Goal: Check status: Check status

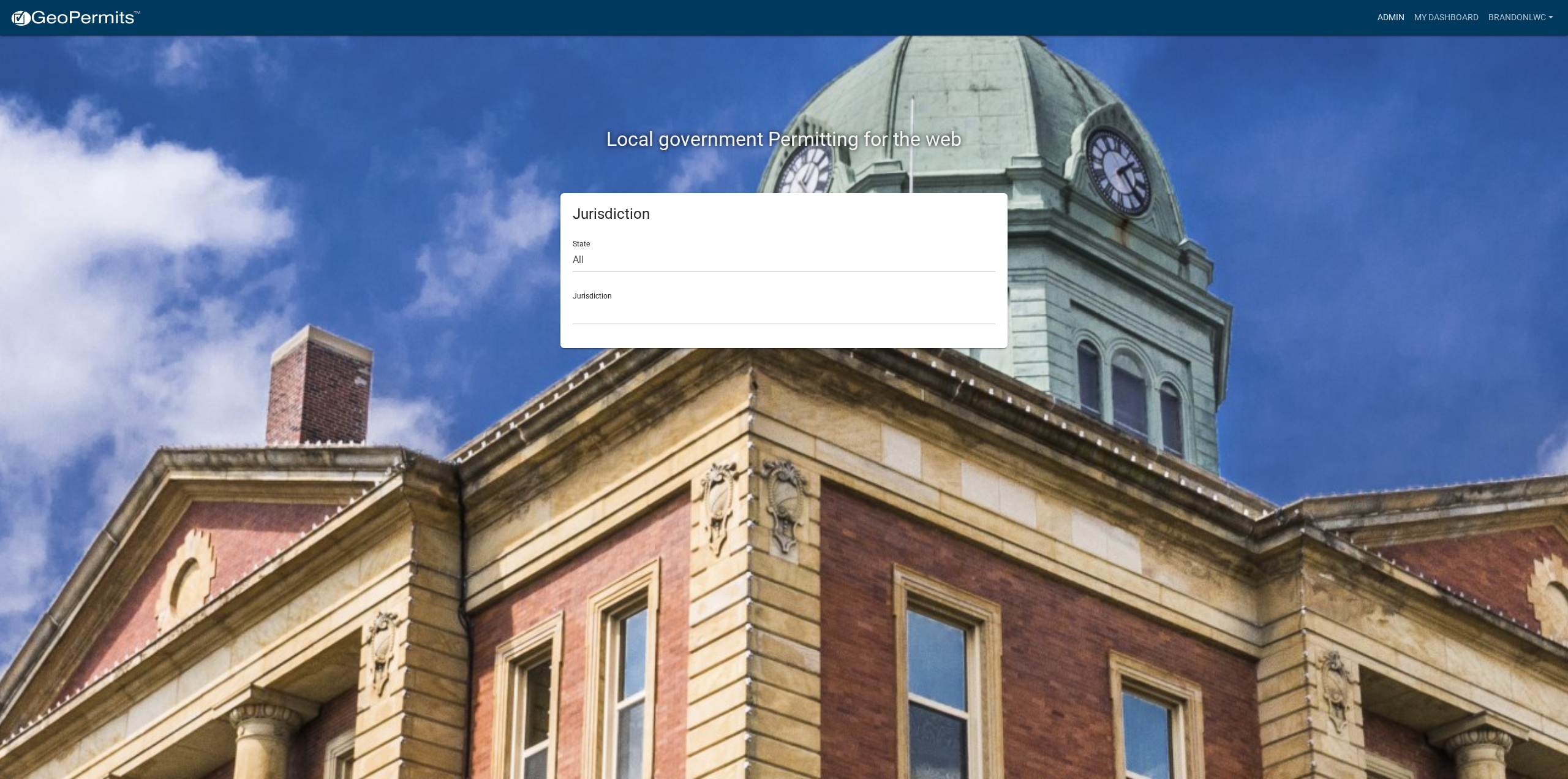
click at [1377, 15] on link "Admin" at bounding box center [1391, 18] width 37 height 23
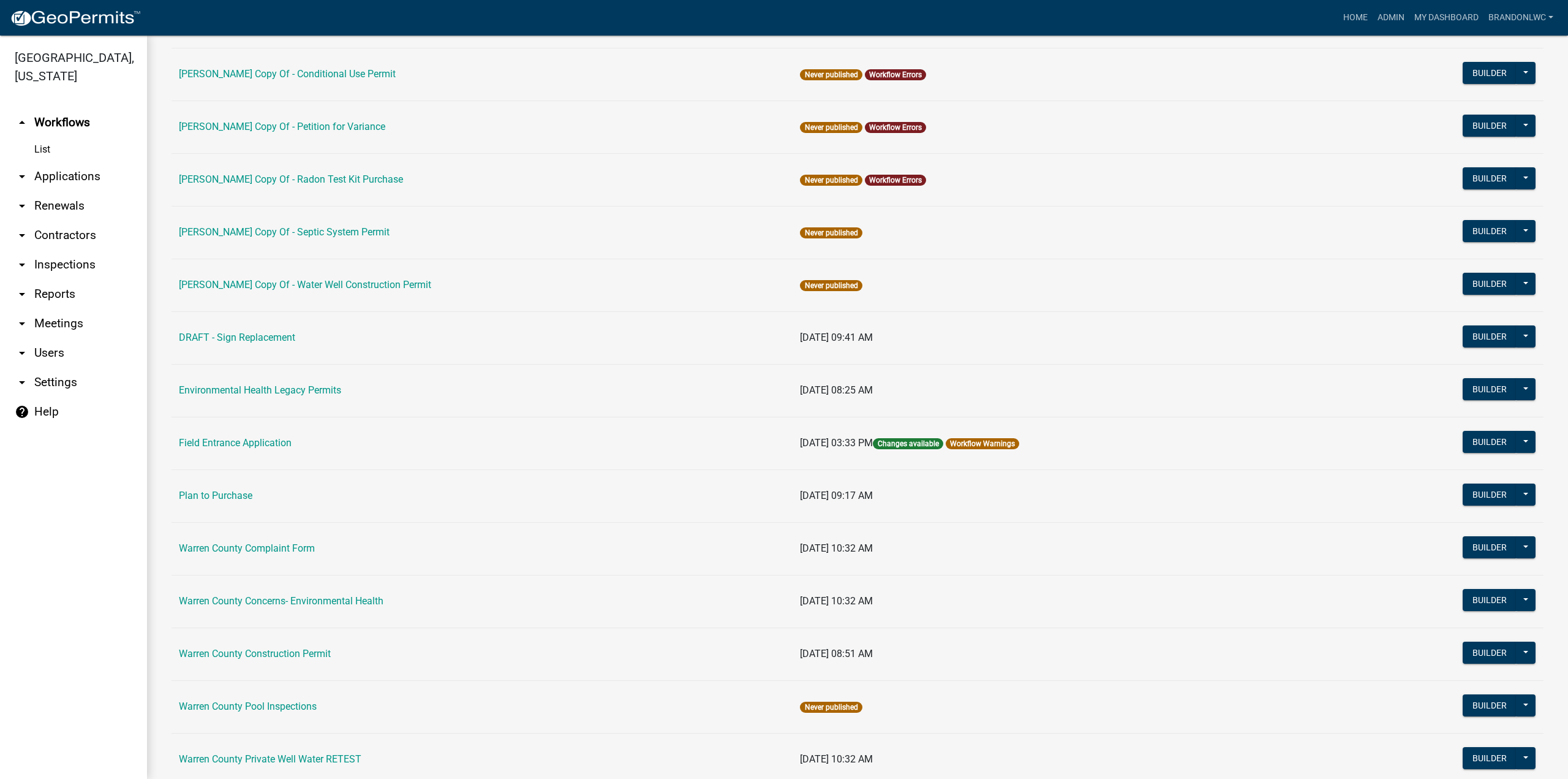
scroll to position [184, 0]
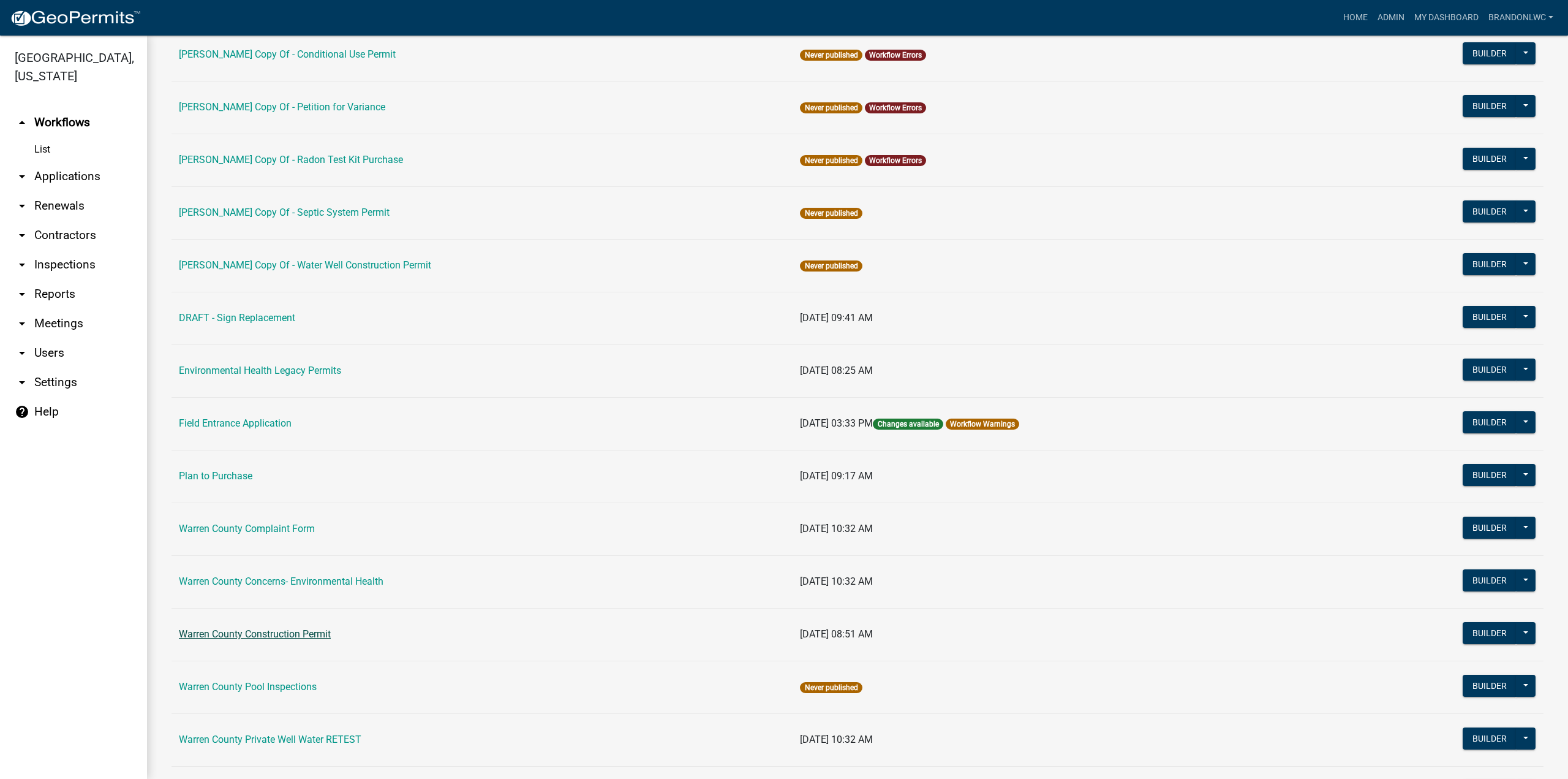
click at [296, 628] on link "Warren County Construction Permit" at bounding box center [255, 634] width 152 height 11
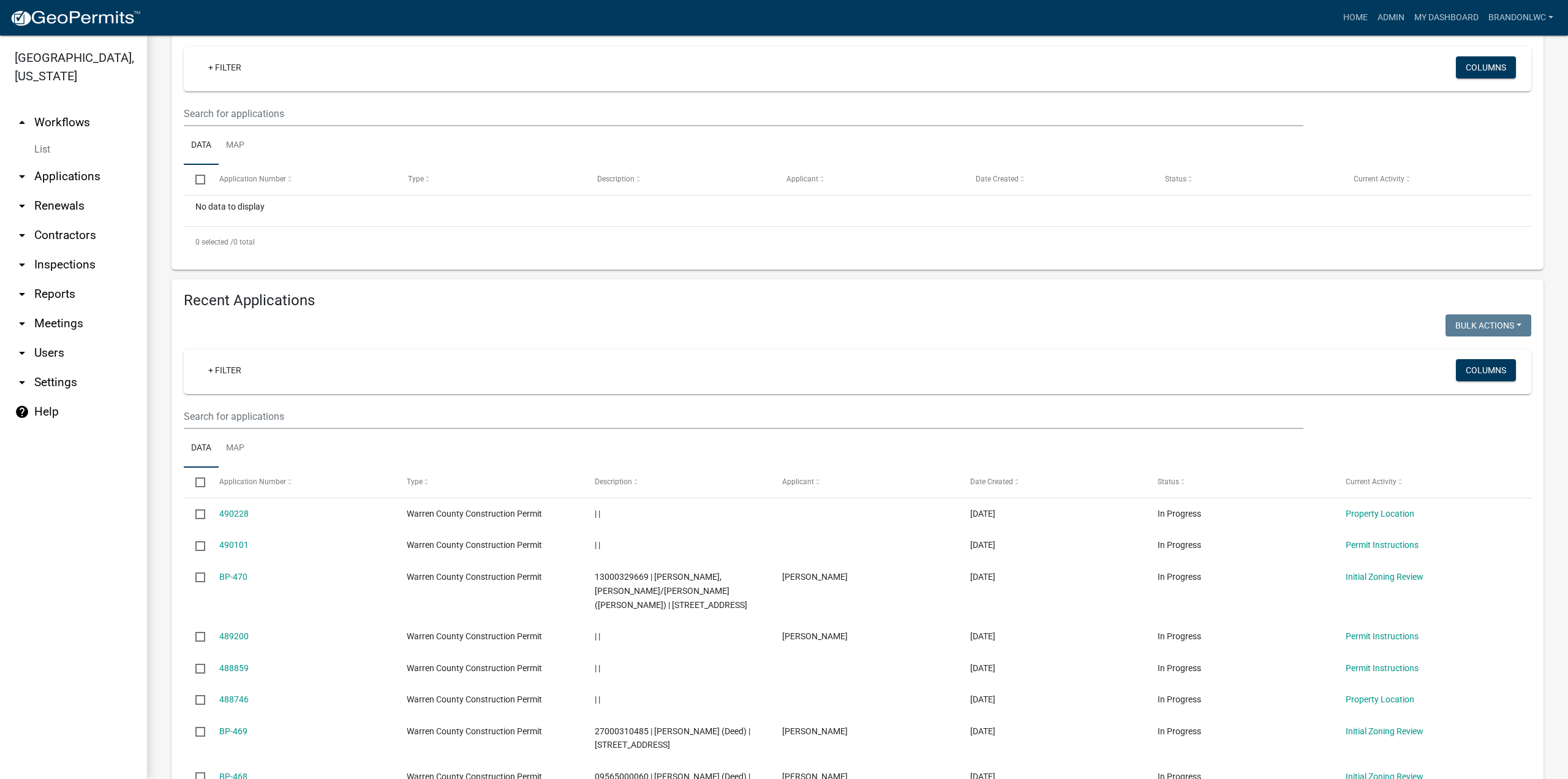
scroll to position [245, 0]
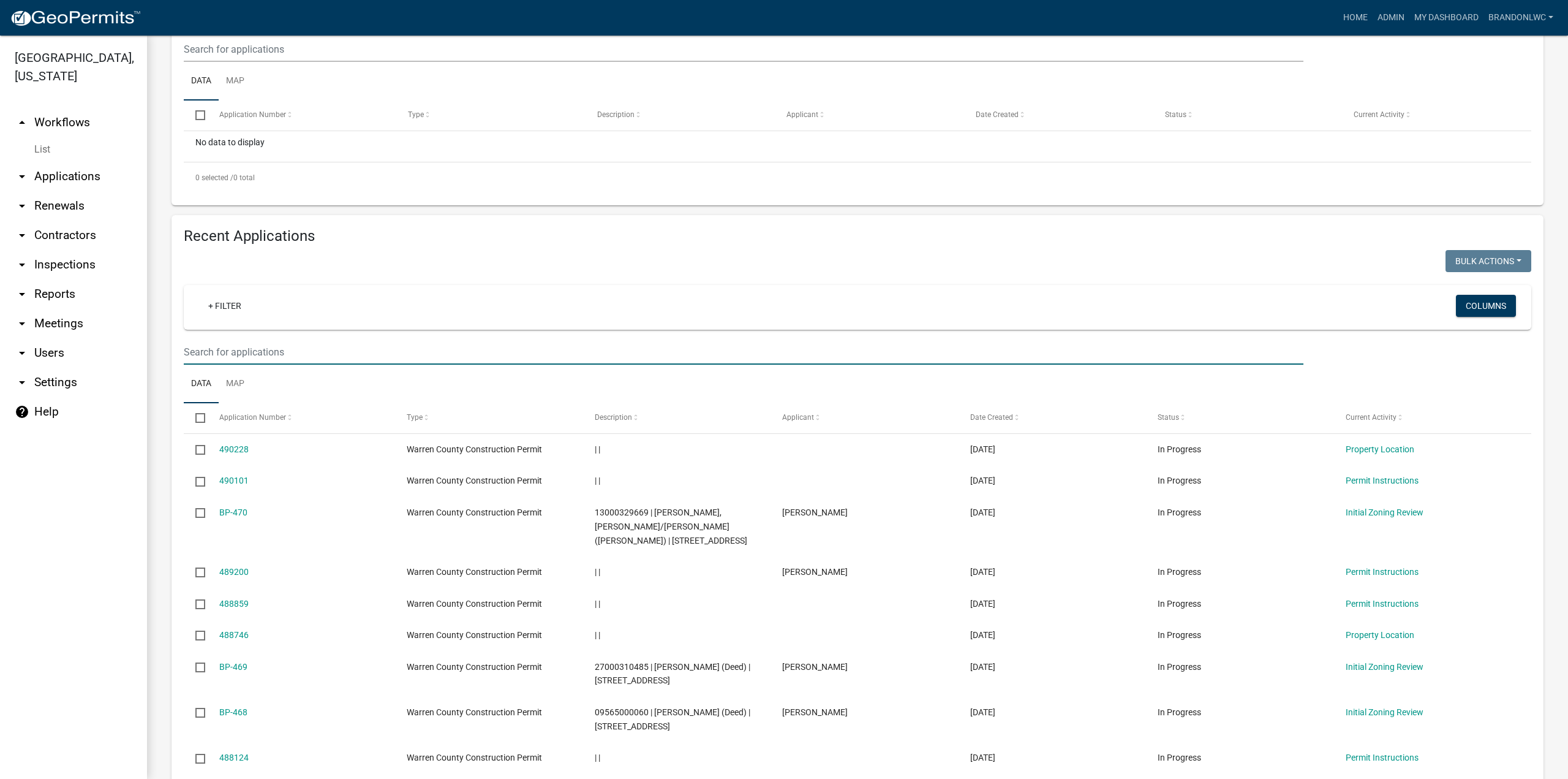
click at [315, 365] on input "text" at bounding box center [744, 352] width 1120 height 25
type input "porter"
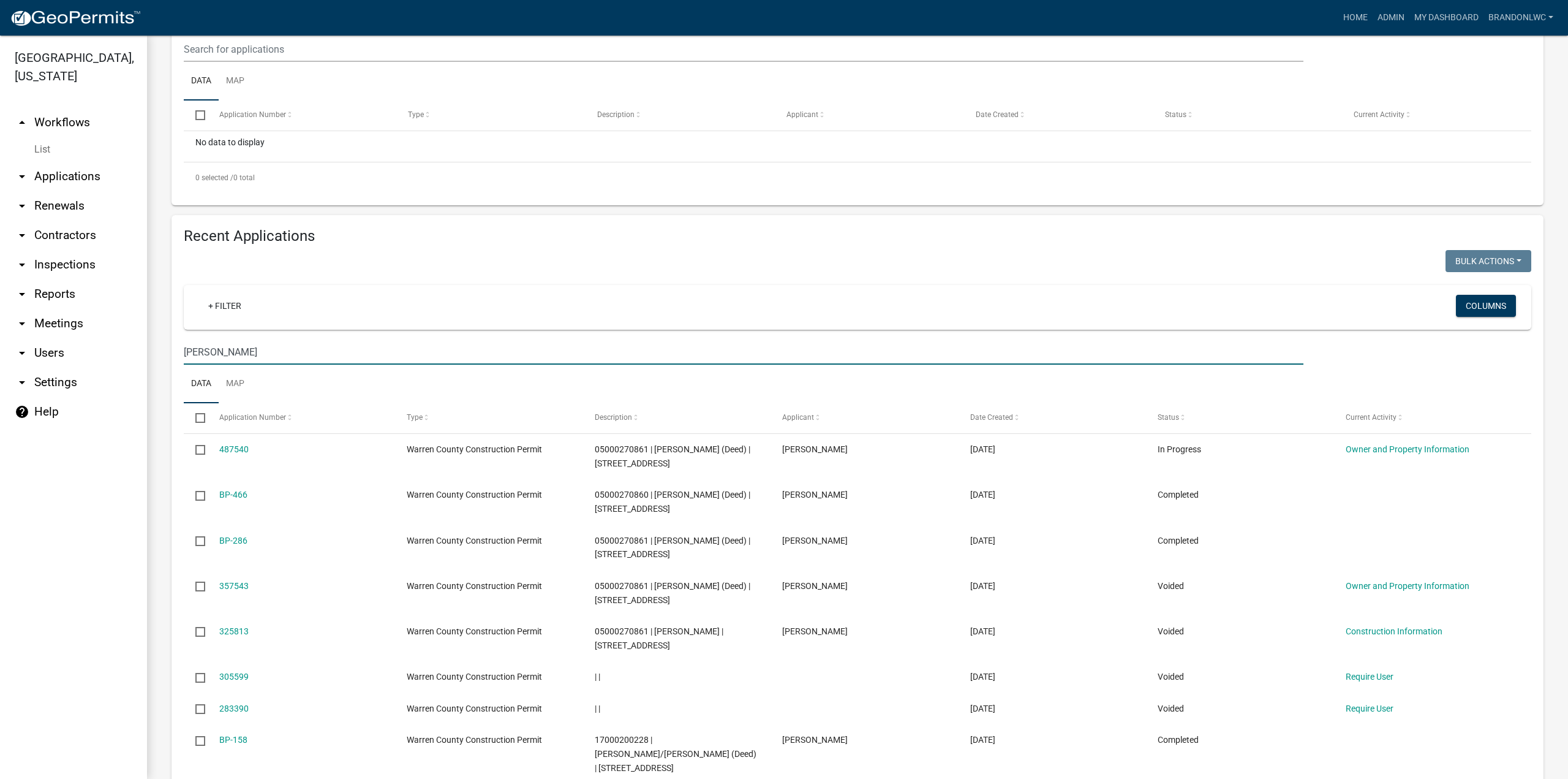
scroll to position [307, 0]
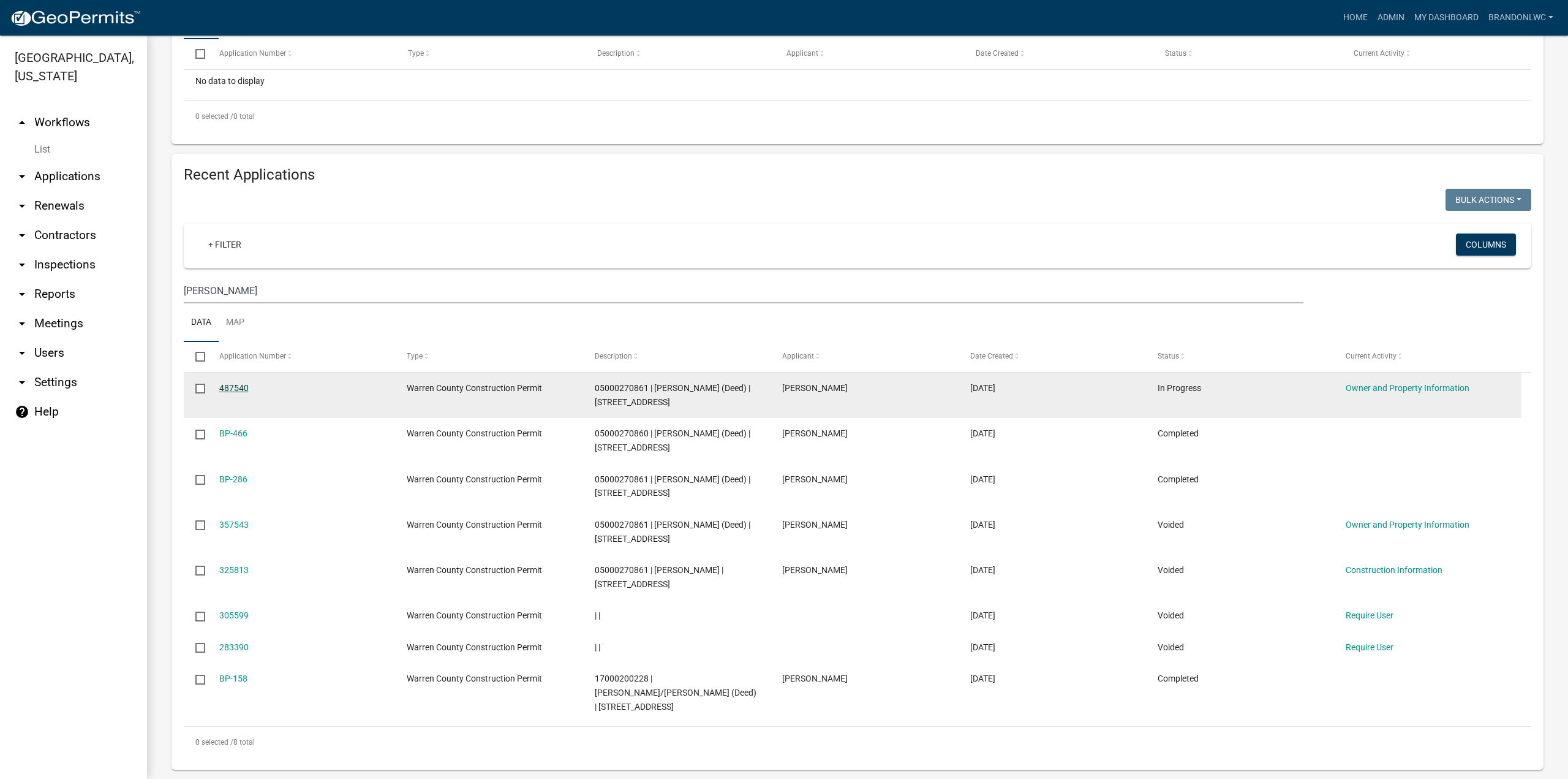
click at [240, 393] on link "487540" at bounding box center [234, 388] width 30 height 10
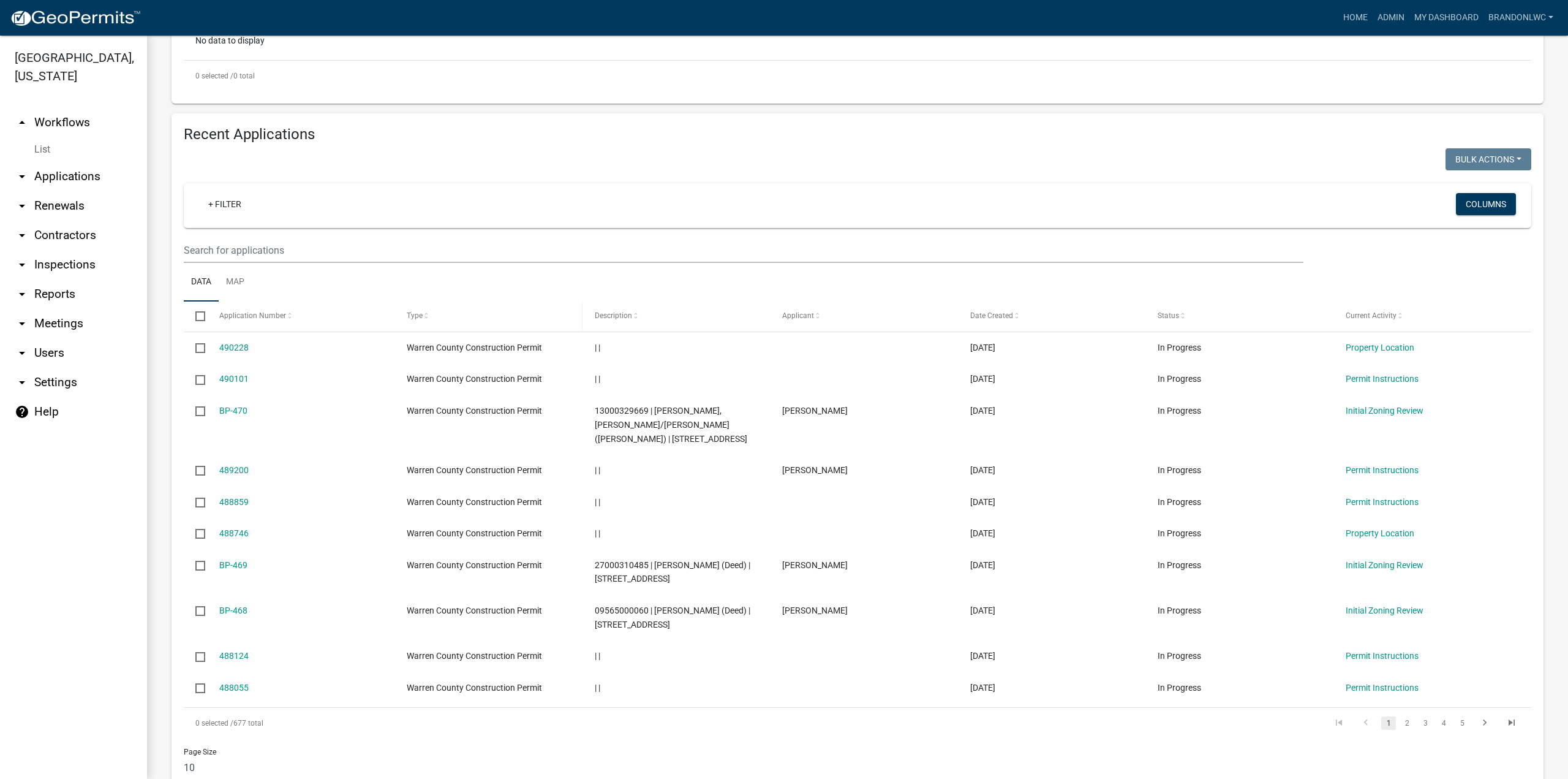
scroll to position [353, 0]
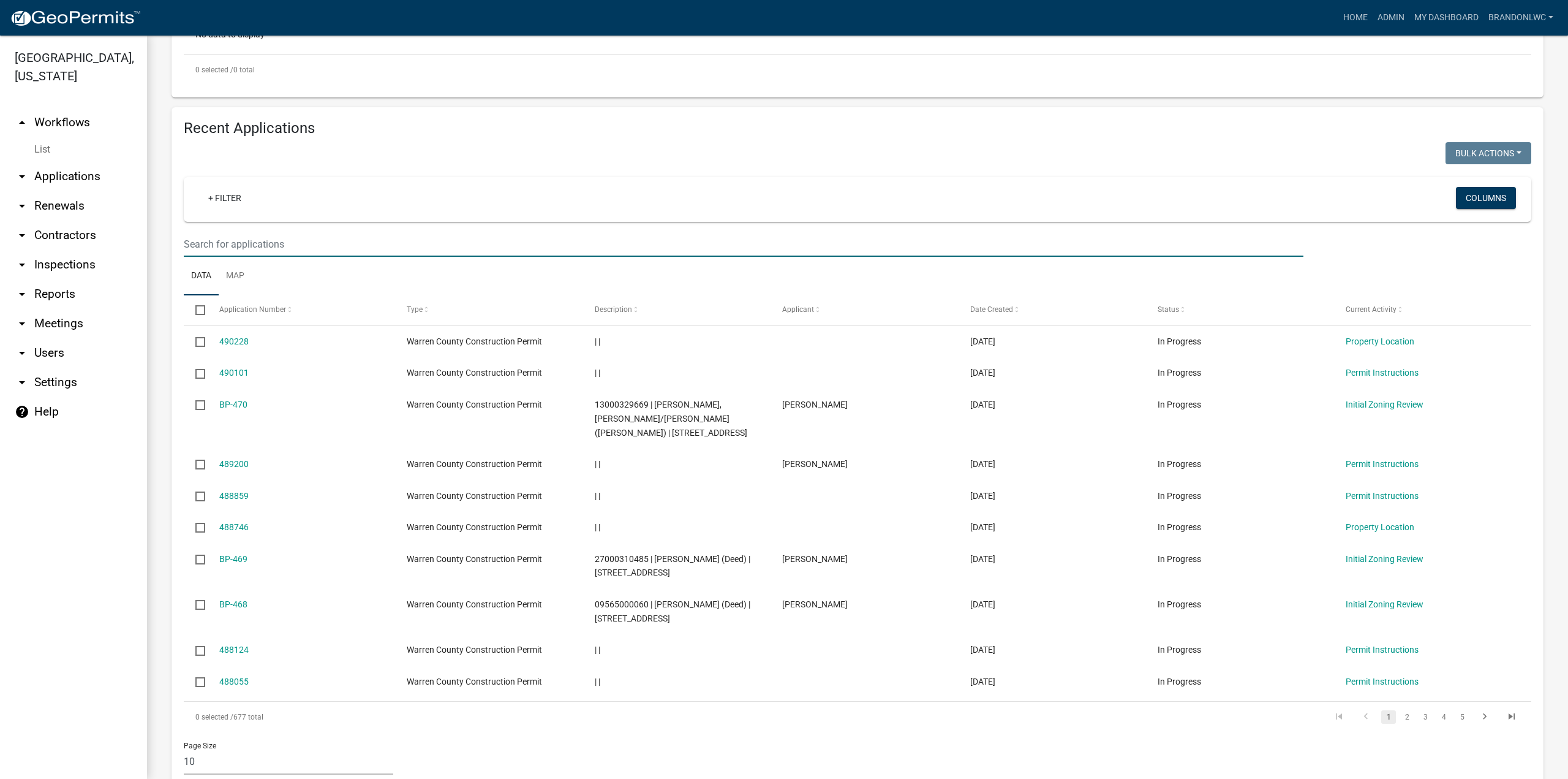
click at [404, 257] on input "text" at bounding box center [744, 244] width 1120 height 25
type input "porter"
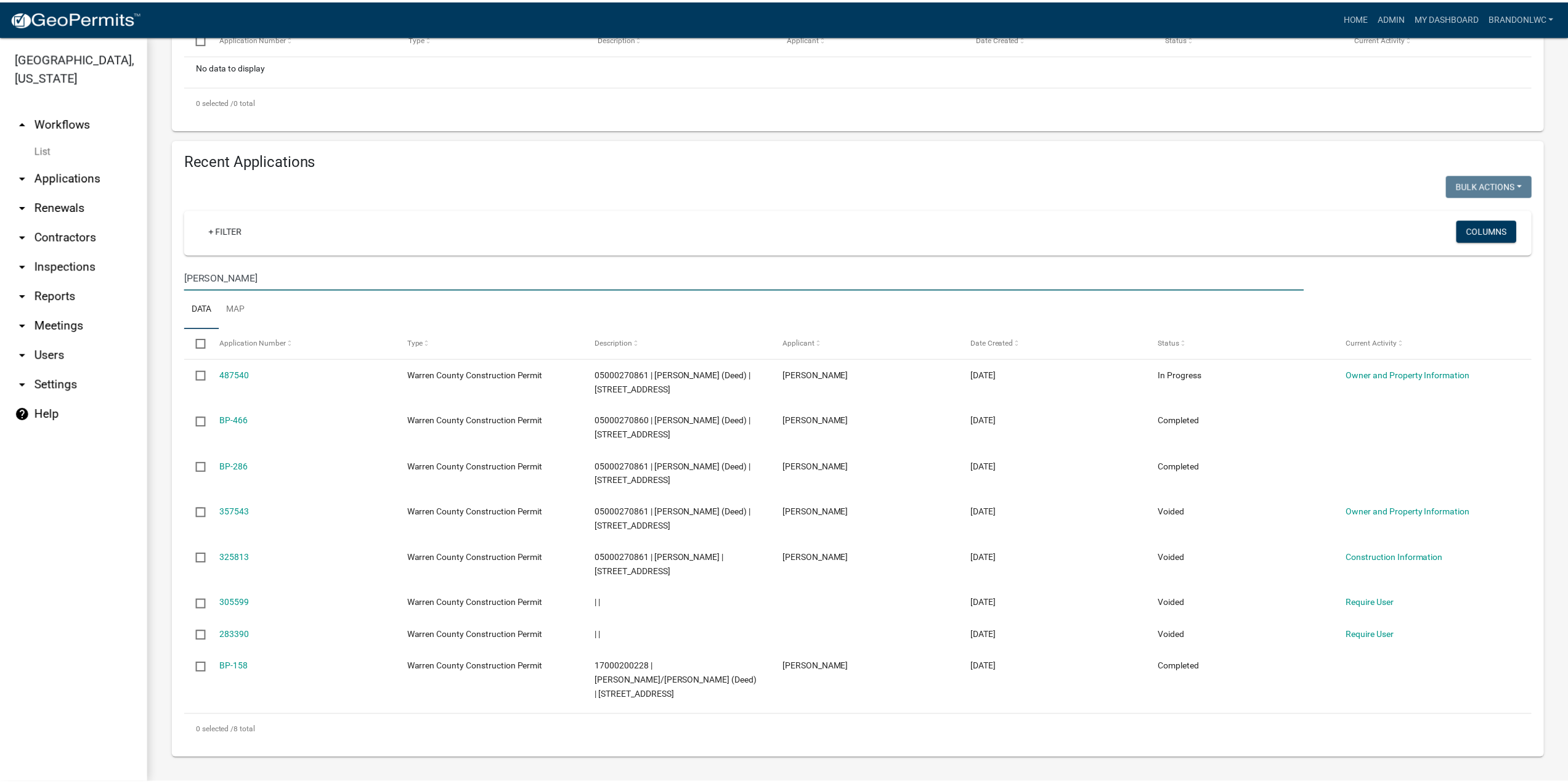
scroll to position [343, 0]
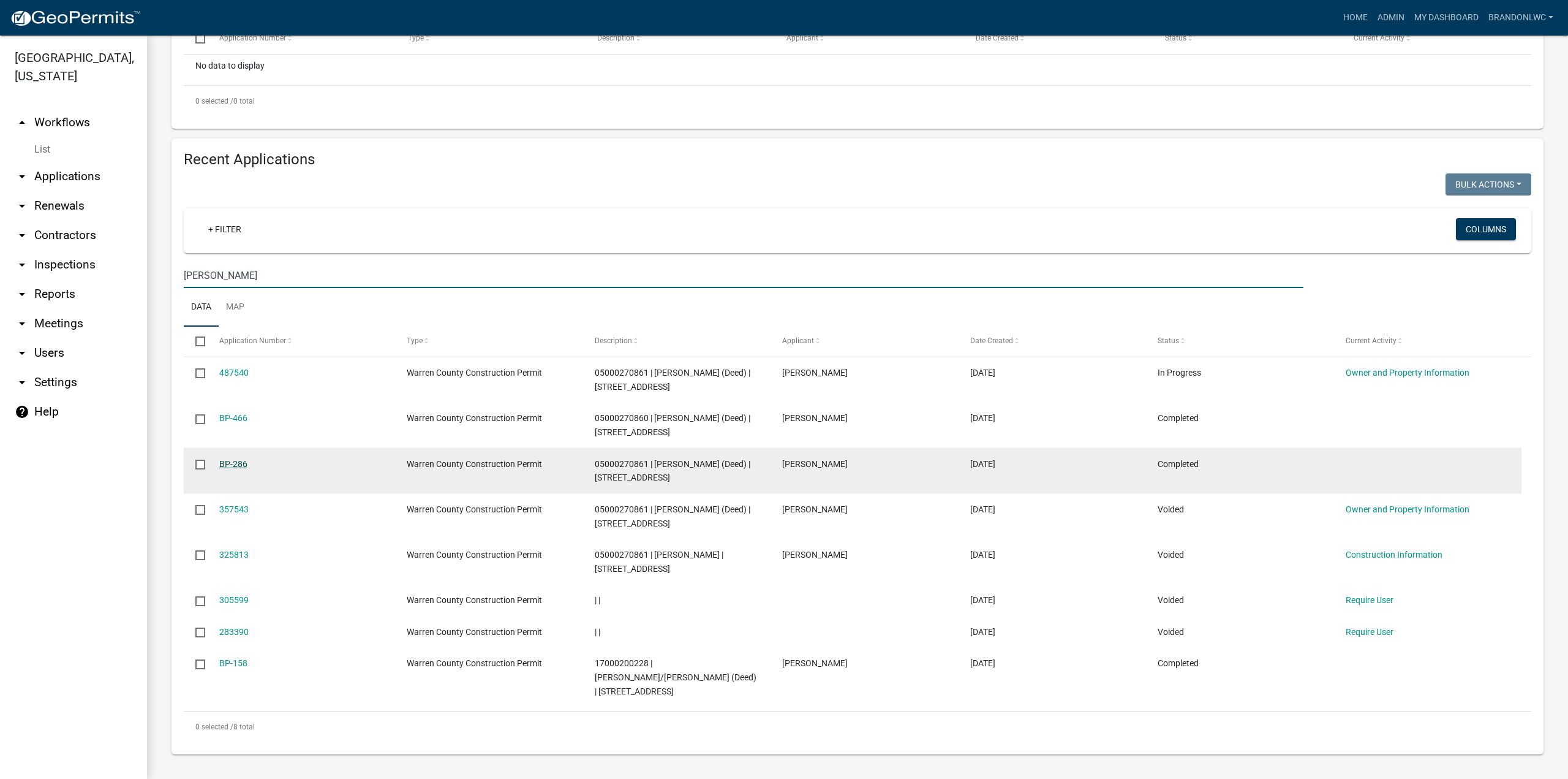
click at [230, 462] on link "BP-286" at bounding box center [233, 464] width 28 height 10
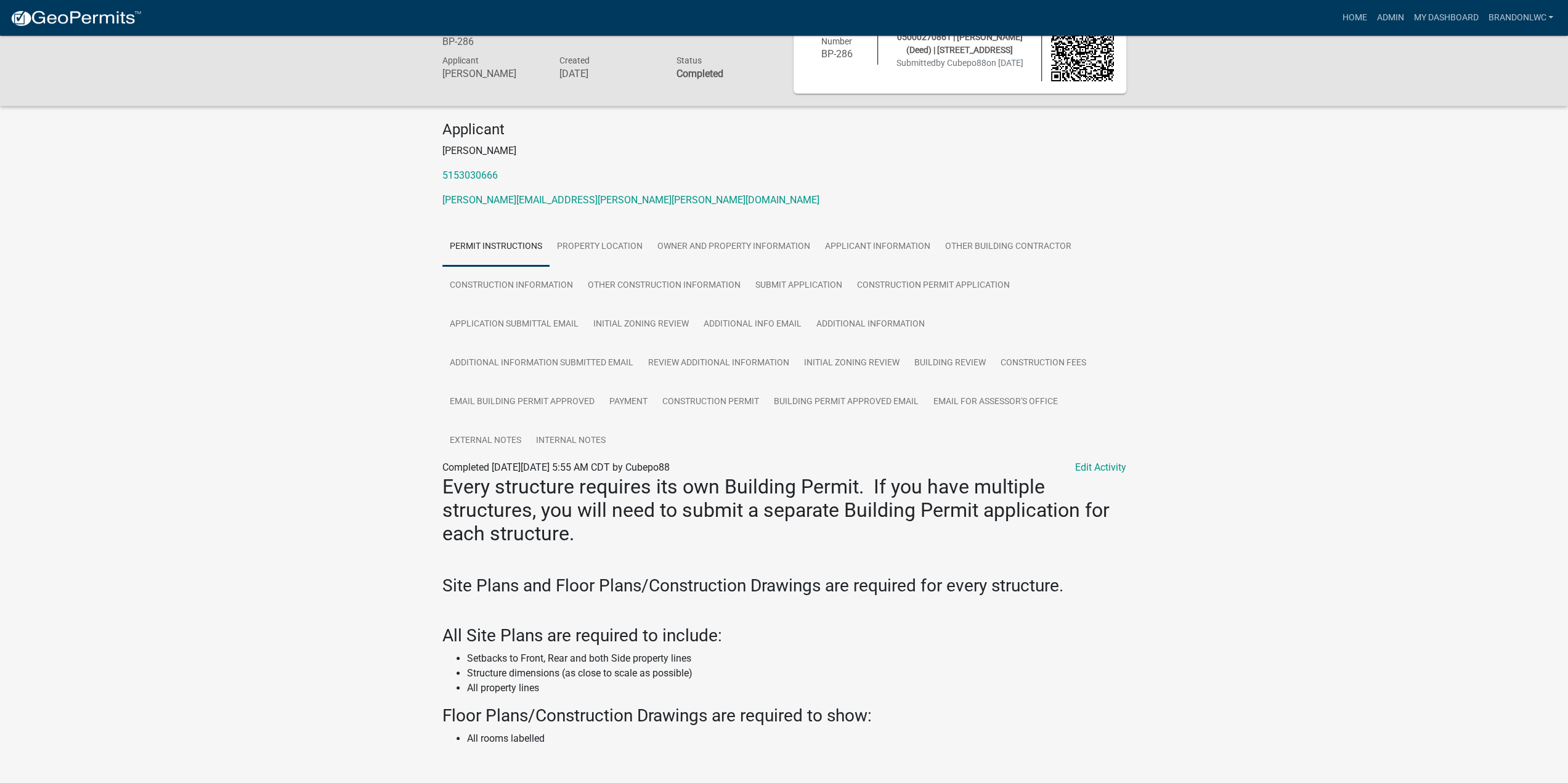
scroll to position [62, 0]
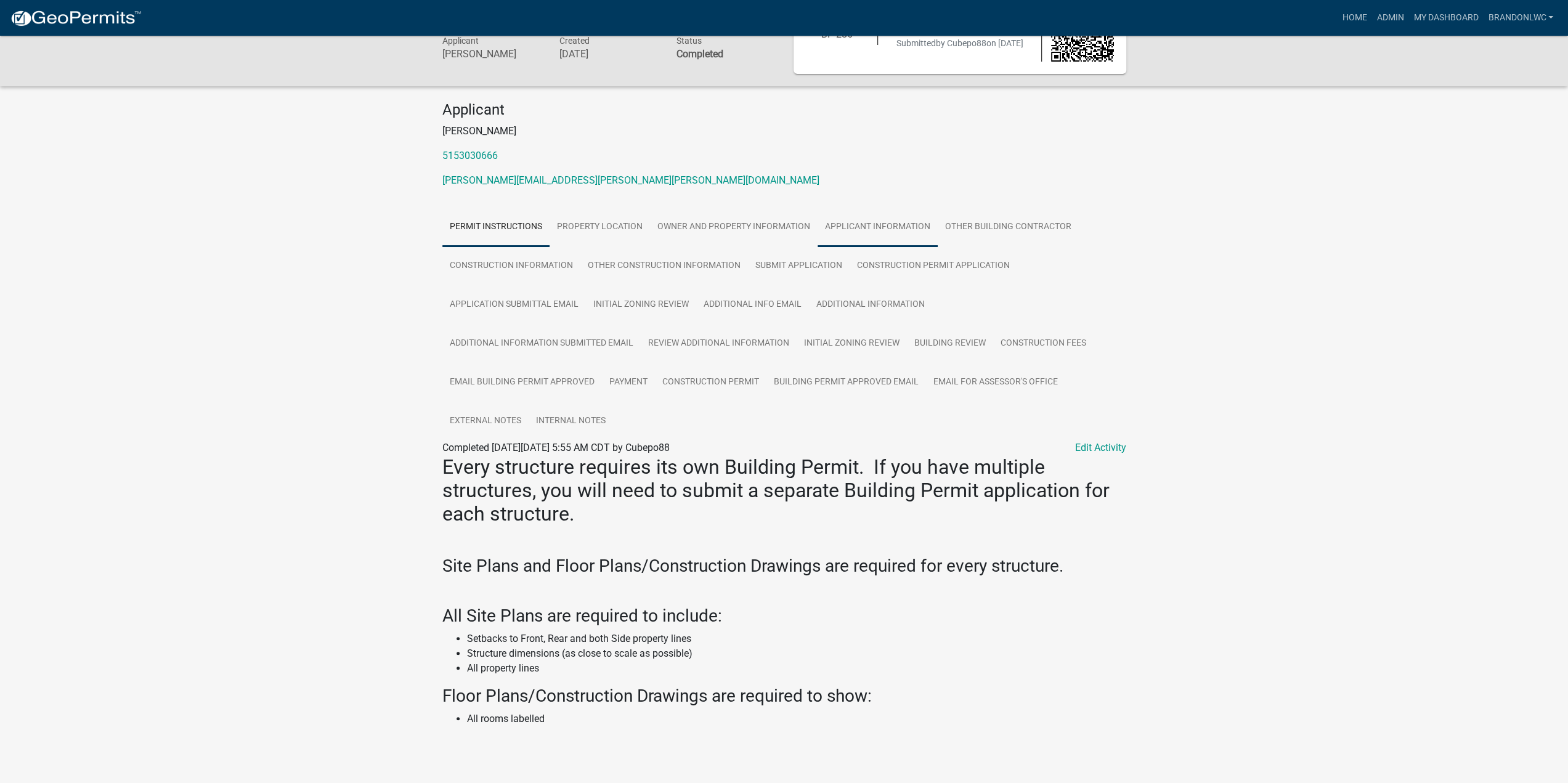
click at [898, 236] on link "Applicant Information" at bounding box center [877, 228] width 120 height 39
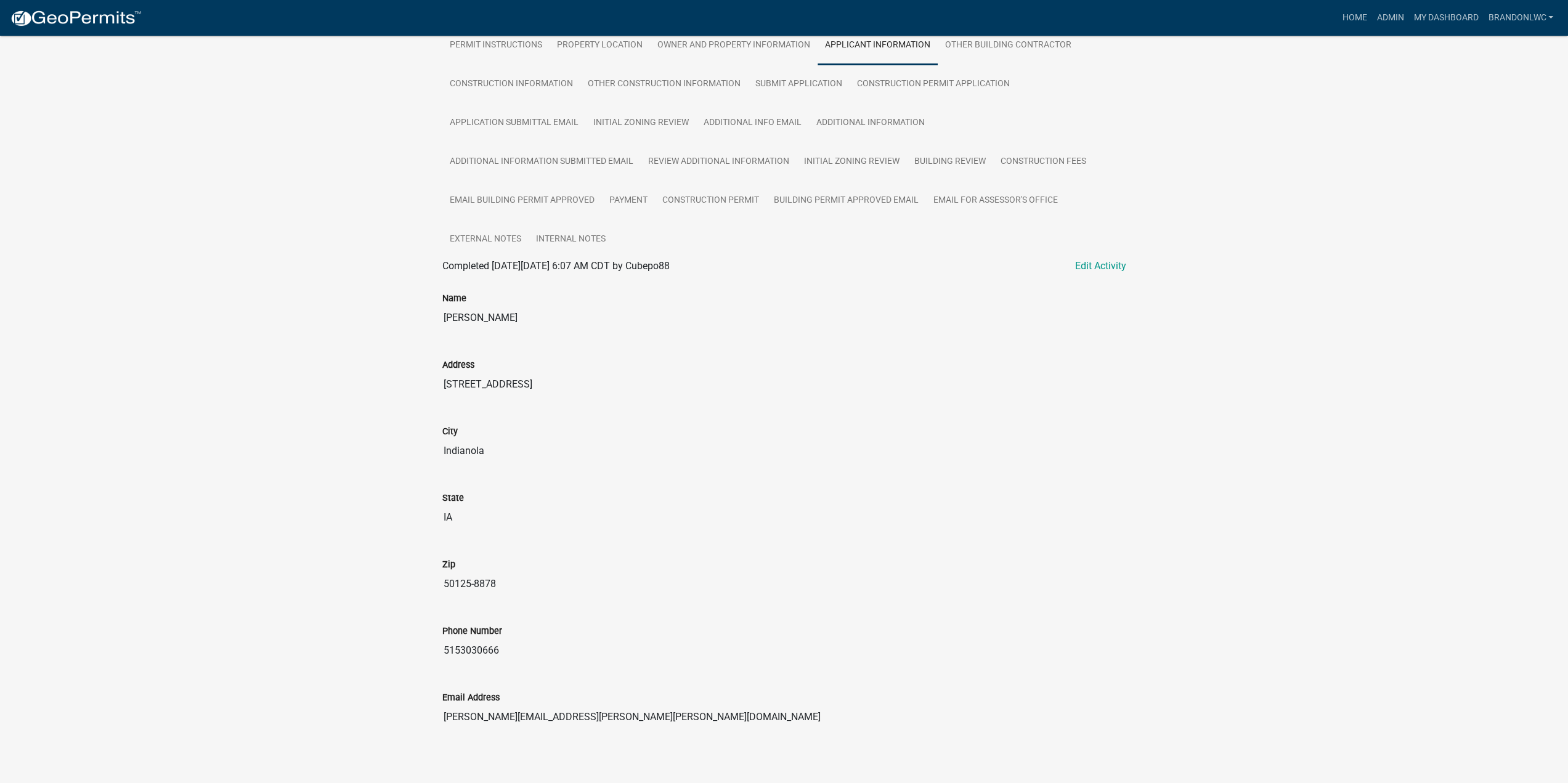
scroll to position [250, 0]
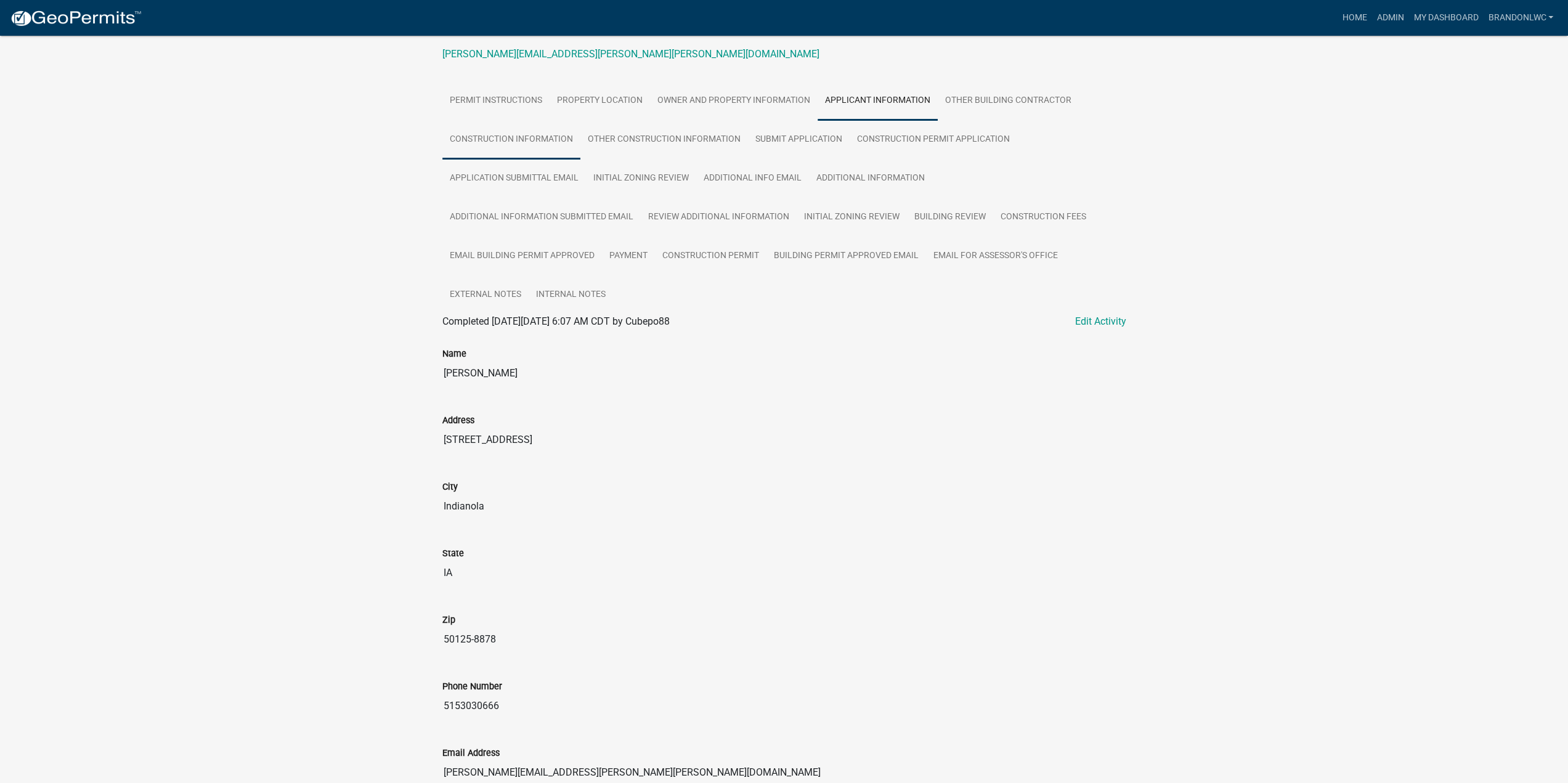
click at [541, 147] on link "Construction Information" at bounding box center [511, 140] width 138 height 39
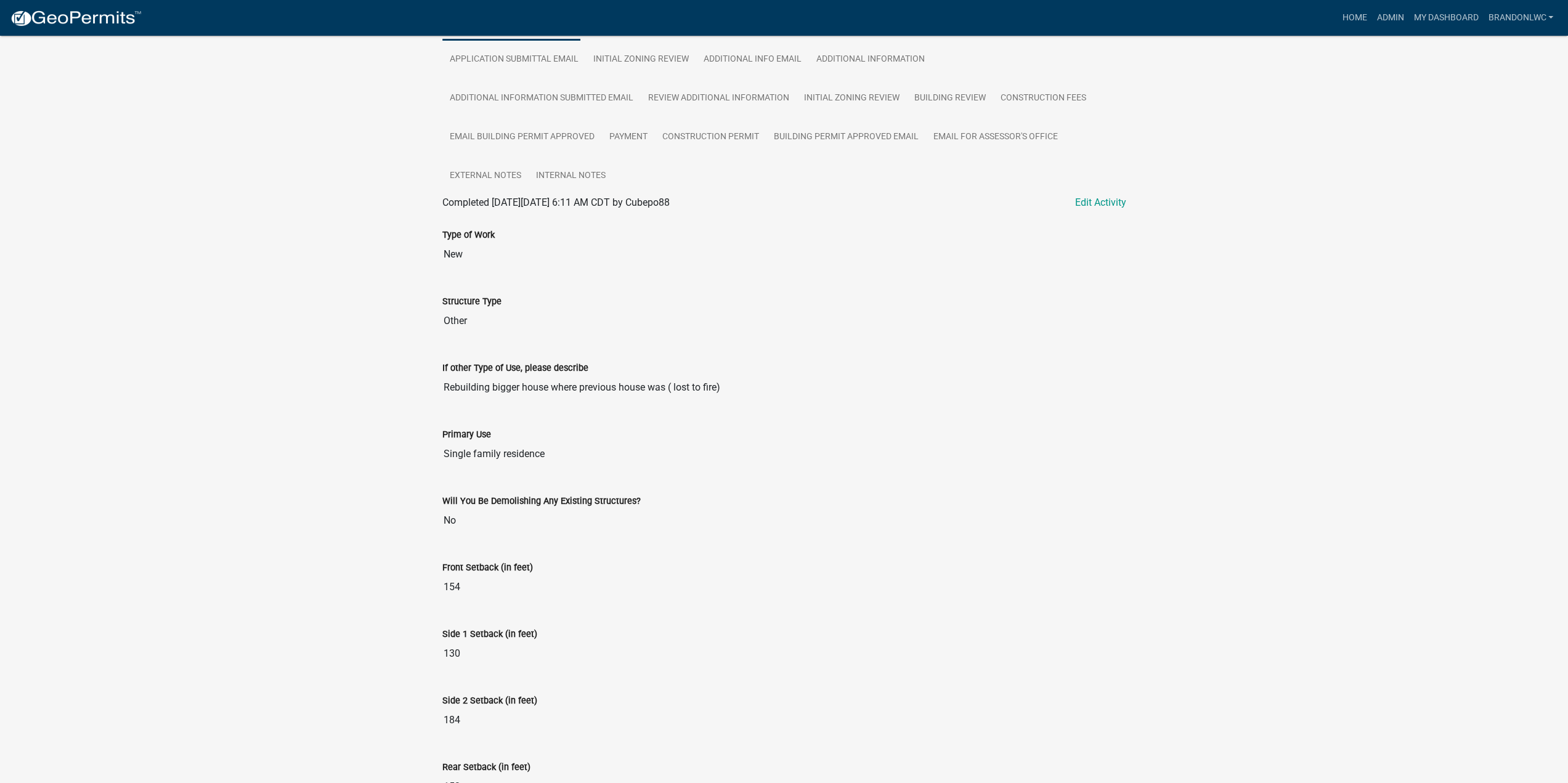
scroll to position [135, 0]
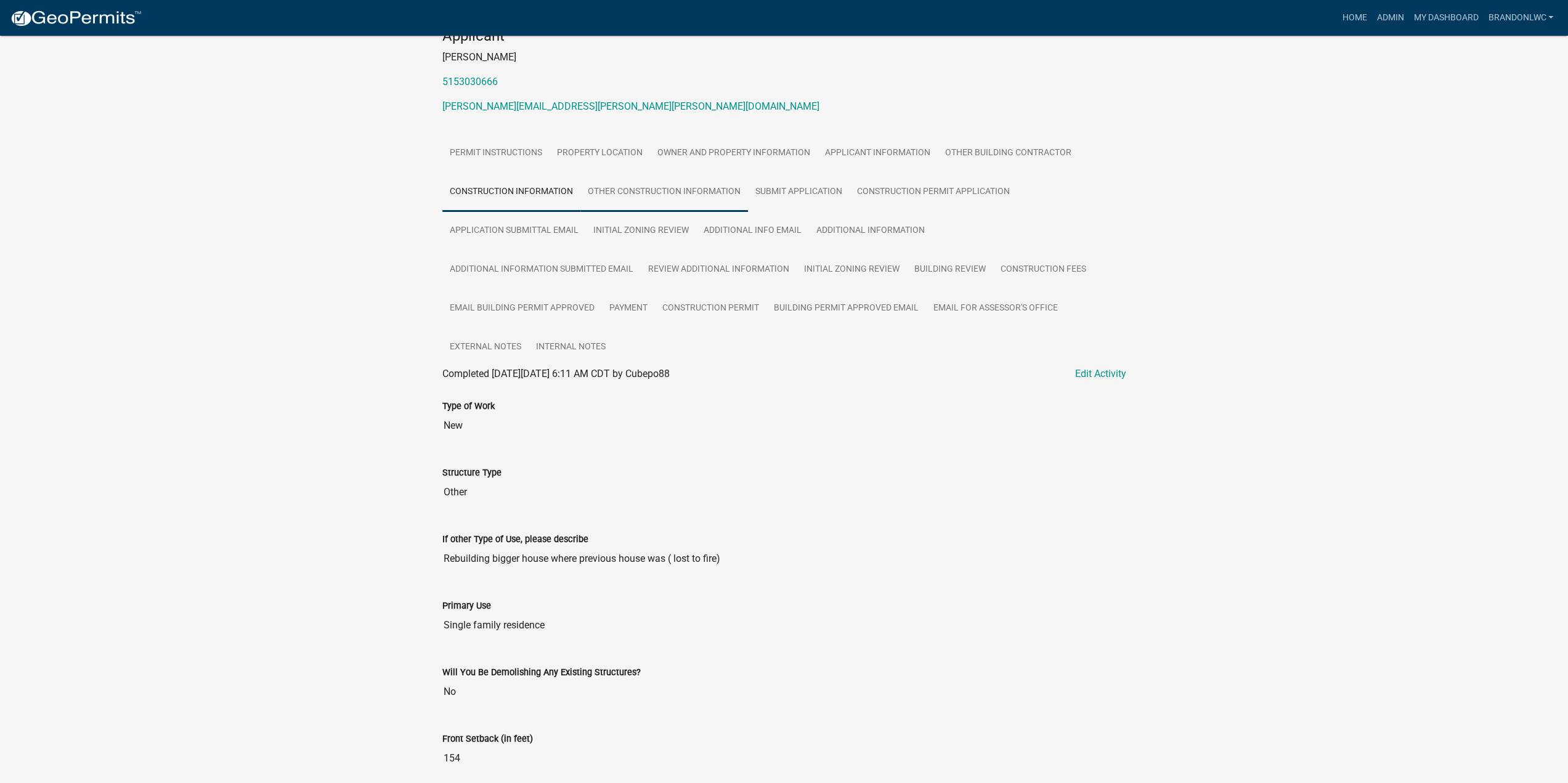
click at [651, 179] on link "Other Construction Information" at bounding box center [664, 192] width 168 height 39
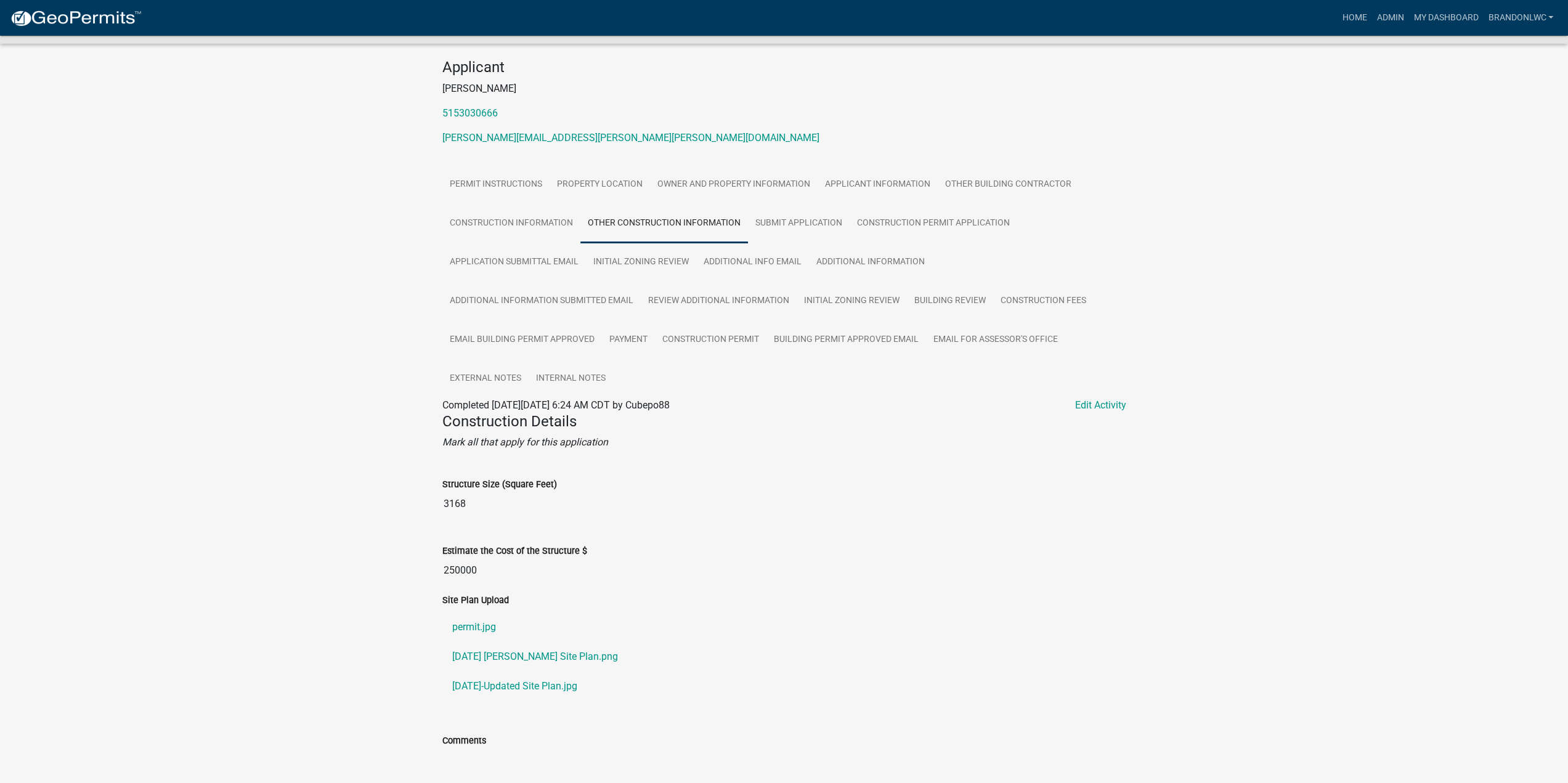
scroll to position [155, 0]
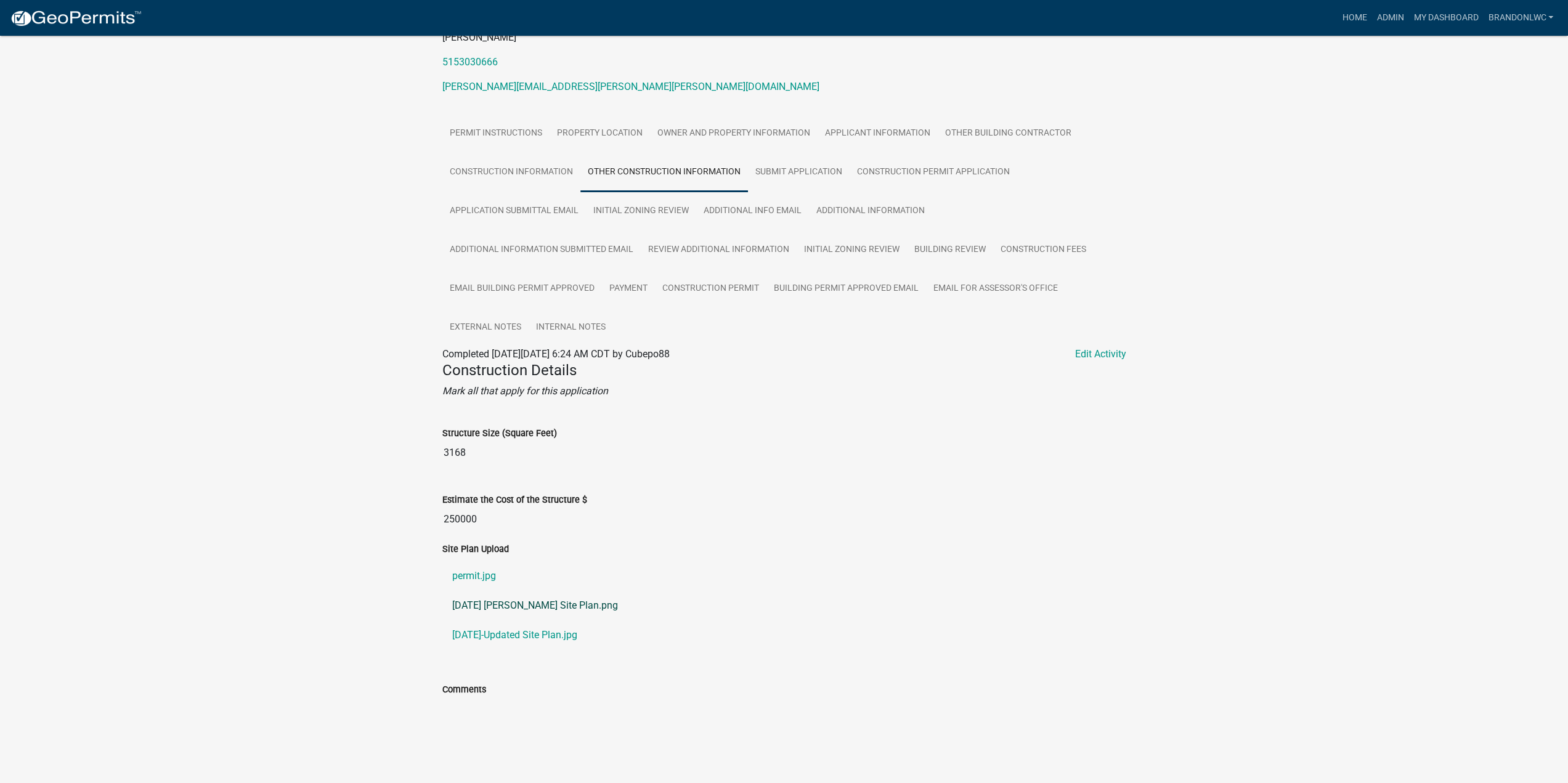
click at [517, 605] on link "01-24-25 Porter Site Plan.png" at bounding box center [784, 605] width 684 height 30
click at [526, 641] on link "04-24-25-Updated Site Plan.jpg" at bounding box center [784, 635] width 684 height 30
click at [529, 639] on link "04-24-25-Updated Site Plan.jpg" at bounding box center [784, 635] width 684 height 30
click at [550, 605] on link "01-24-25 Porter Site Plan.png" at bounding box center [784, 605] width 684 height 30
click at [551, 214] on link "Application Submittal Email" at bounding box center [514, 211] width 144 height 39
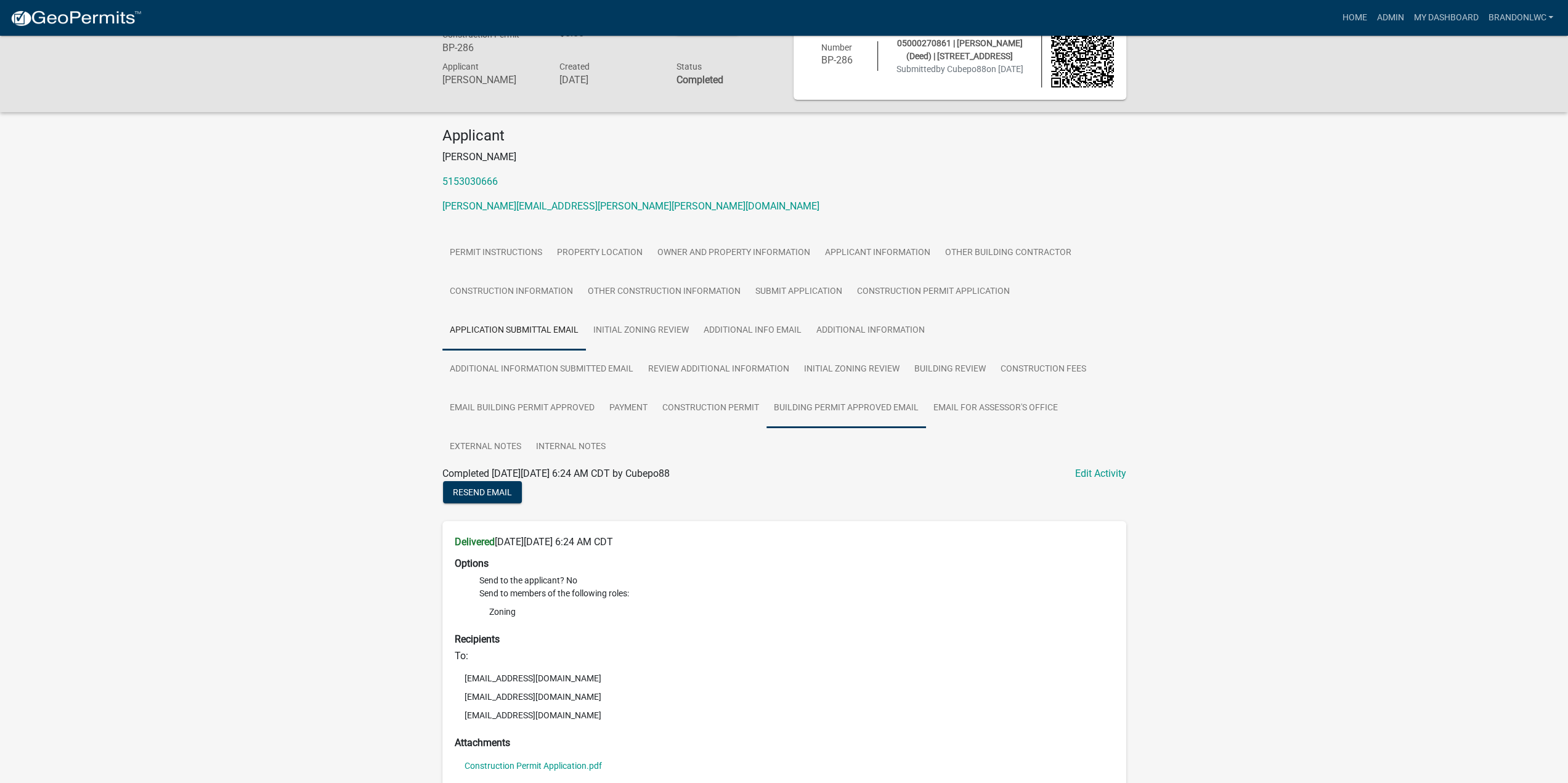
scroll to position [221, 0]
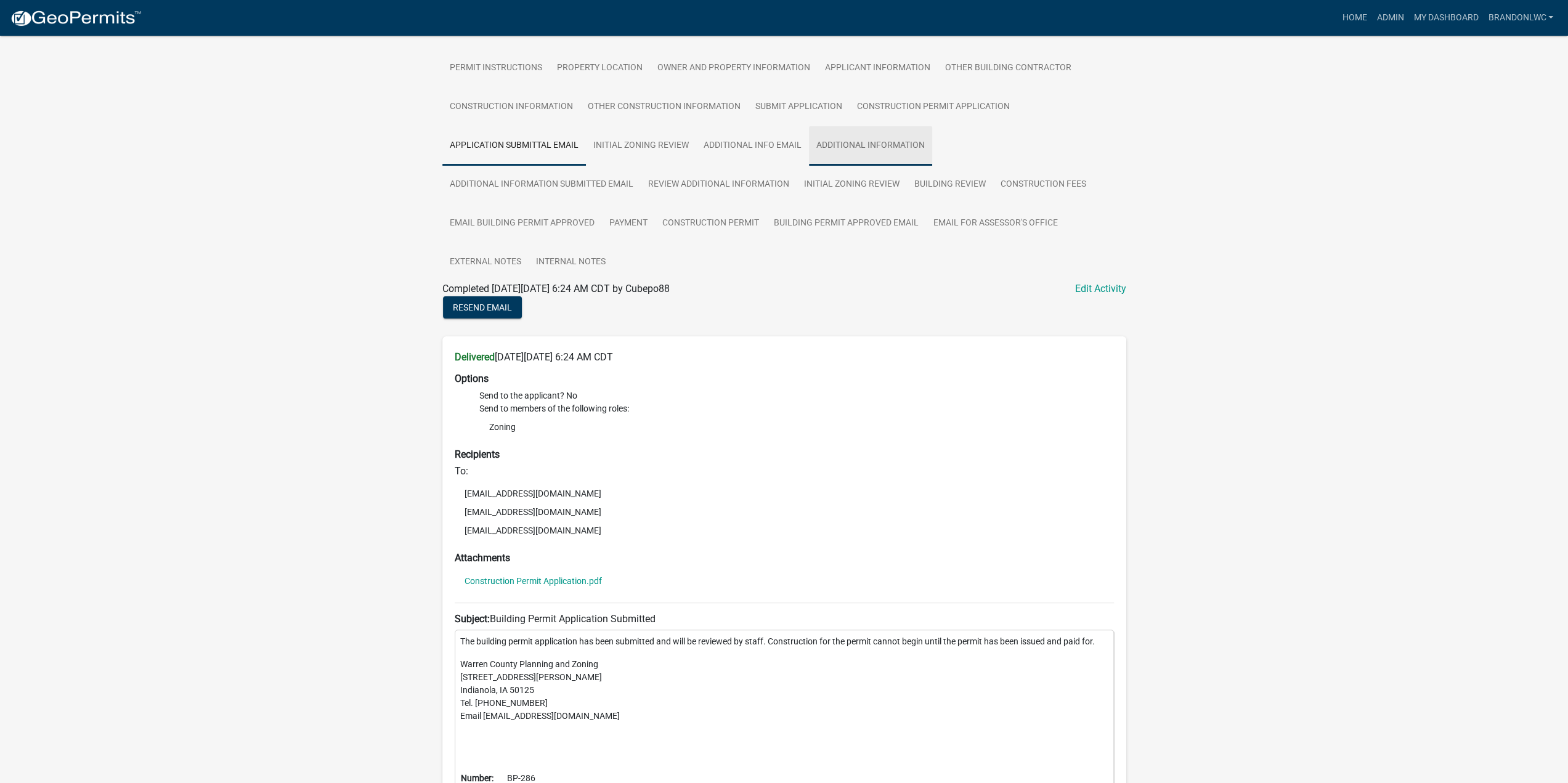
click at [883, 149] on link "Additional Information" at bounding box center [871, 146] width 123 height 39
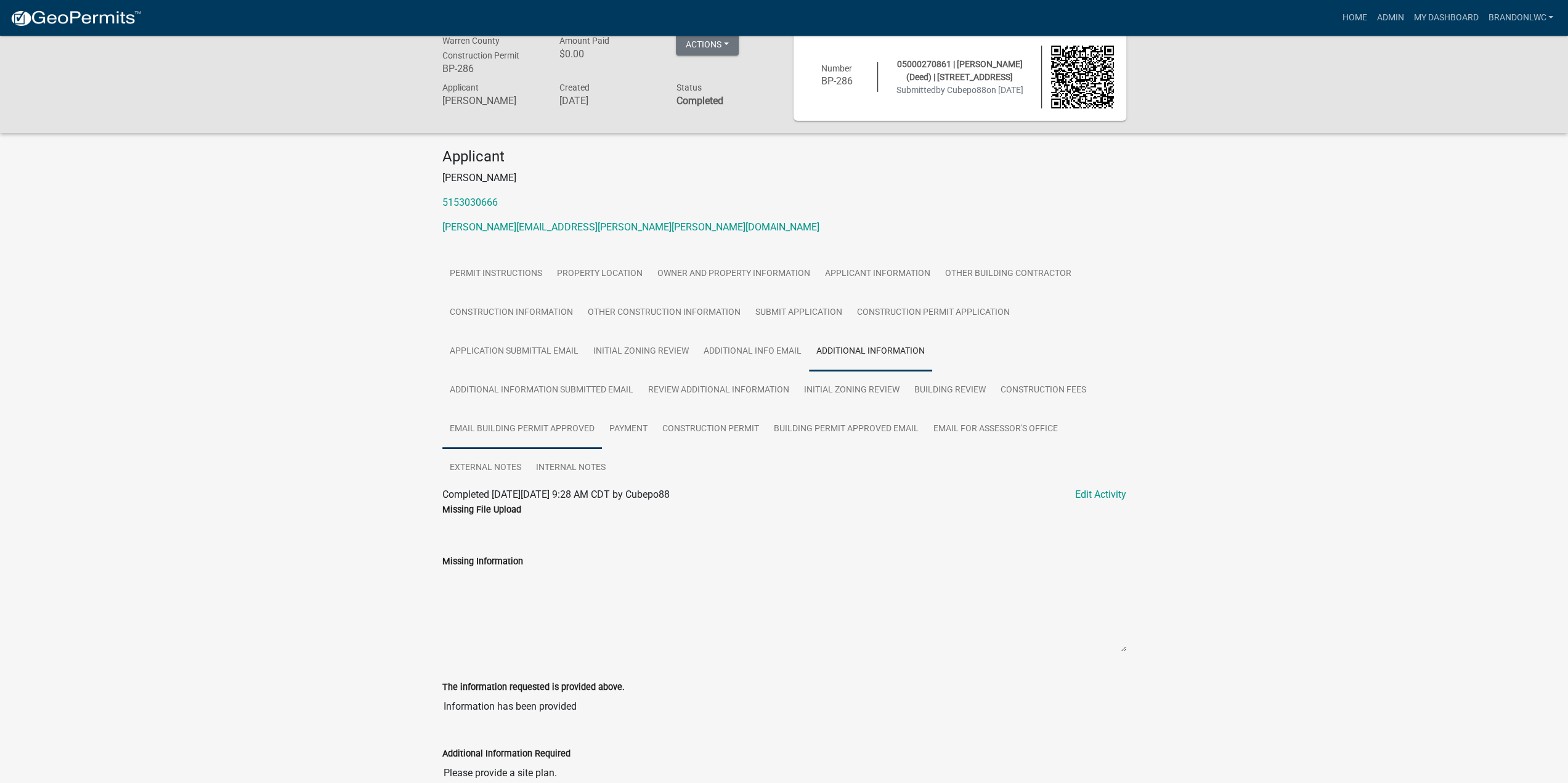
scroll to position [138, 0]
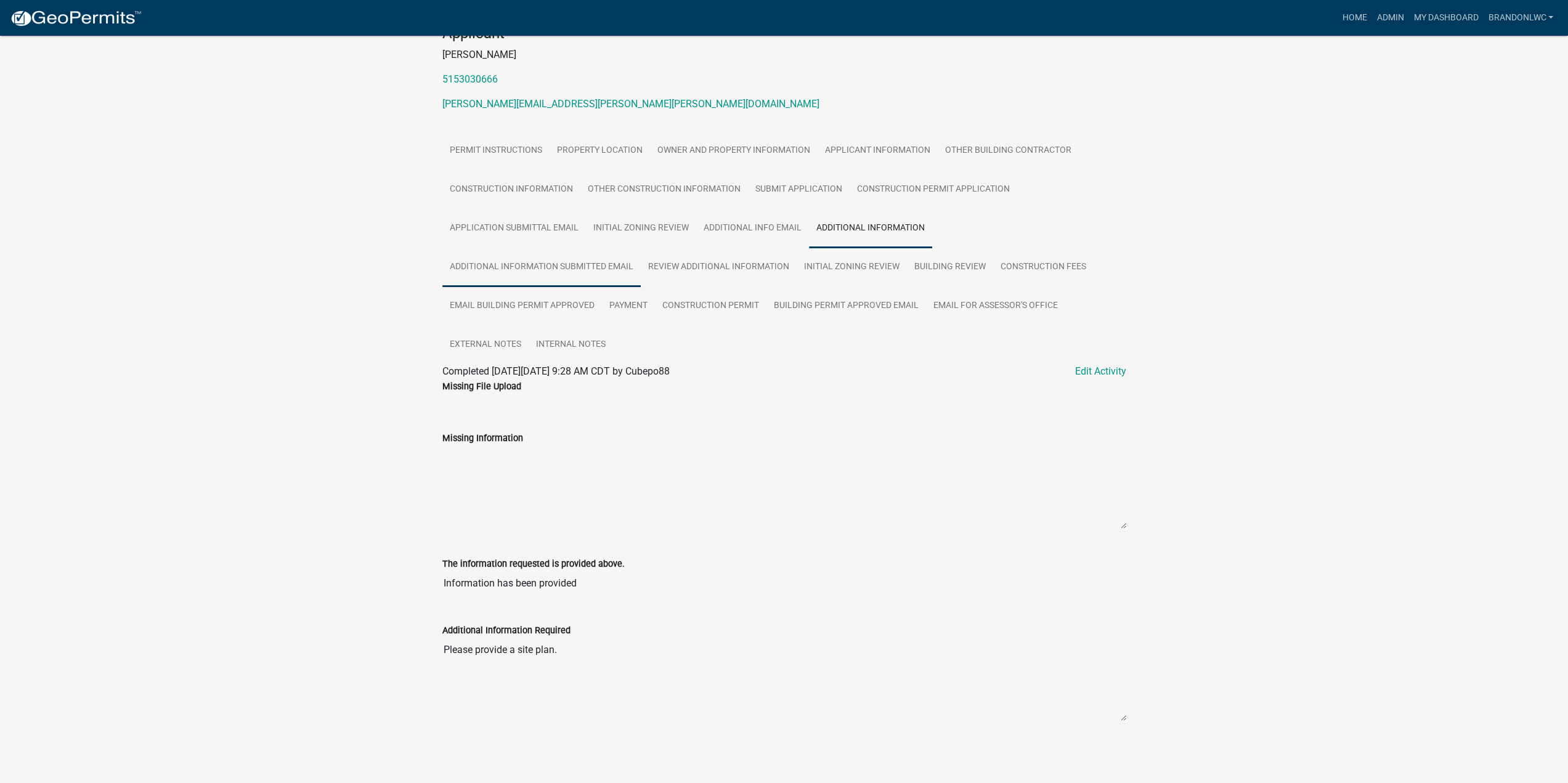
click at [540, 276] on link "Additional Information Submitted Email" at bounding box center [542, 268] width 198 height 39
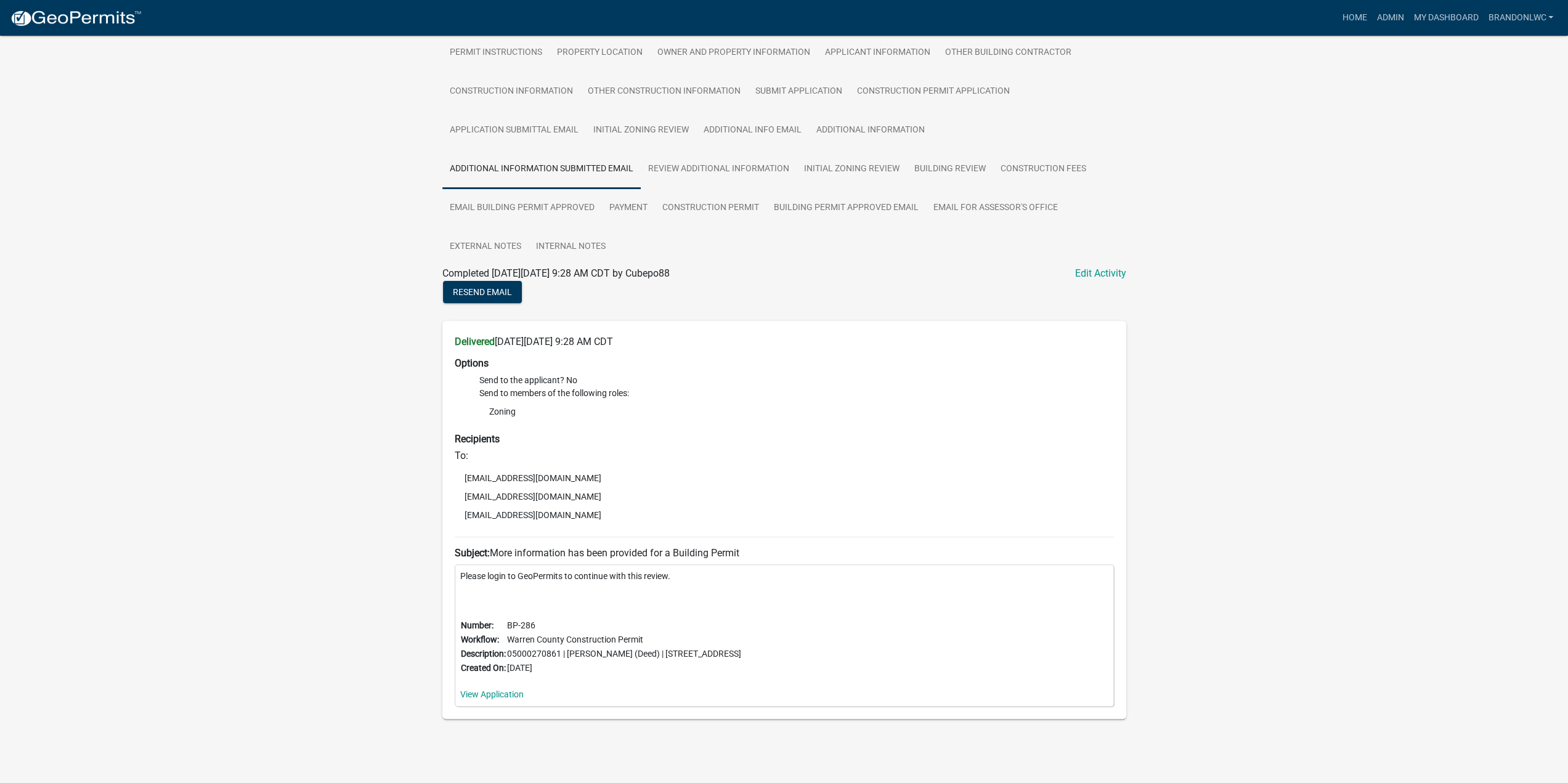
scroll to position [239, 0]
click at [712, 177] on link "Review Additional Information" at bounding box center [718, 167] width 156 height 39
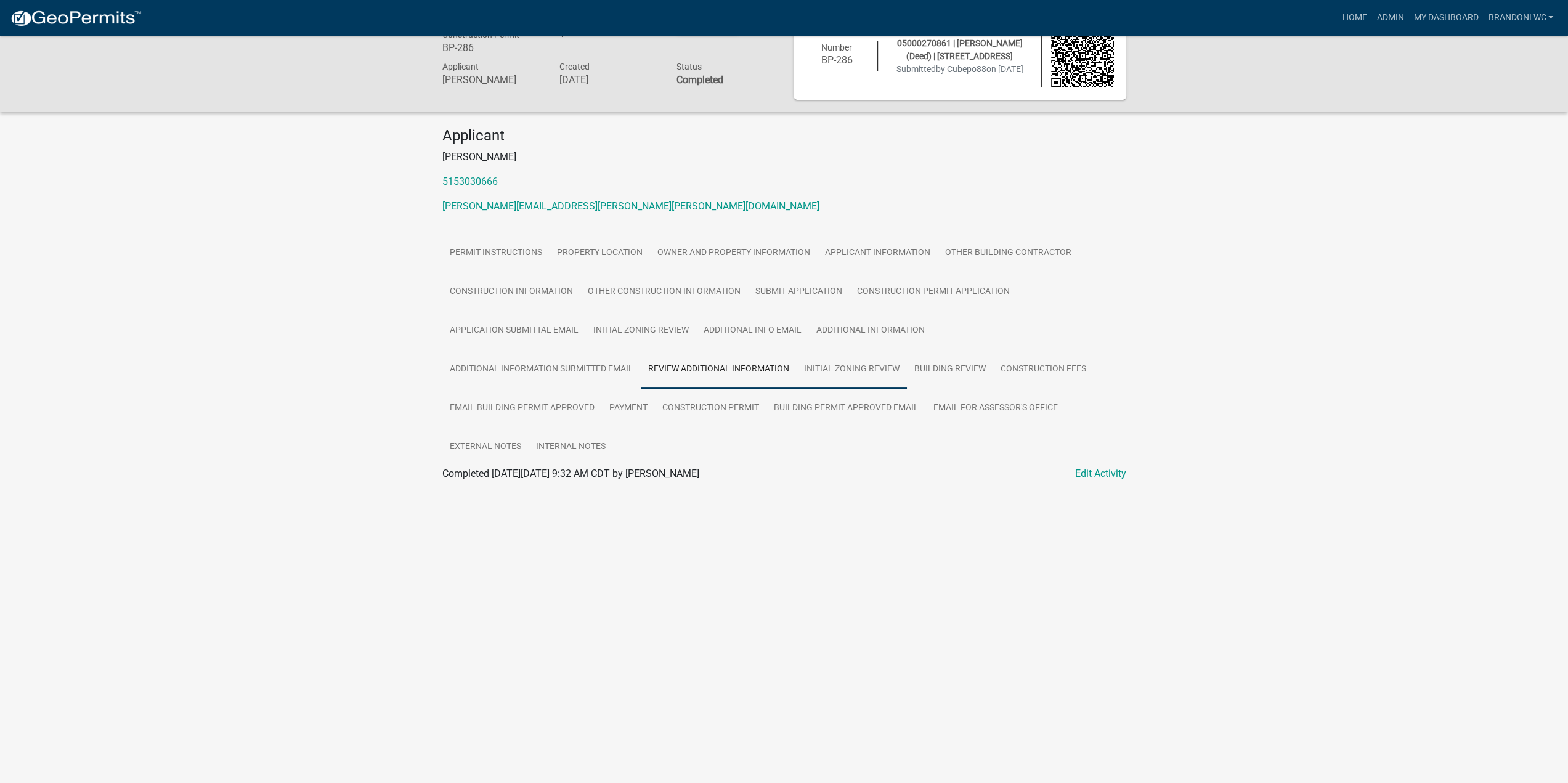
click at [845, 367] on link "Initial Zoning Review" at bounding box center [851, 370] width 110 height 39
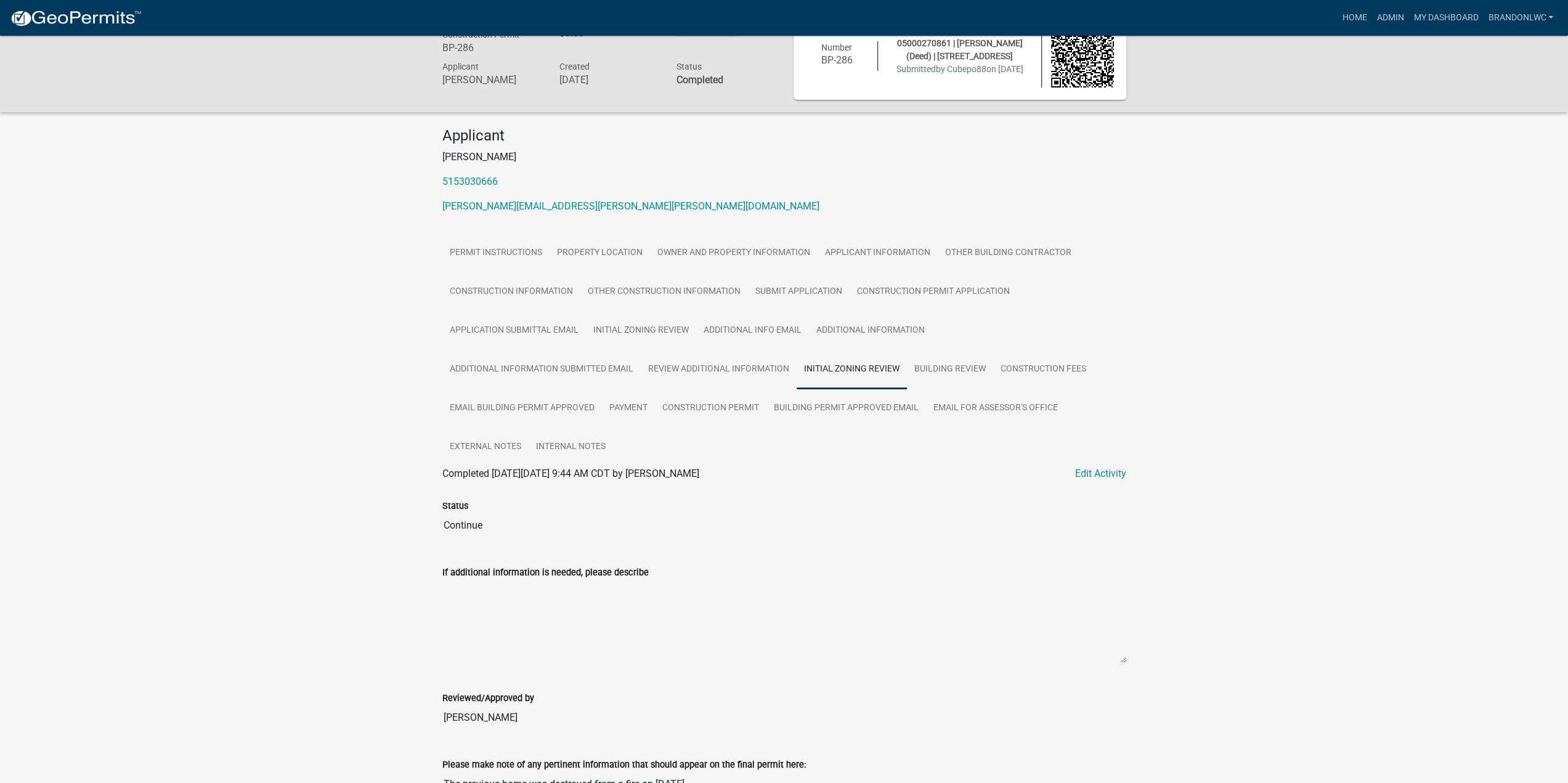
scroll to position [170, 0]
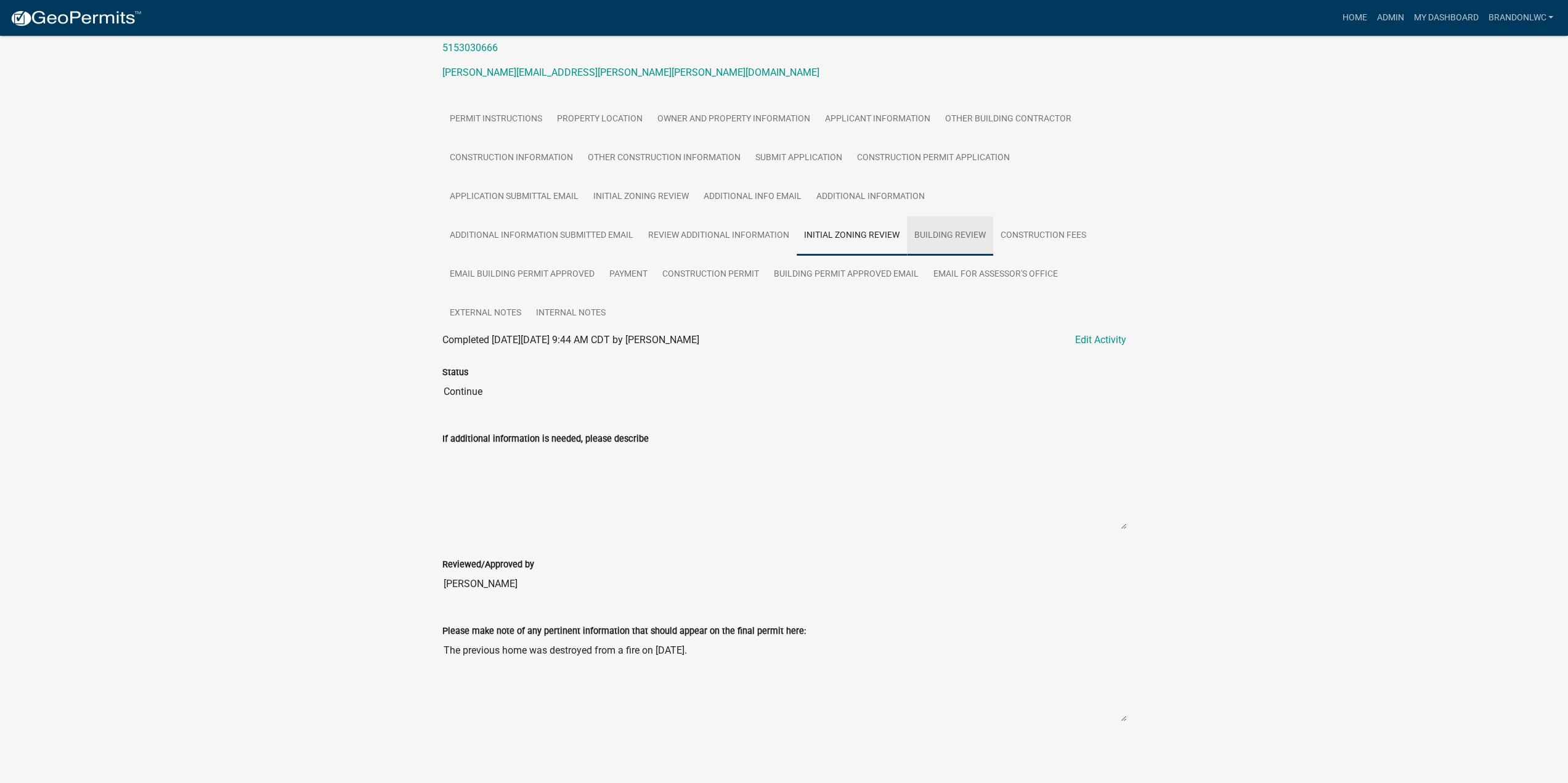
click at [957, 241] on link "Building Review" at bounding box center [950, 236] width 86 height 39
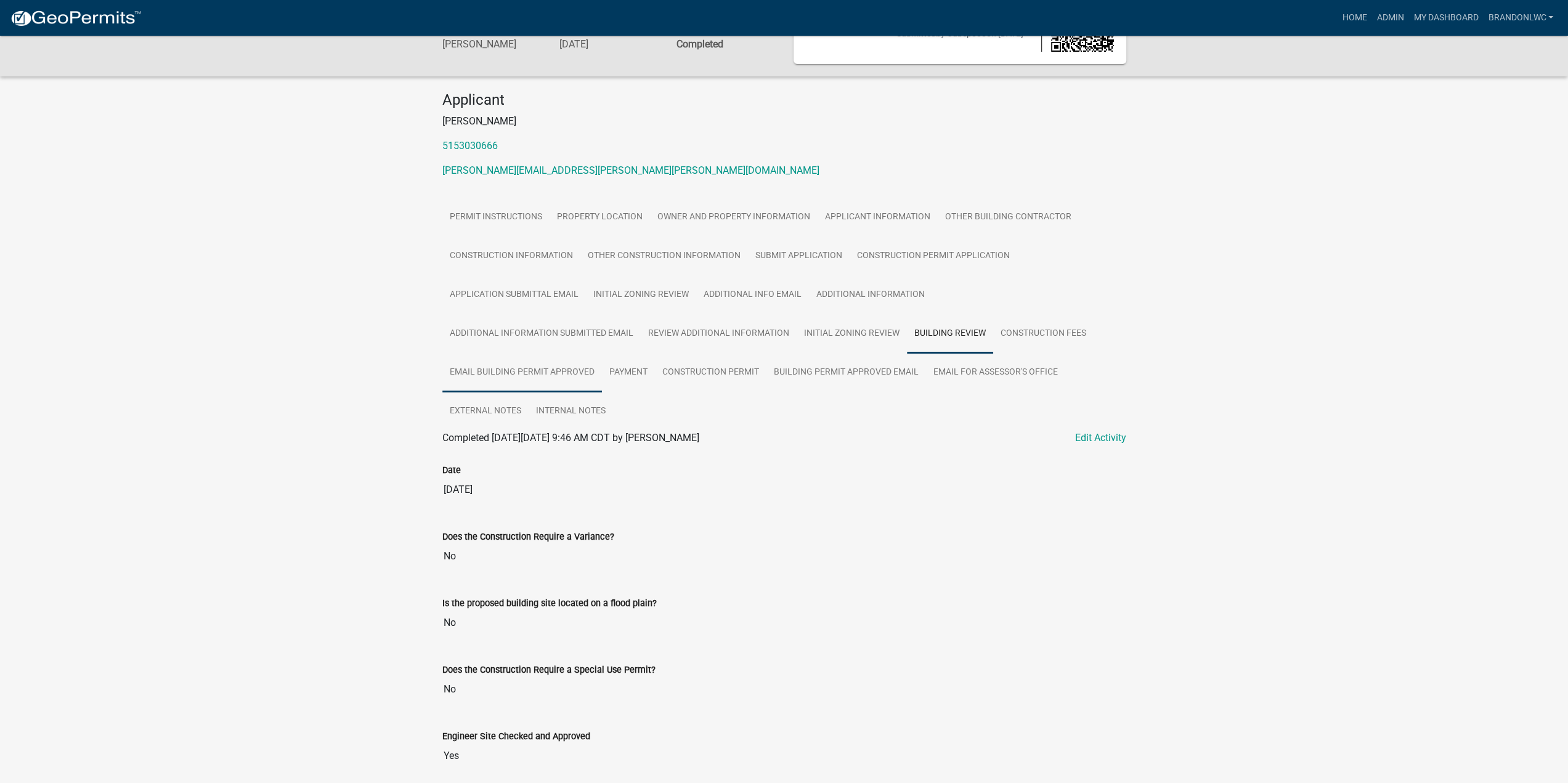
scroll to position [0, 0]
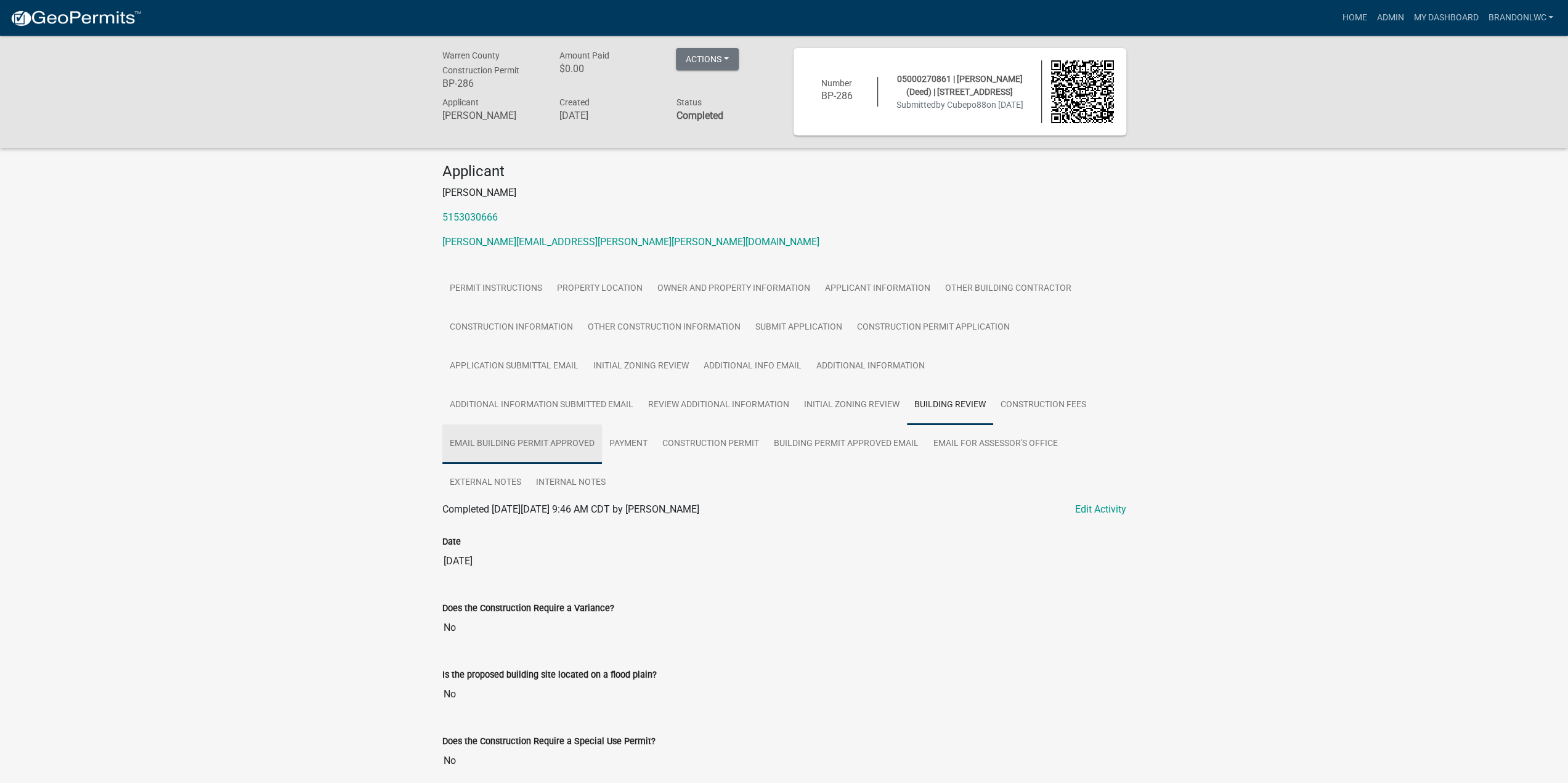
click at [516, 450] on link "Email Building Permit Approved" at bounding box center [522, 444] width 160 height 39
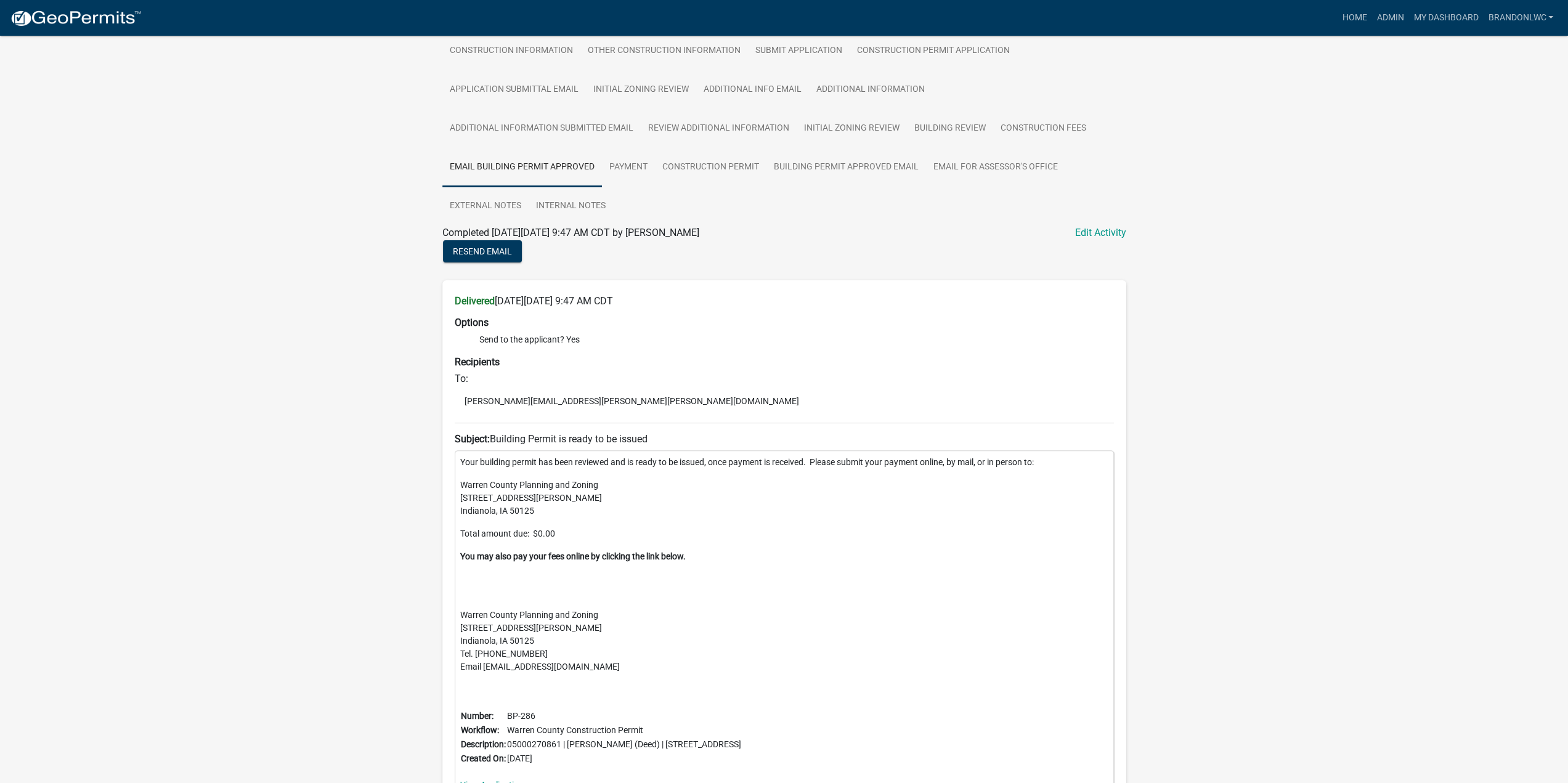
scroll to position [123, 0]
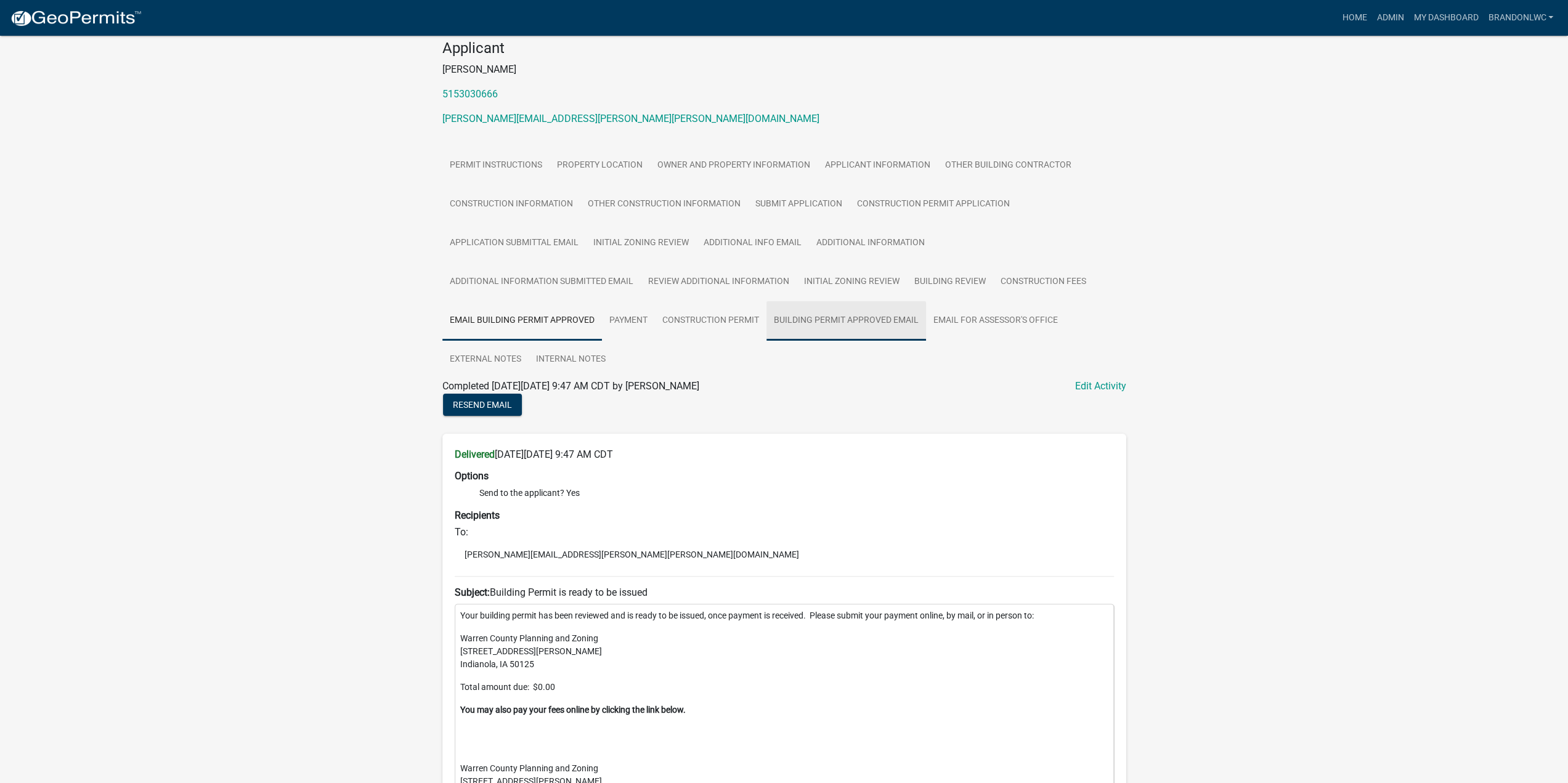
click at [842, 325] on link "Building Permit Approved Email" at bounding box center [846, 321] width 160 height 39
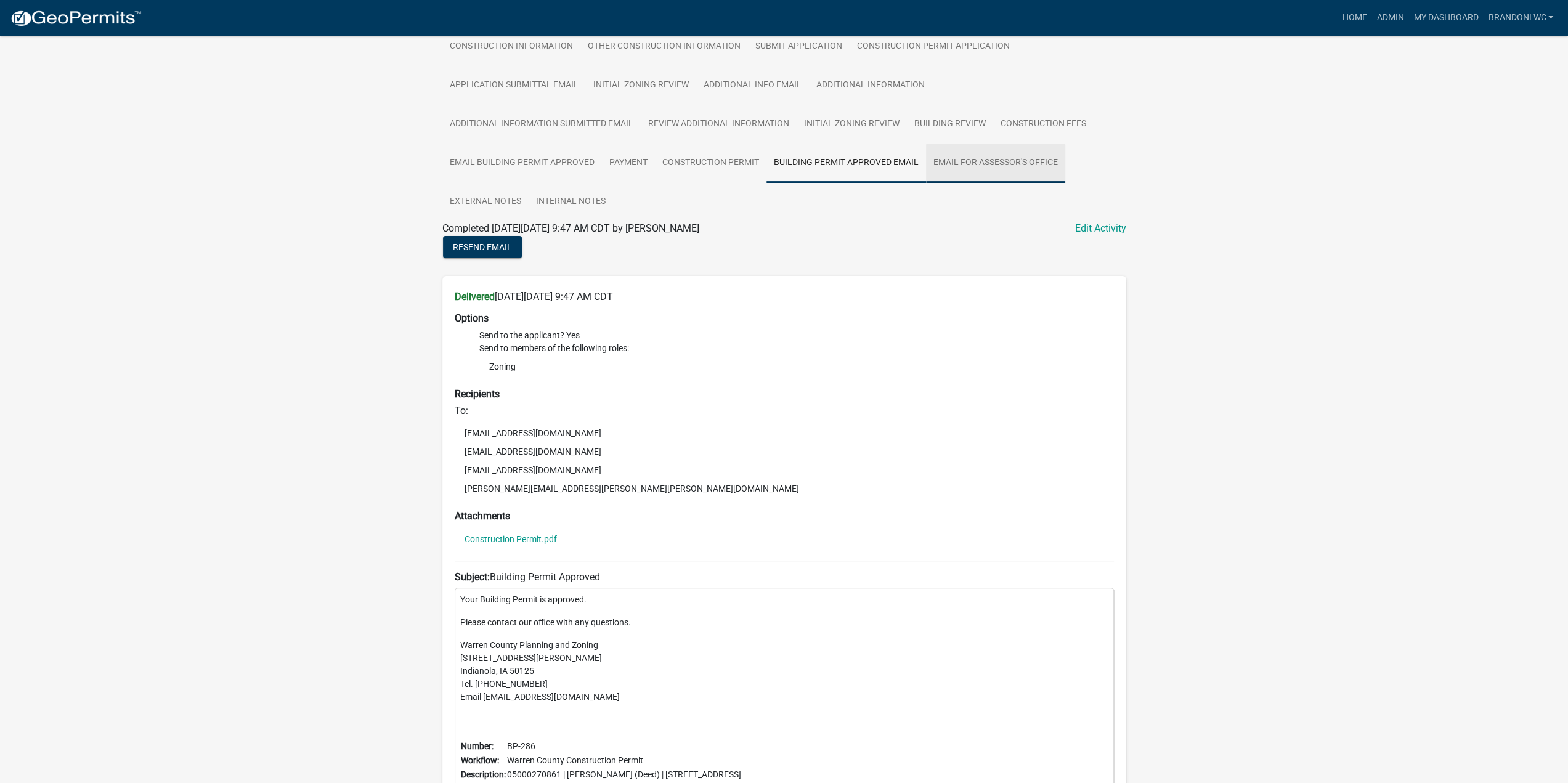
click at [976, 170] on link "Email for Assessor's Office" at bounding box center [995, 163] width 139 height 39
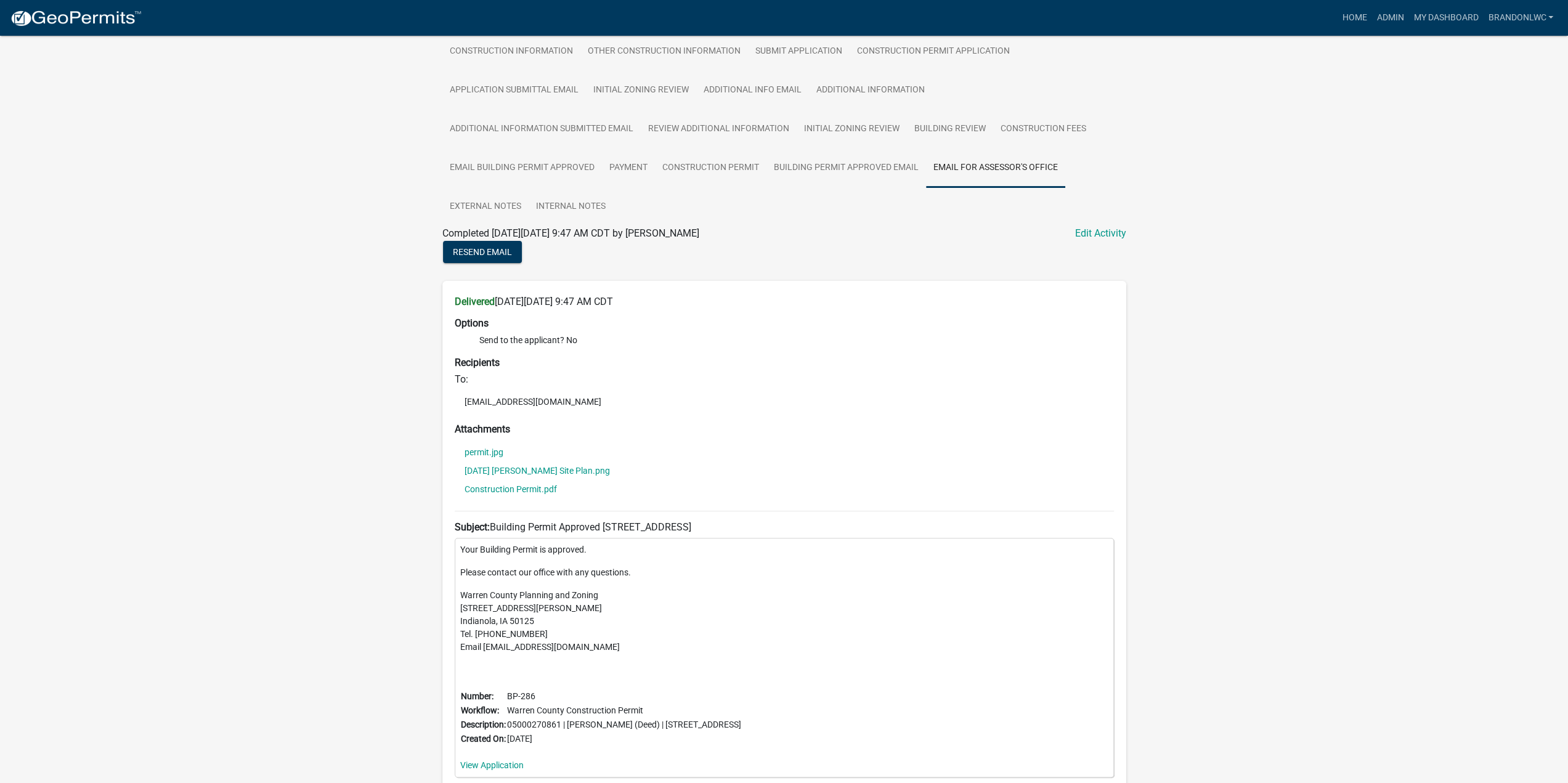
scroll to position [282, 0]
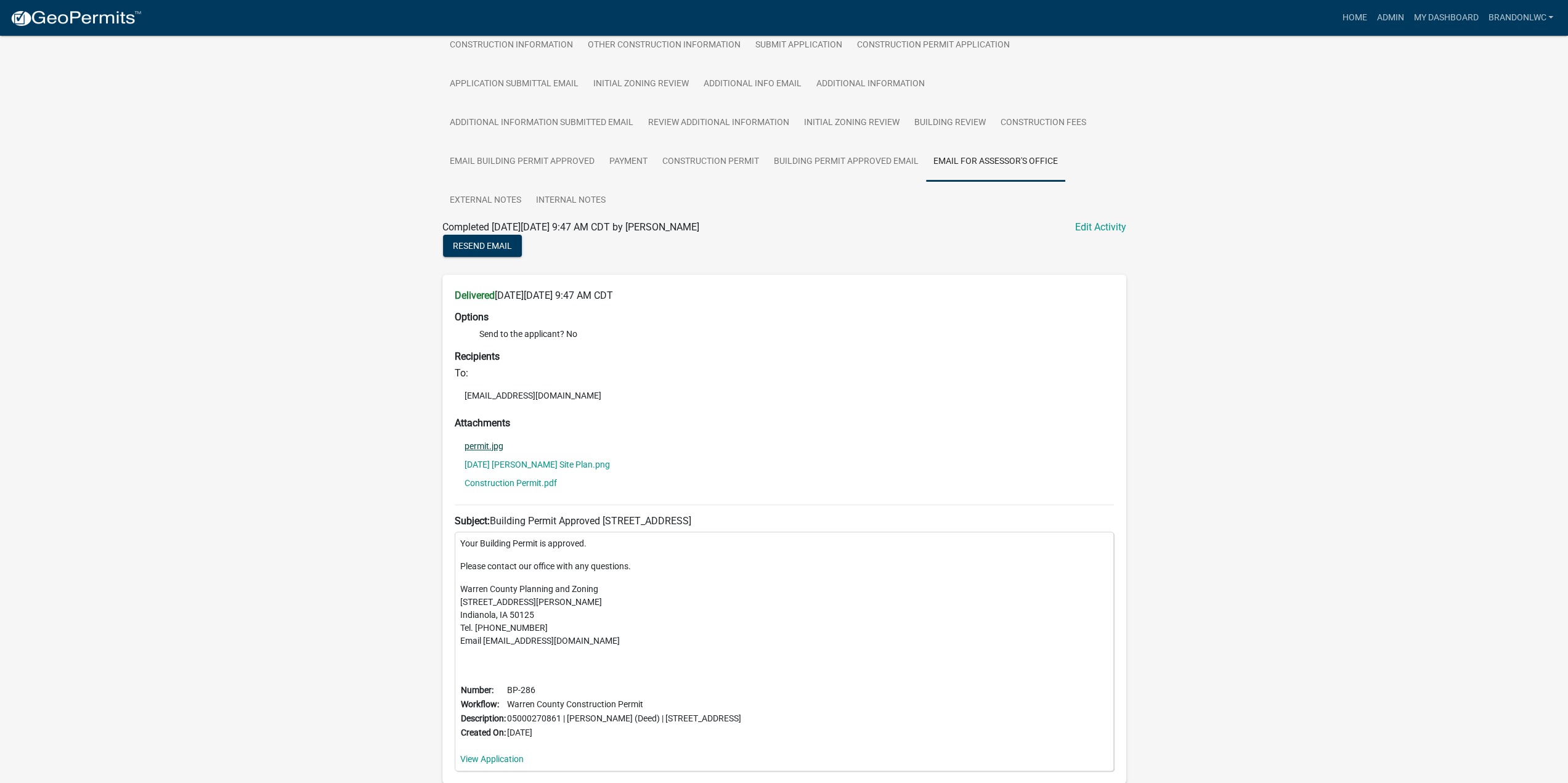
click at [488, 446] on link "permit.jpg" at bounding box center [484, 446] width 39 height 9
click at [251, 198] on div "Warren County Construction Permit BP-286 Amount Paid $0.00 Actions Printer Frie…" at bounding box center [784, 294] width 1568 height 1081
click at [254, 190] on div "Warren County Construction Permit BP-286 Amount Paid $0.00 Actions Printer Frie…" at bounding box center [784, 294] width 1568 height 1081
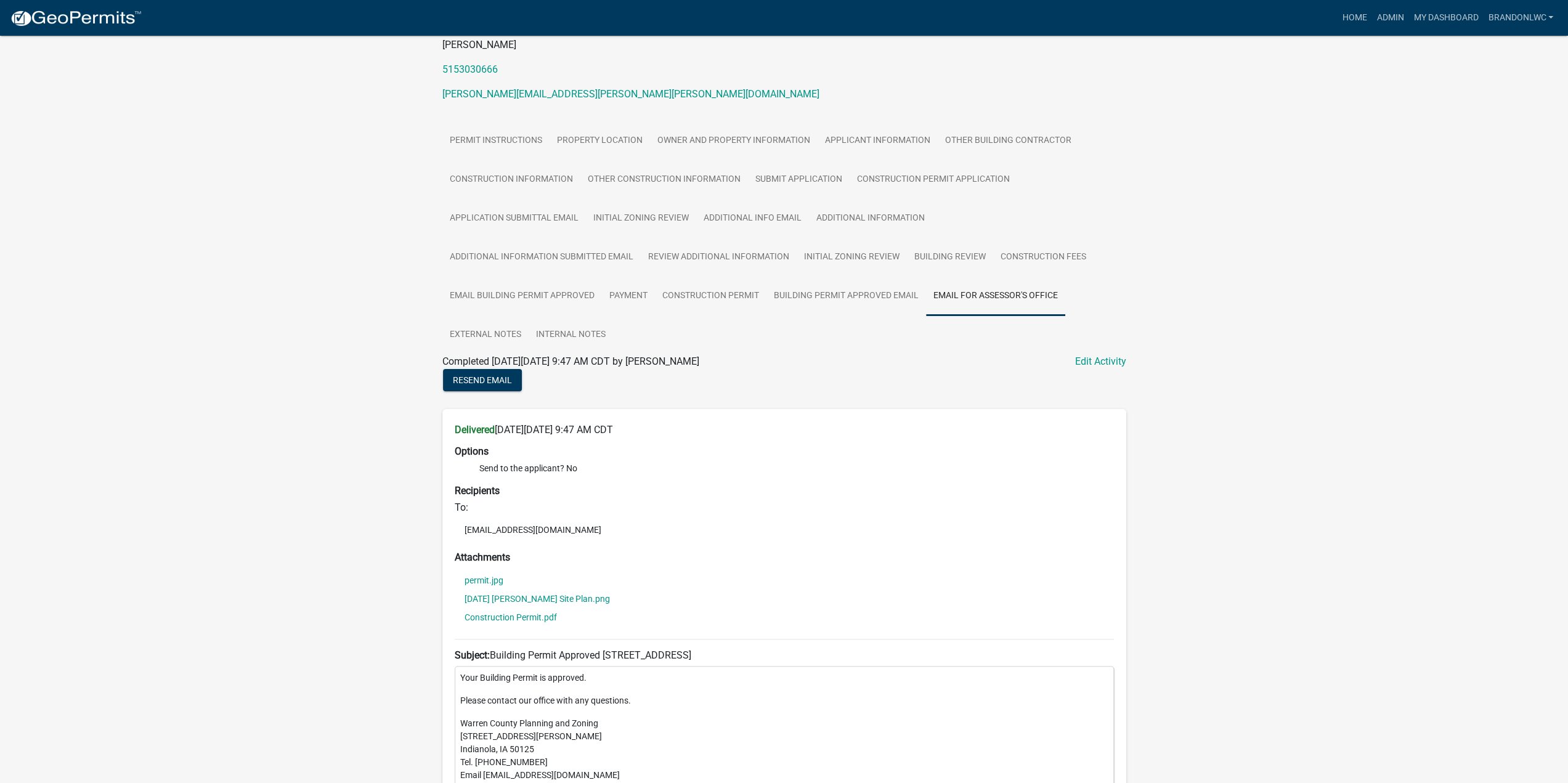
scroll to position [0, 0]
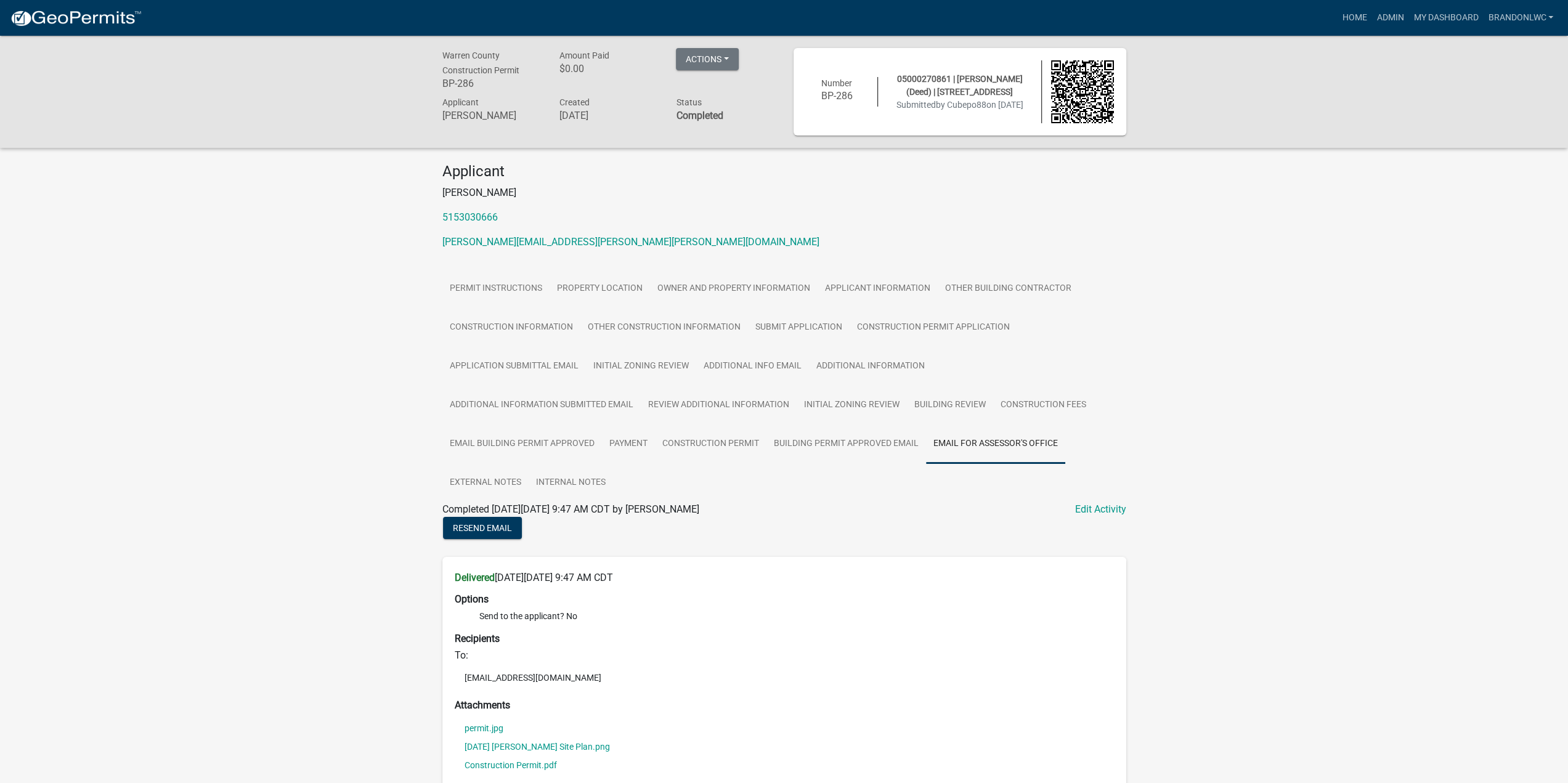
click at [1339, 186] on div "Warren County Construction Permit BP-286 Amount Paid $0.00 Actions Printer Frie…" at bounding box center [784, 576] width 1568 height 1081
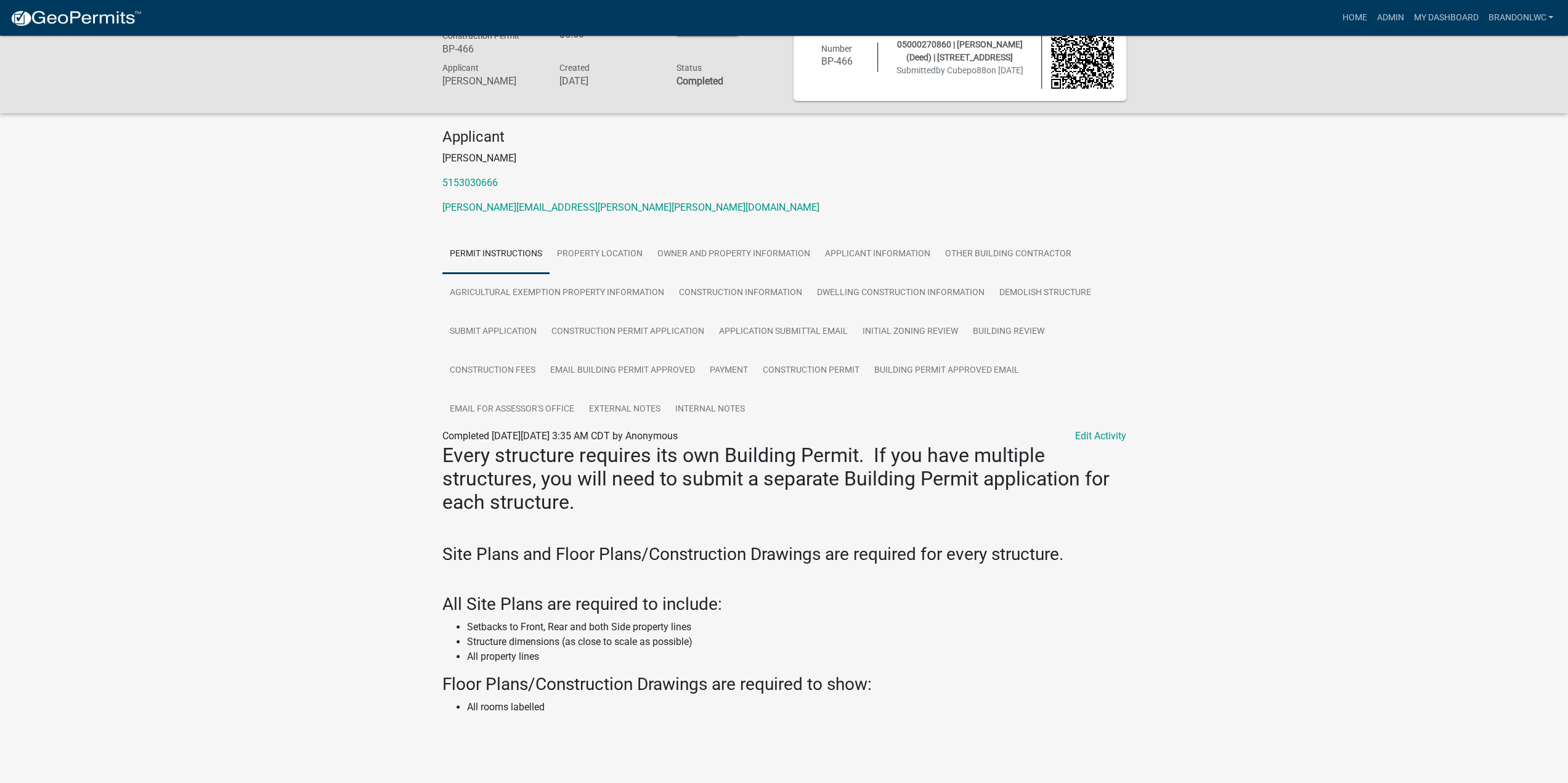
scroll to position [53, 0]
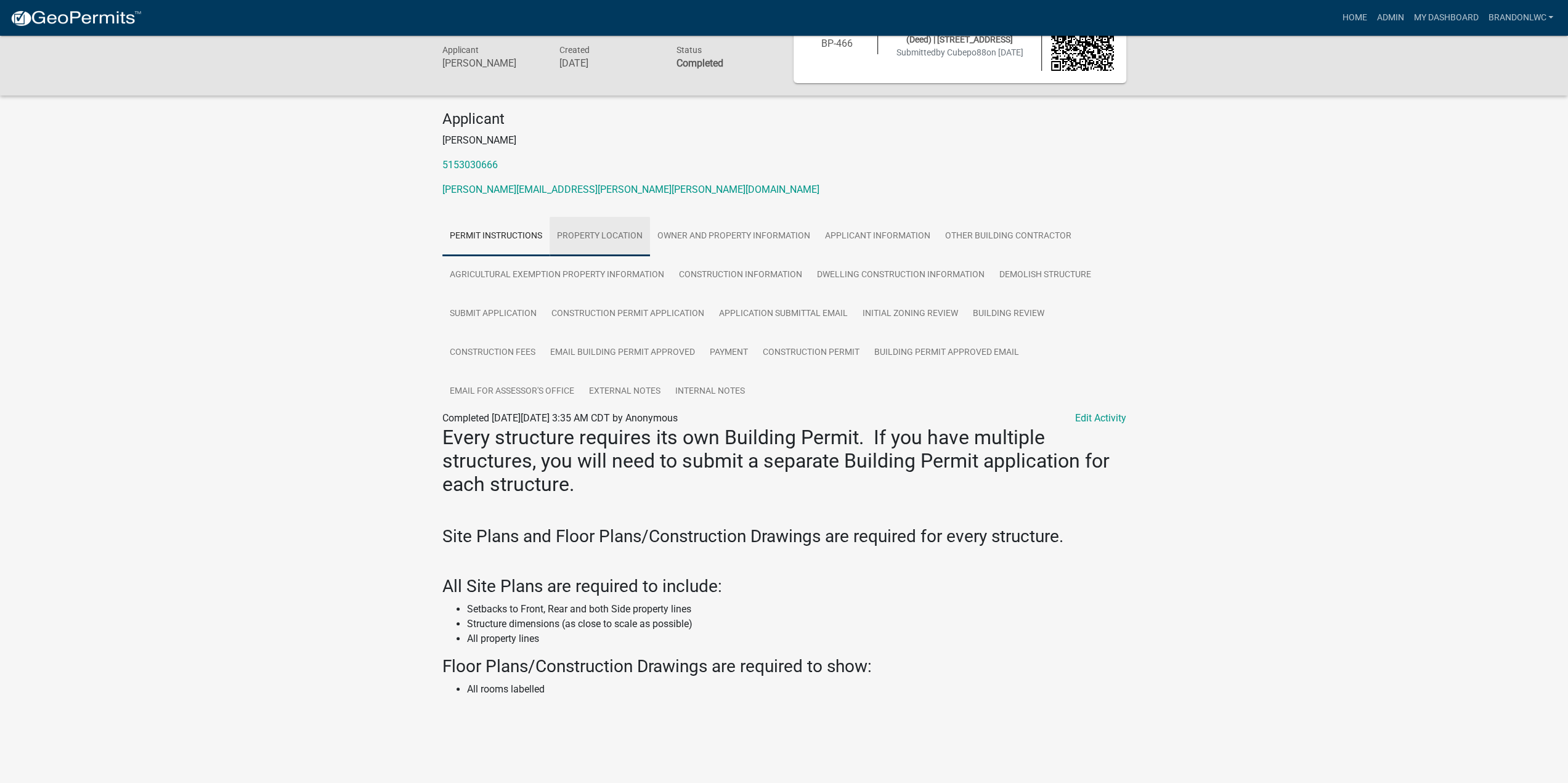
click at [612, 235] on link "Property Location" at bounding box center [600, 236] width 100 height 39
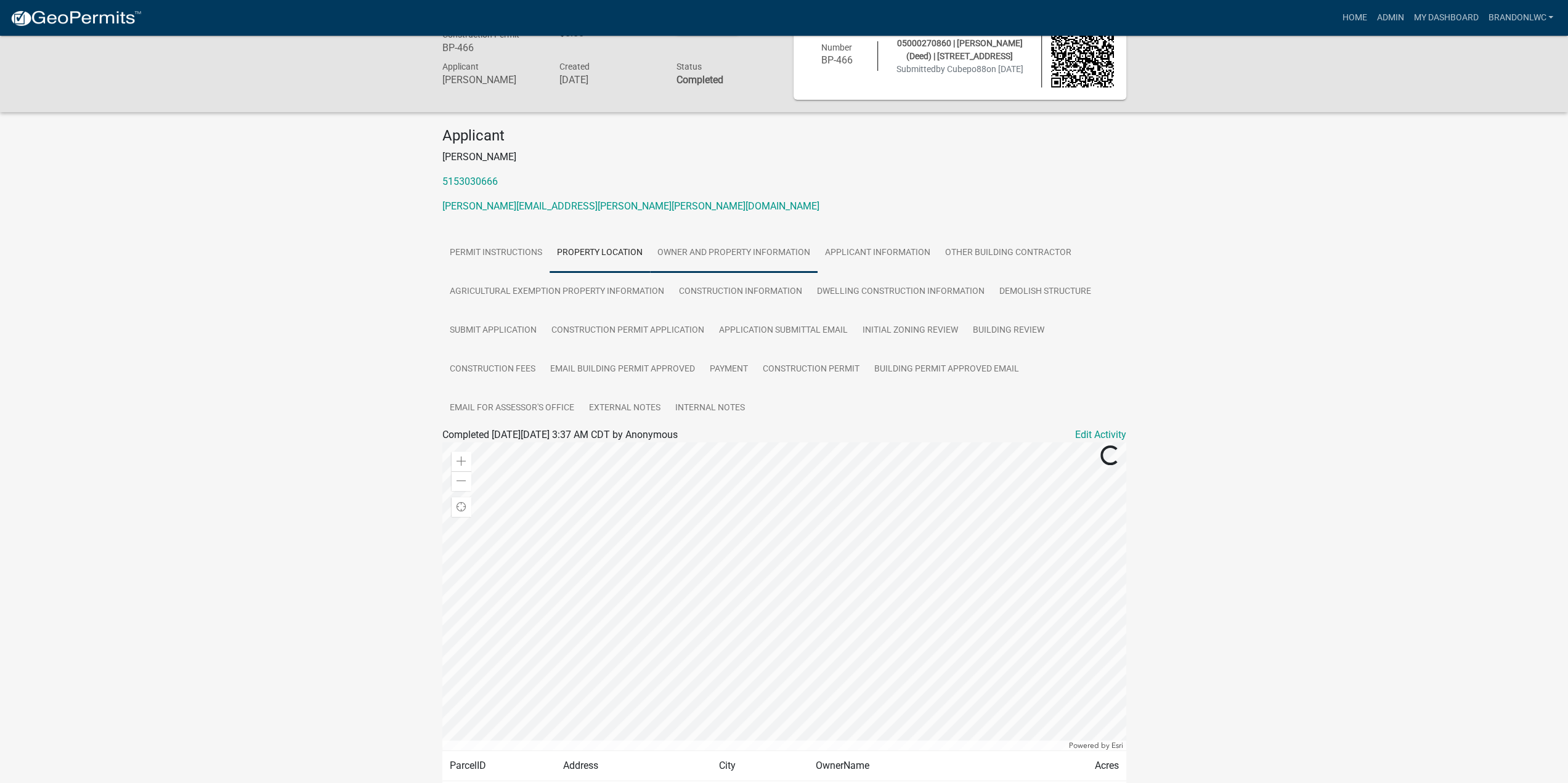
click at [719, 251] on link "Owner and Property Information" at bounding box center [734, 253] width 168 height 39
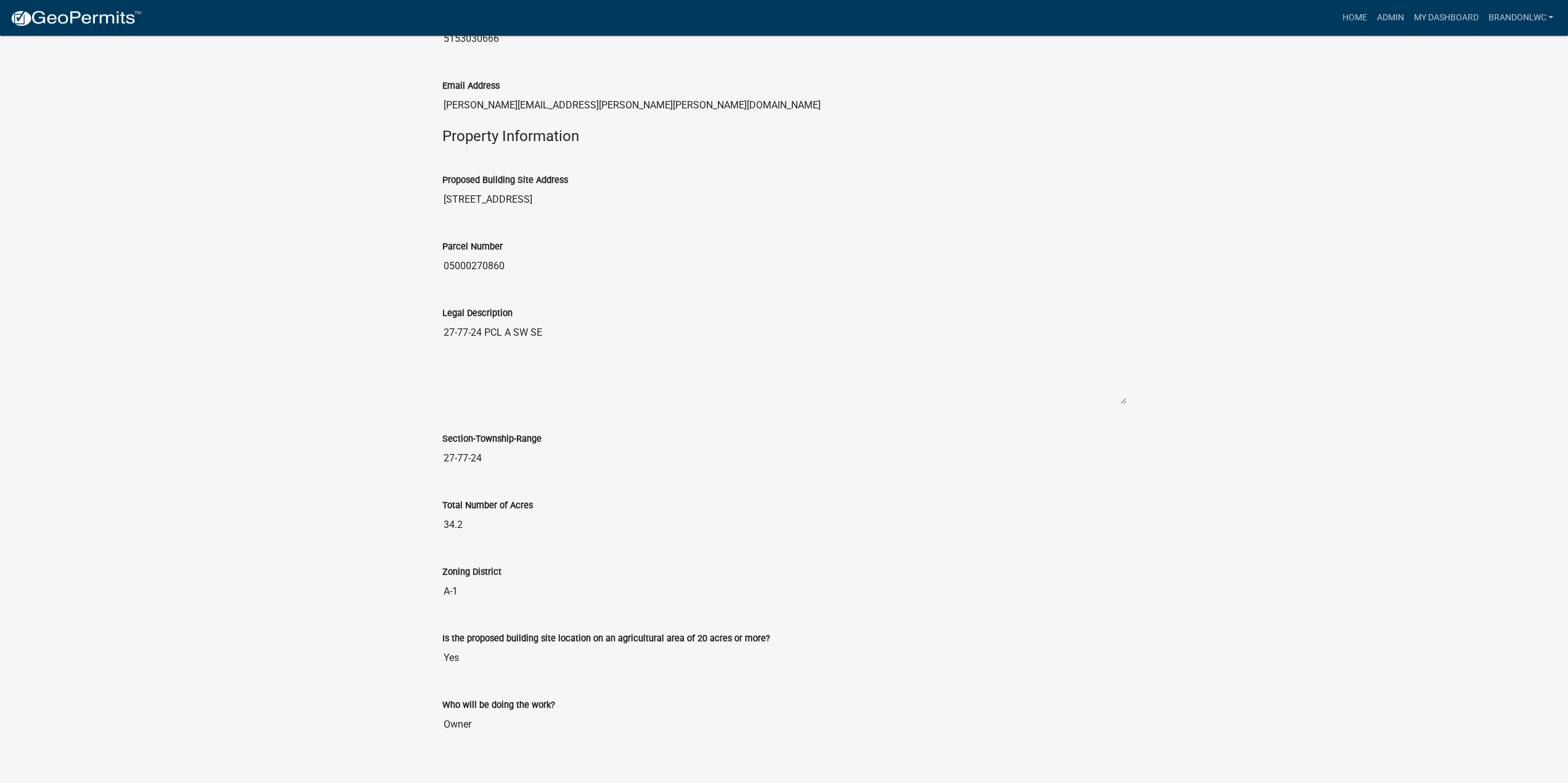
scroll to position [920, 0]
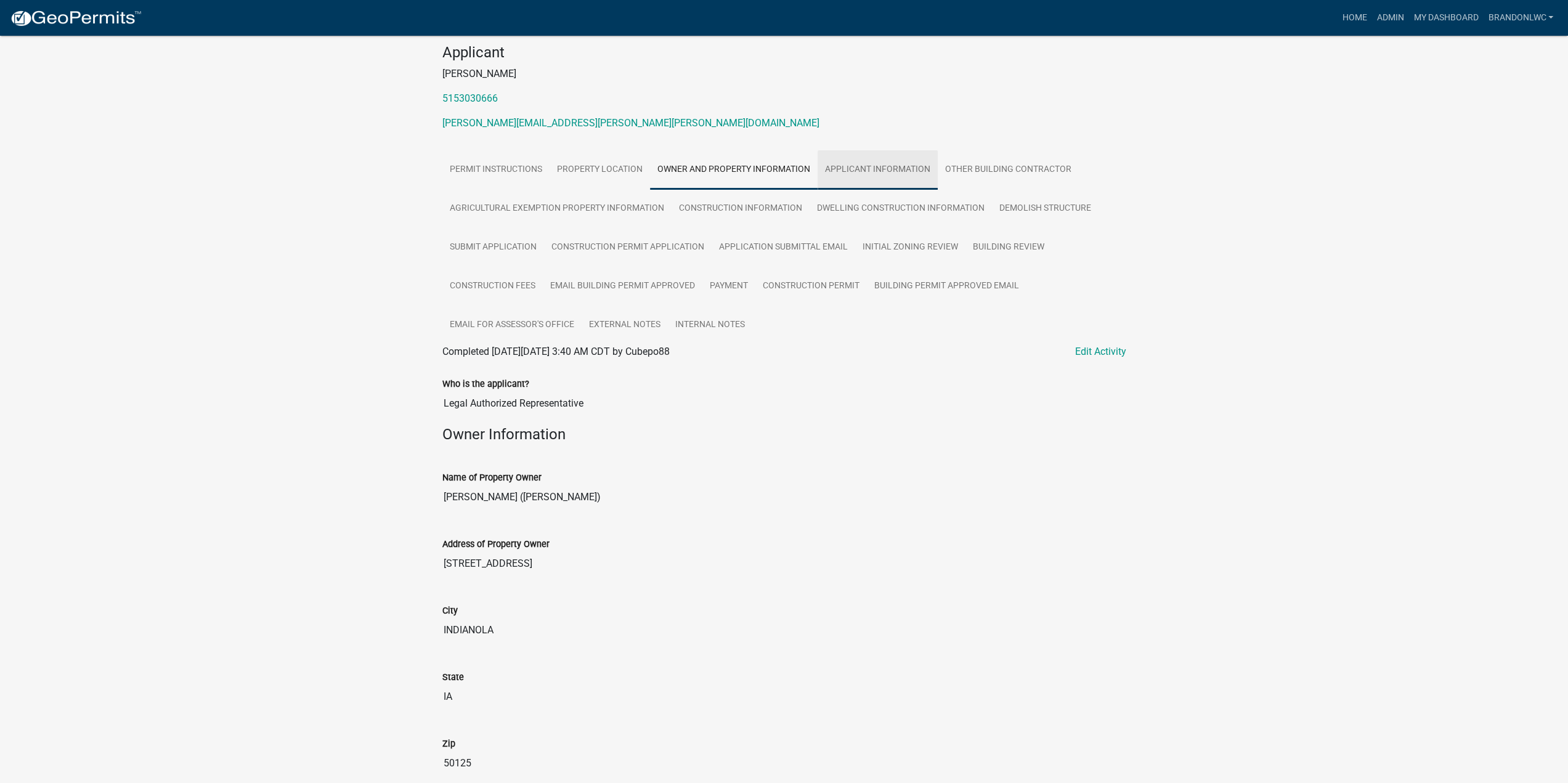
click at [865, 165] on link "Applicant Information" at bounding box center [877, 170] width 120 height 39
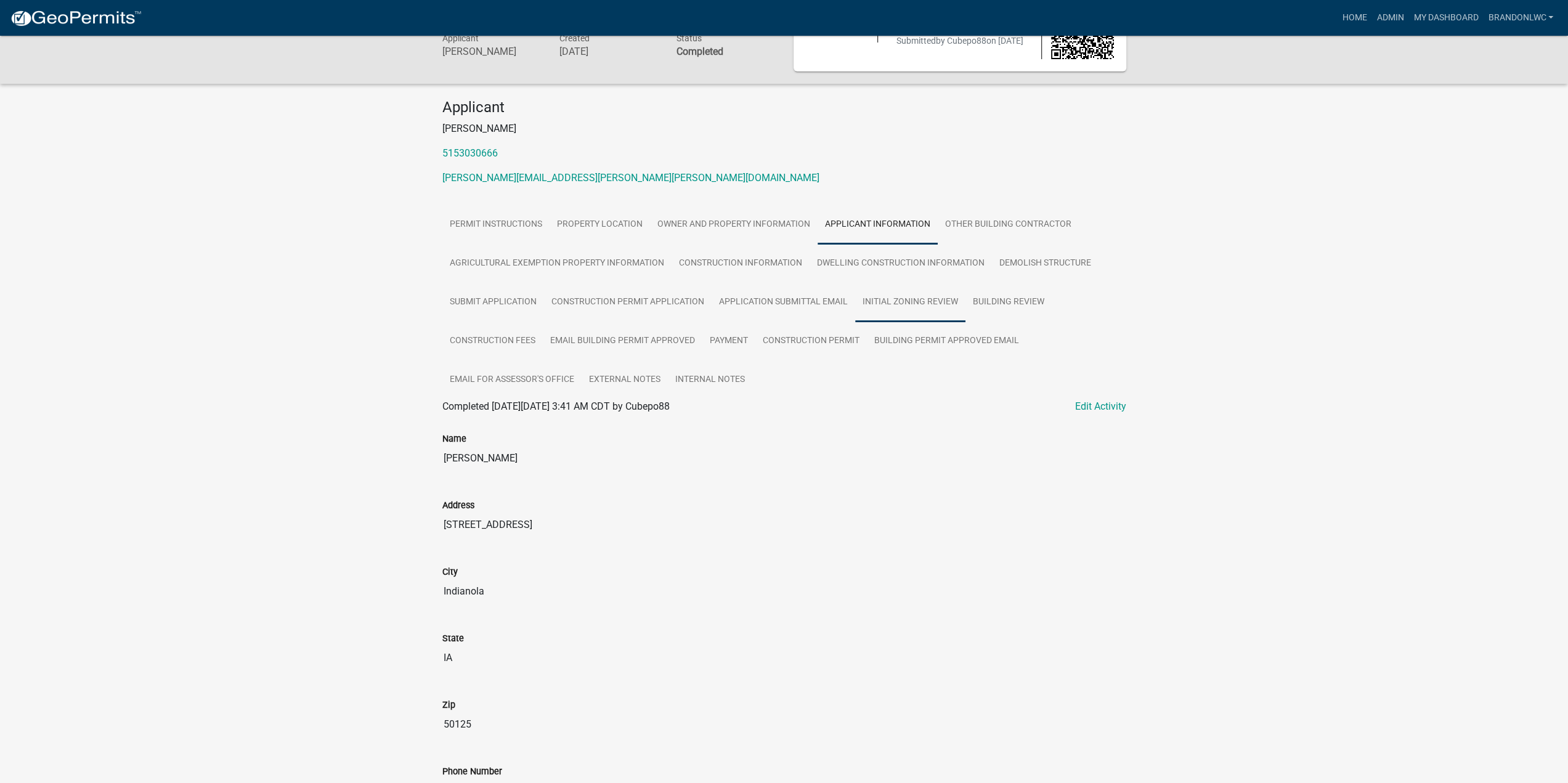
scroll to position [0, 0]
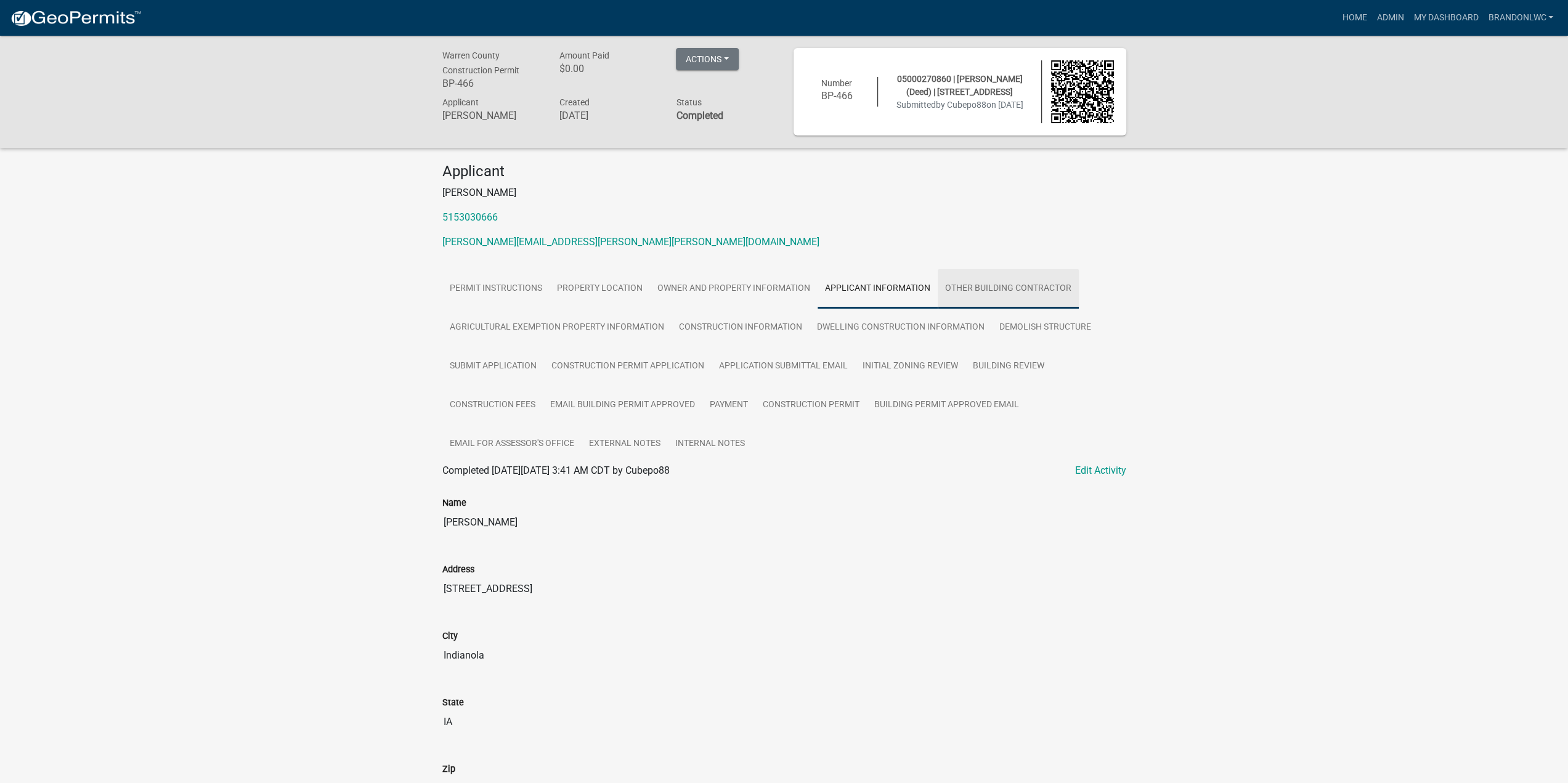
click at [1000, 287] on link "Other Building Contractor" at bounding box center [1008, 289] width 141 height 39
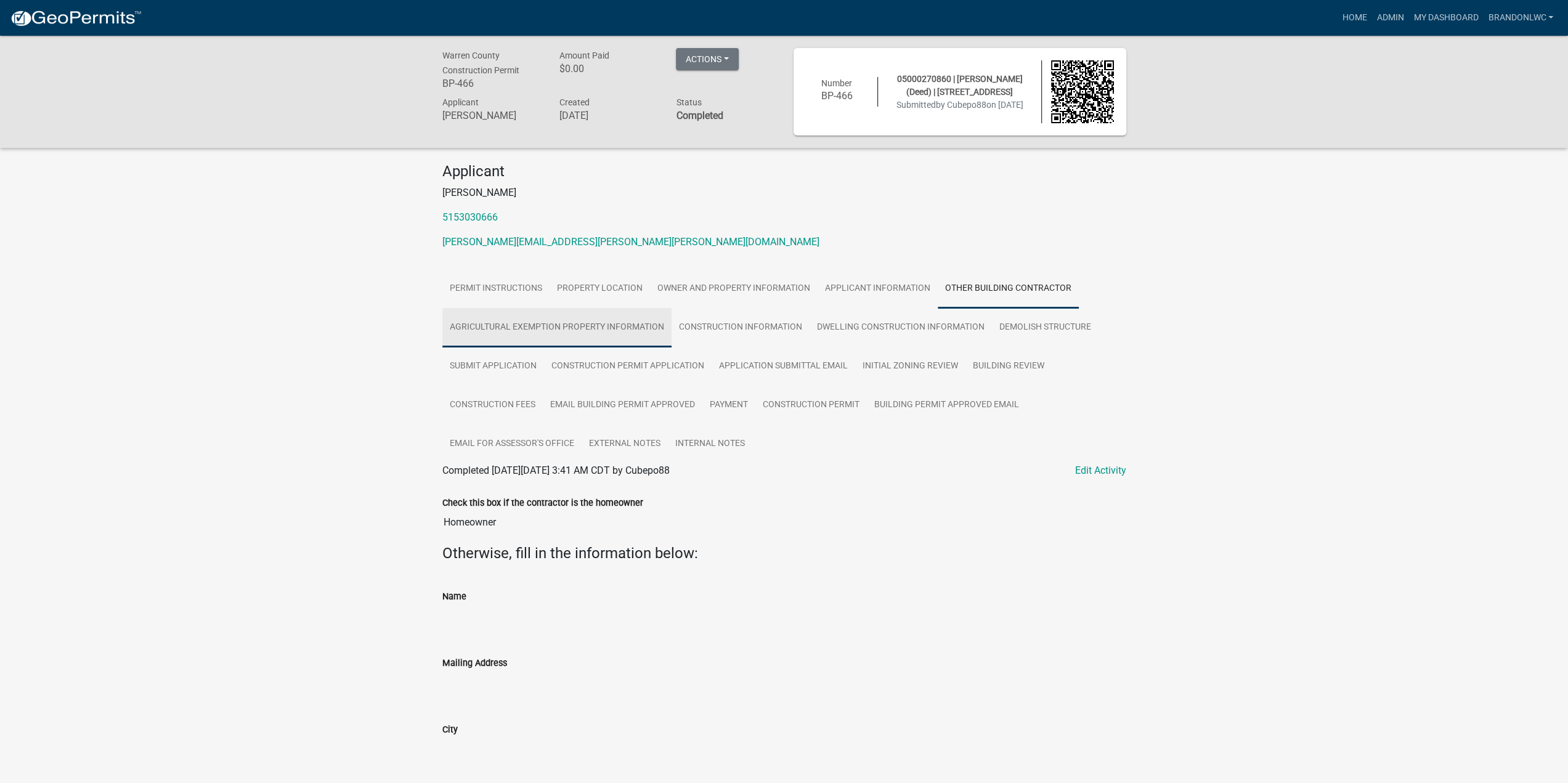
click at [508, 330] on link "Agricultural Exemption Property Information" at bounding box center [557, 328] width 229 height 39
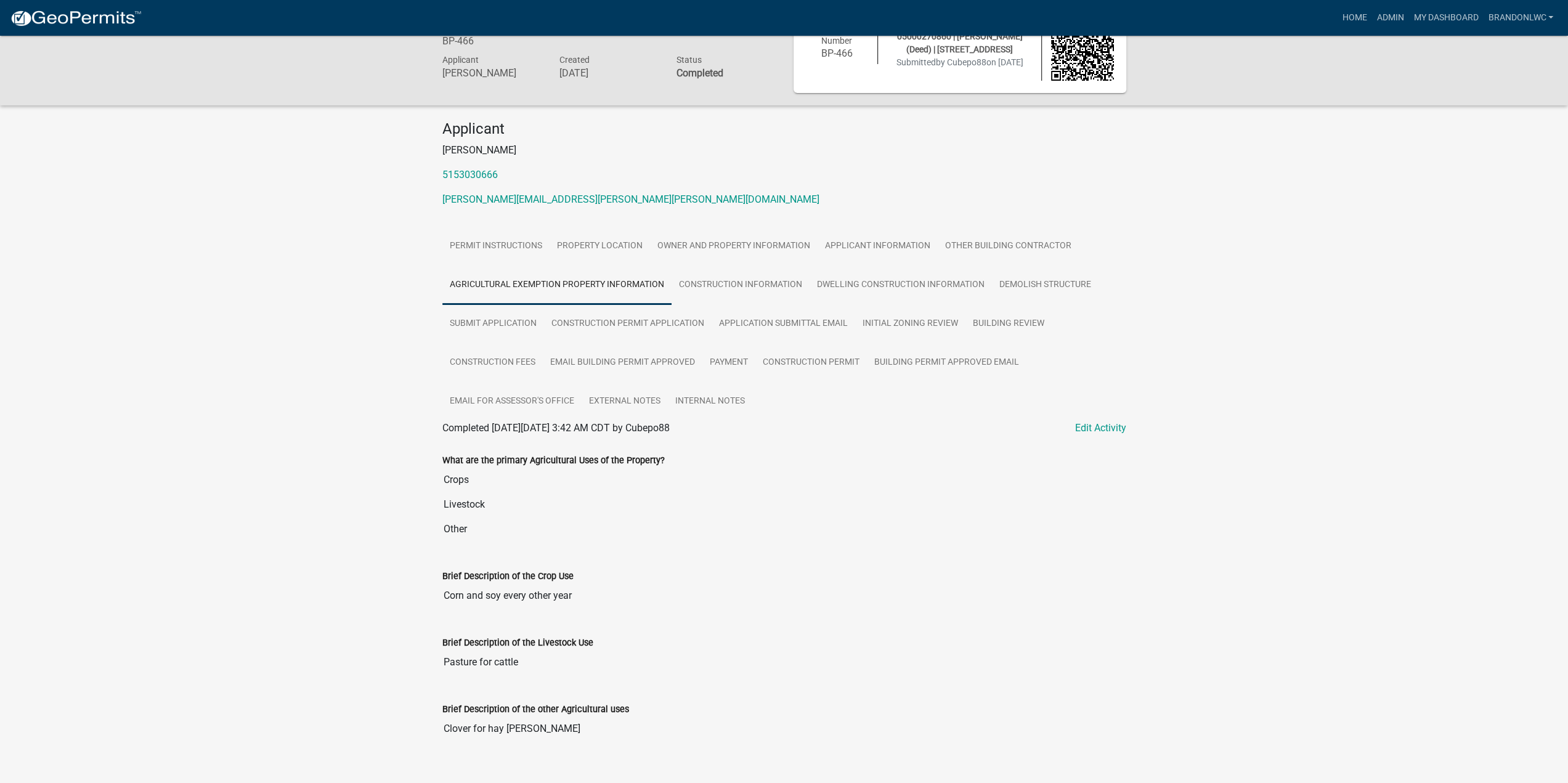
scroll to position [60, 0]
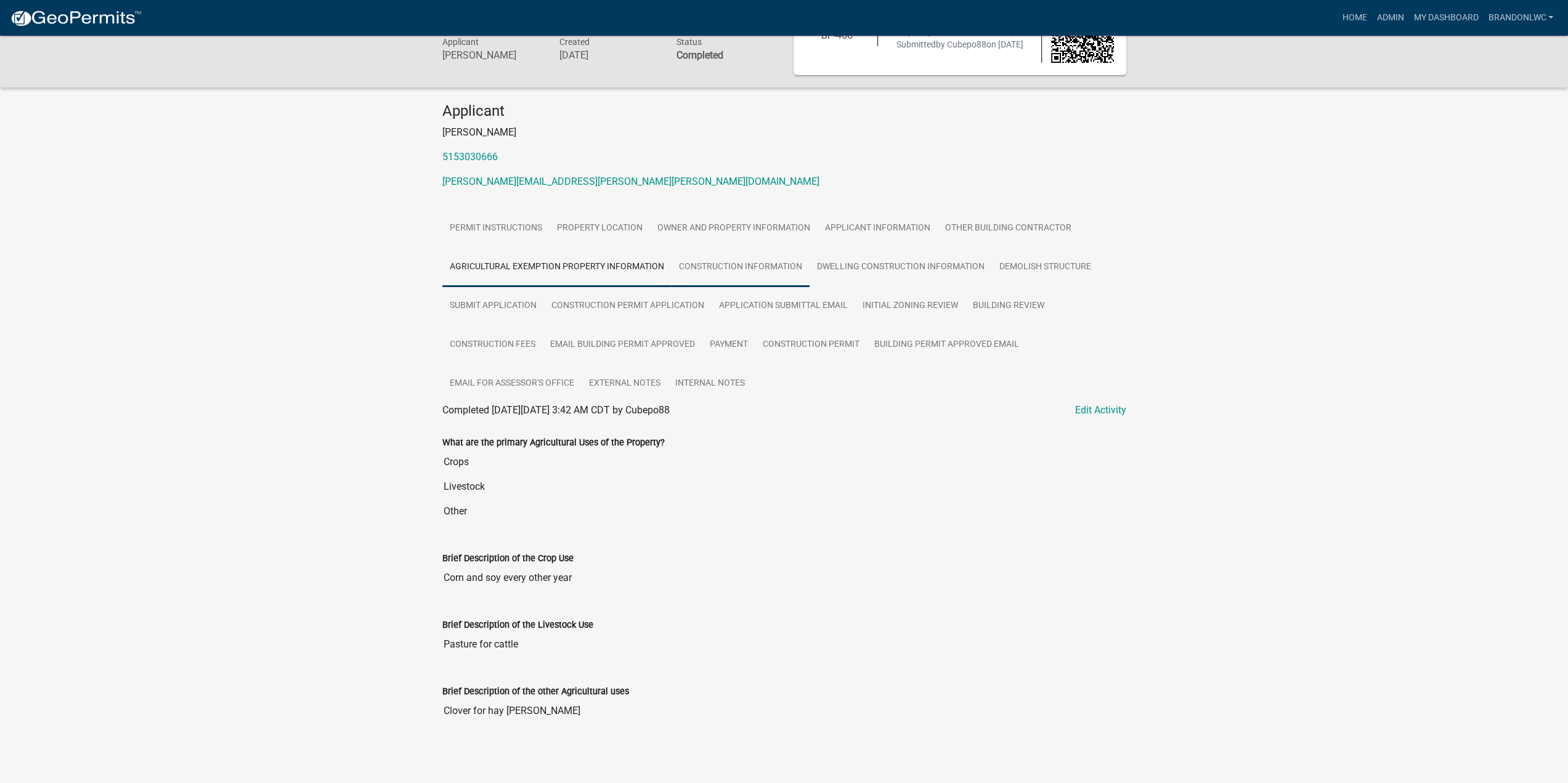
click at [710, 280] on link "Construction Information" at bounding box center [740, 268] width 138 height 39
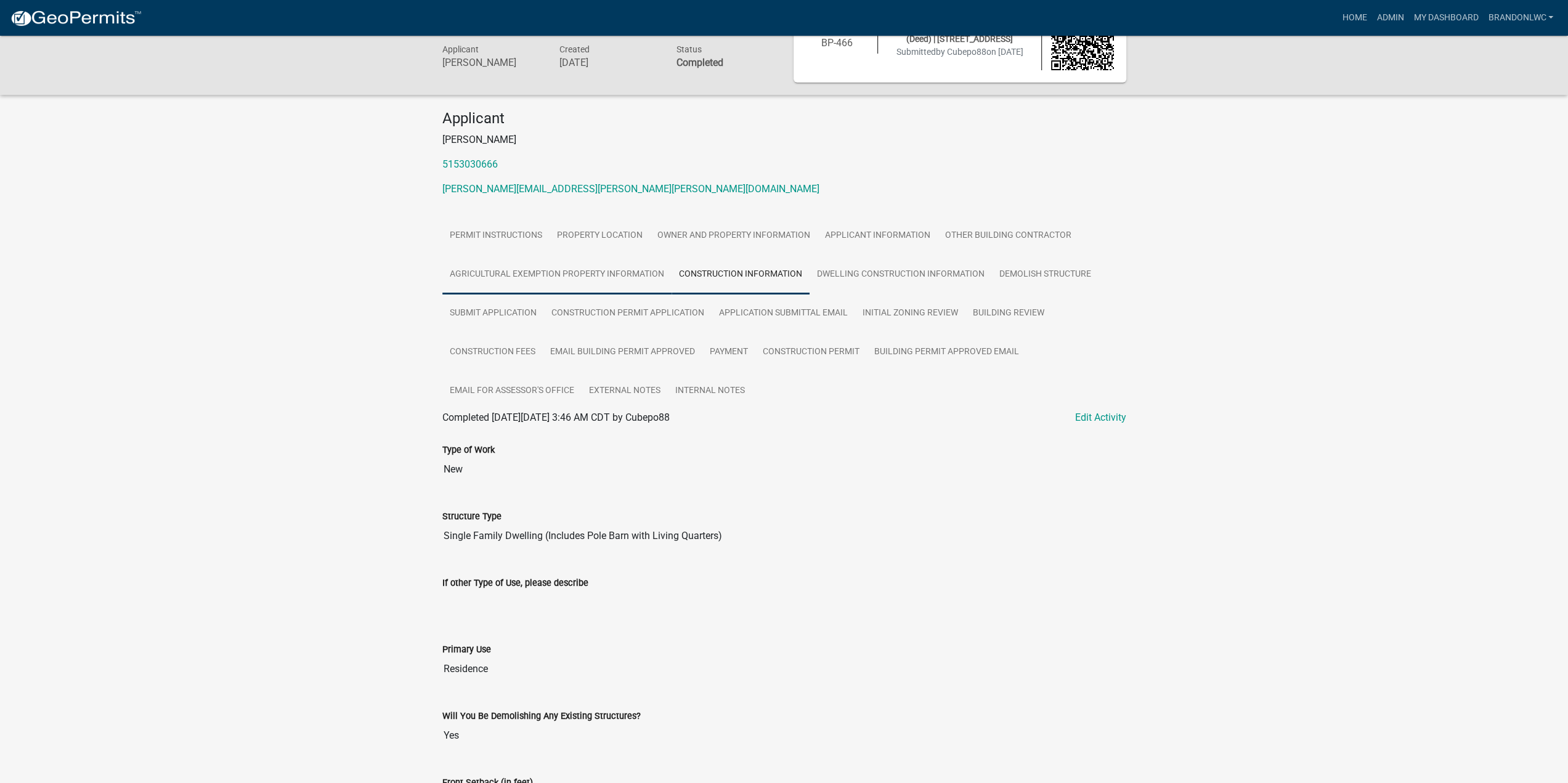
scroll to position [34, 0]
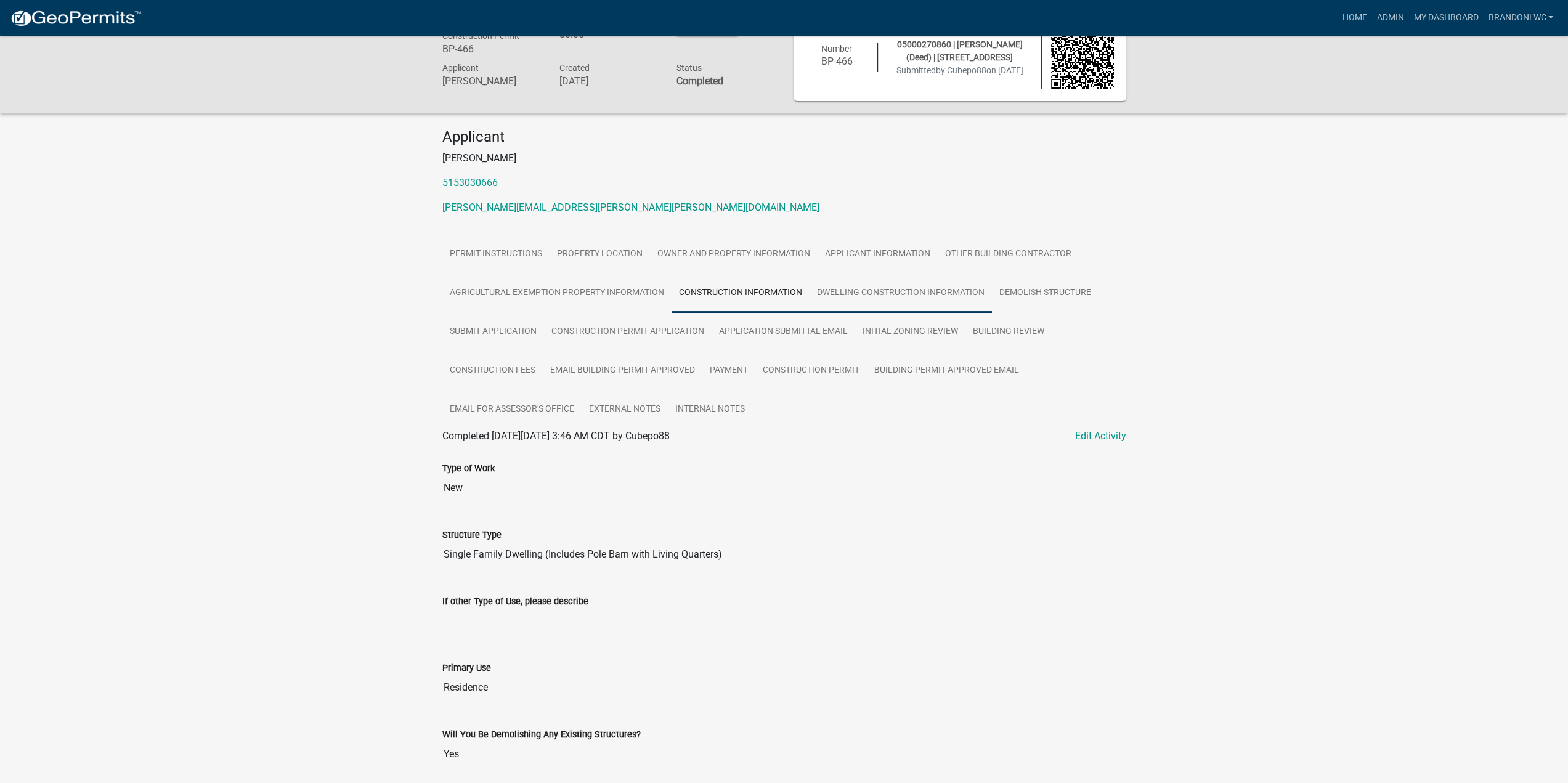
click at [872, 292] on link "Dwelling Construction Information" at bounding box center [901, 293] width 182 height 39
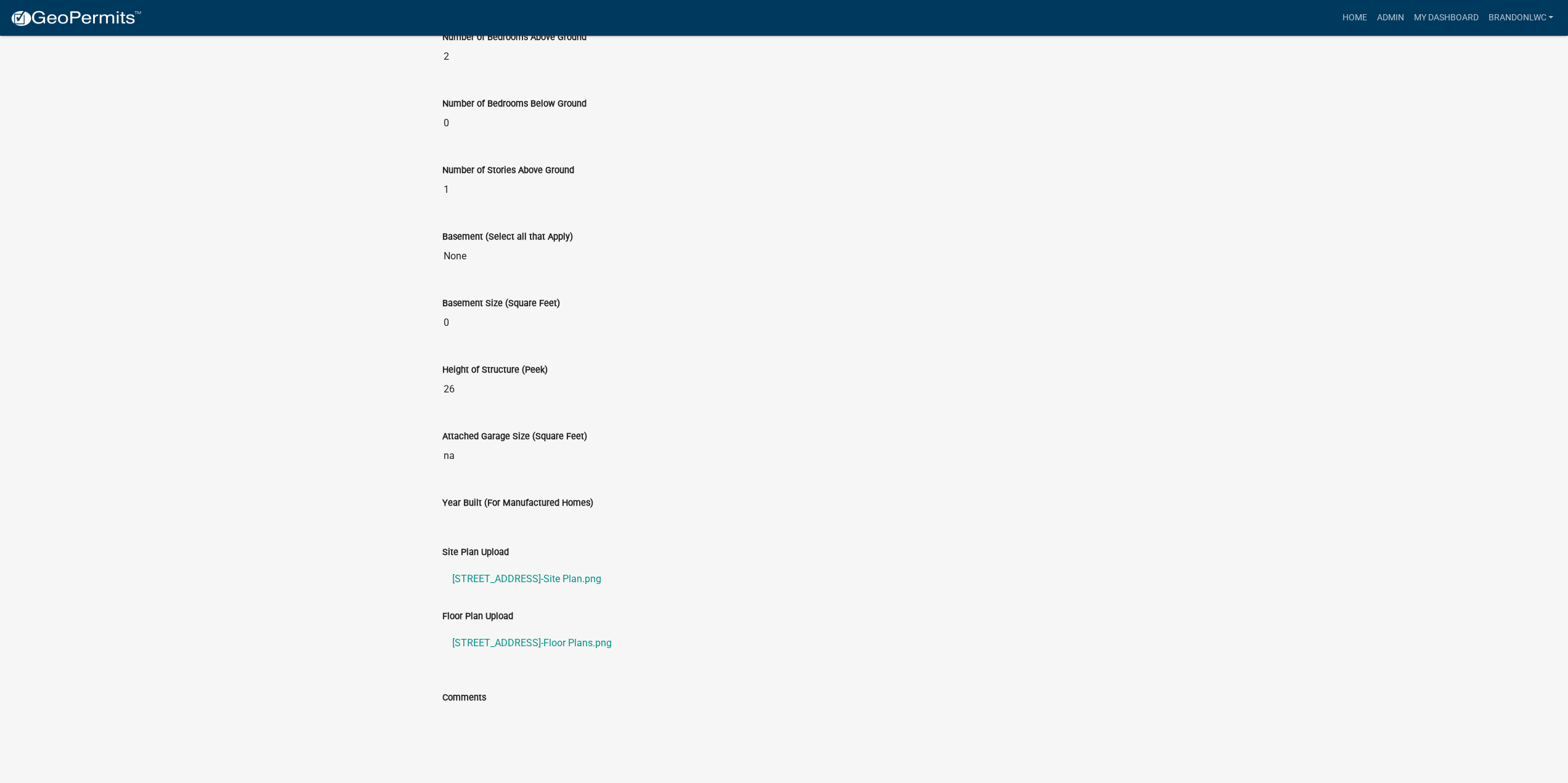
scroll to position [716, 0]
click at [498, 634] on link "5848 108th Ave-Floor Plans.png" at bounding box center [784, 639] width 684 height 30
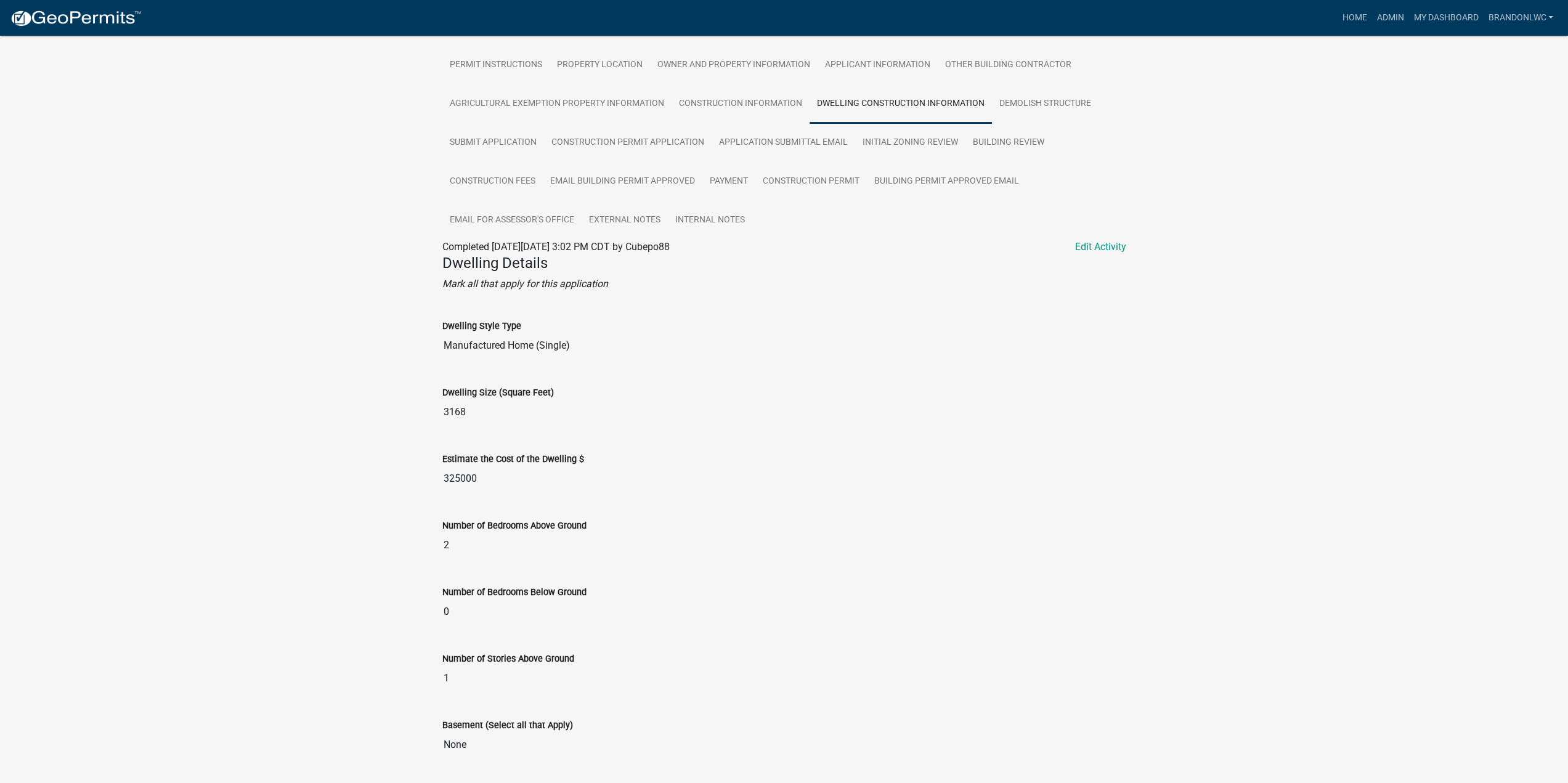
scroll to position [0, 0]
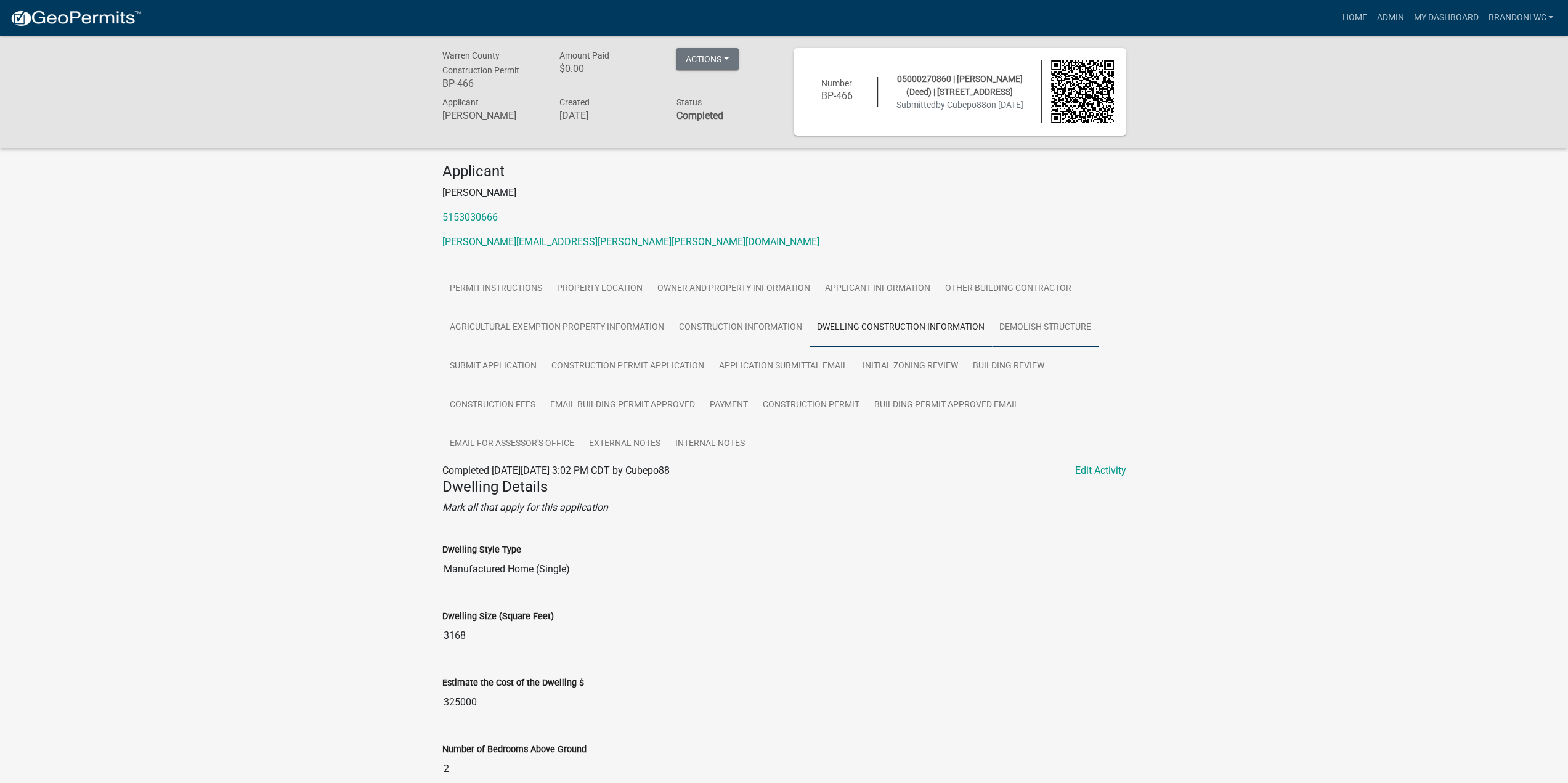
click at [1024, 329] on link "Demolish Structure" at bounding box center [1045, 328] width 107 height 39
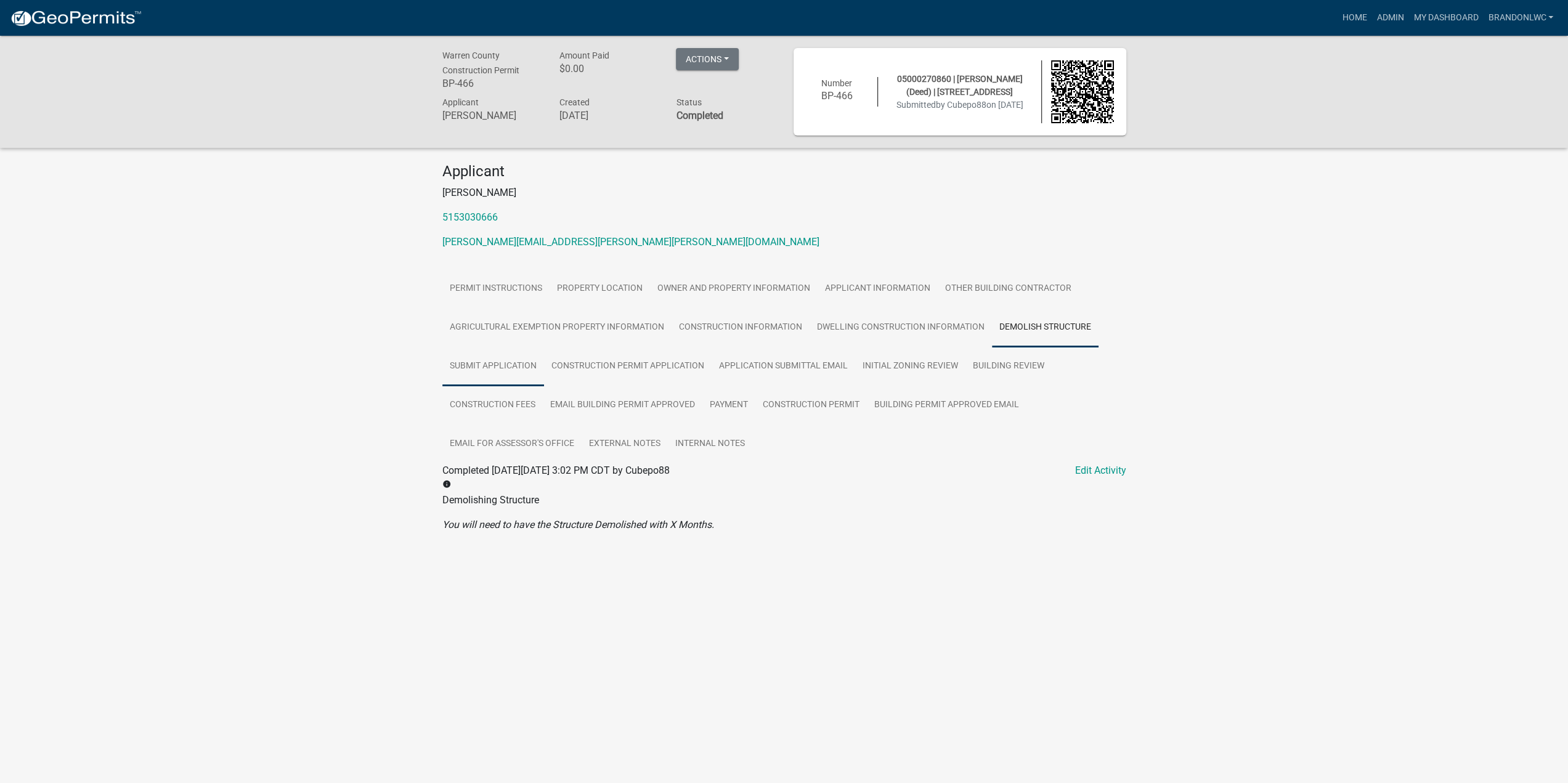
click at [511, 364] on link "Submit Application" at bounding box center [493, 367] width 102 height 39
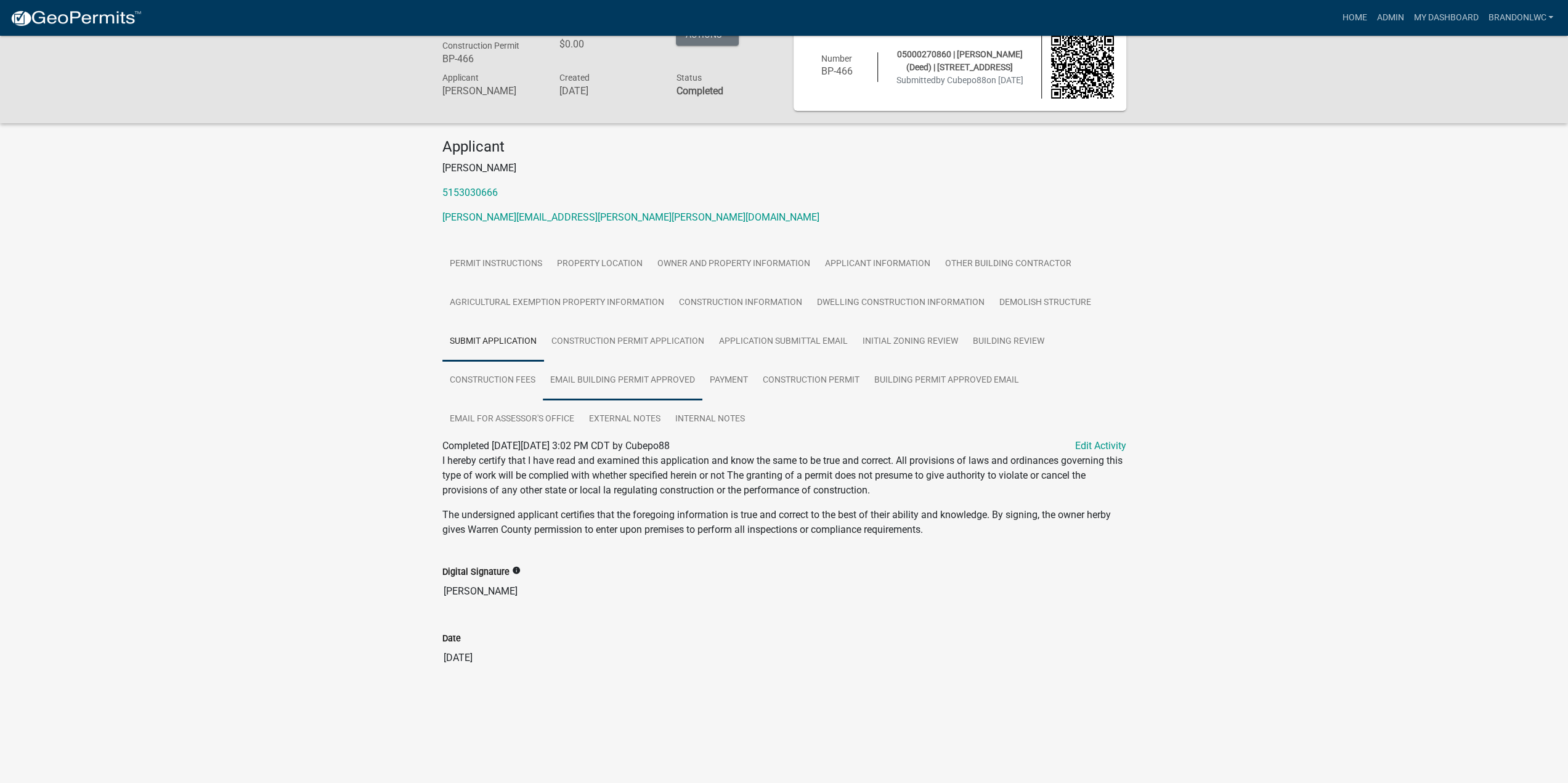
scroll to position [36, 0]
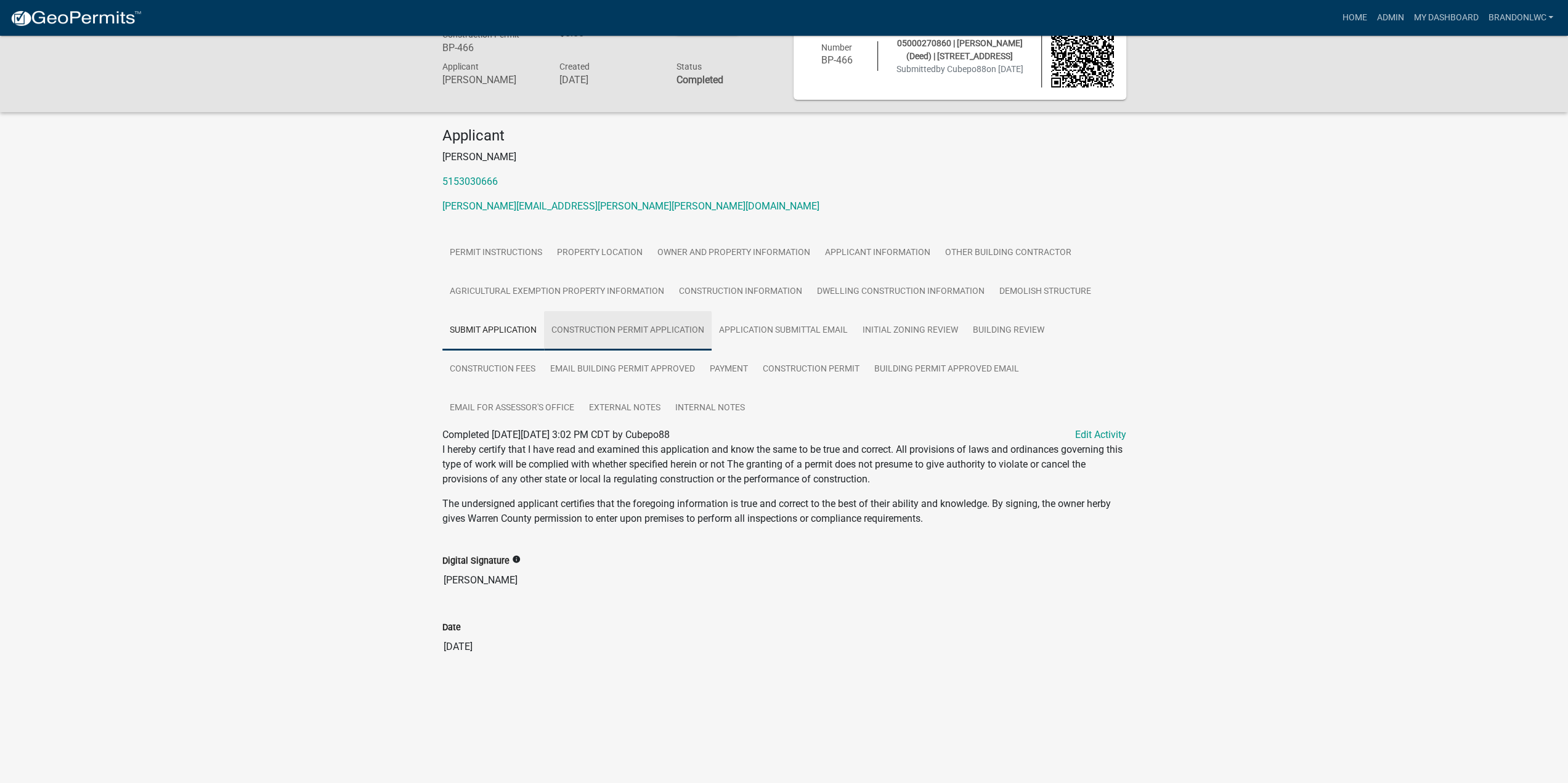
click at [650, 347] on link "Construction Permit Application" at bounding box center [628, 330] width 168 height 39
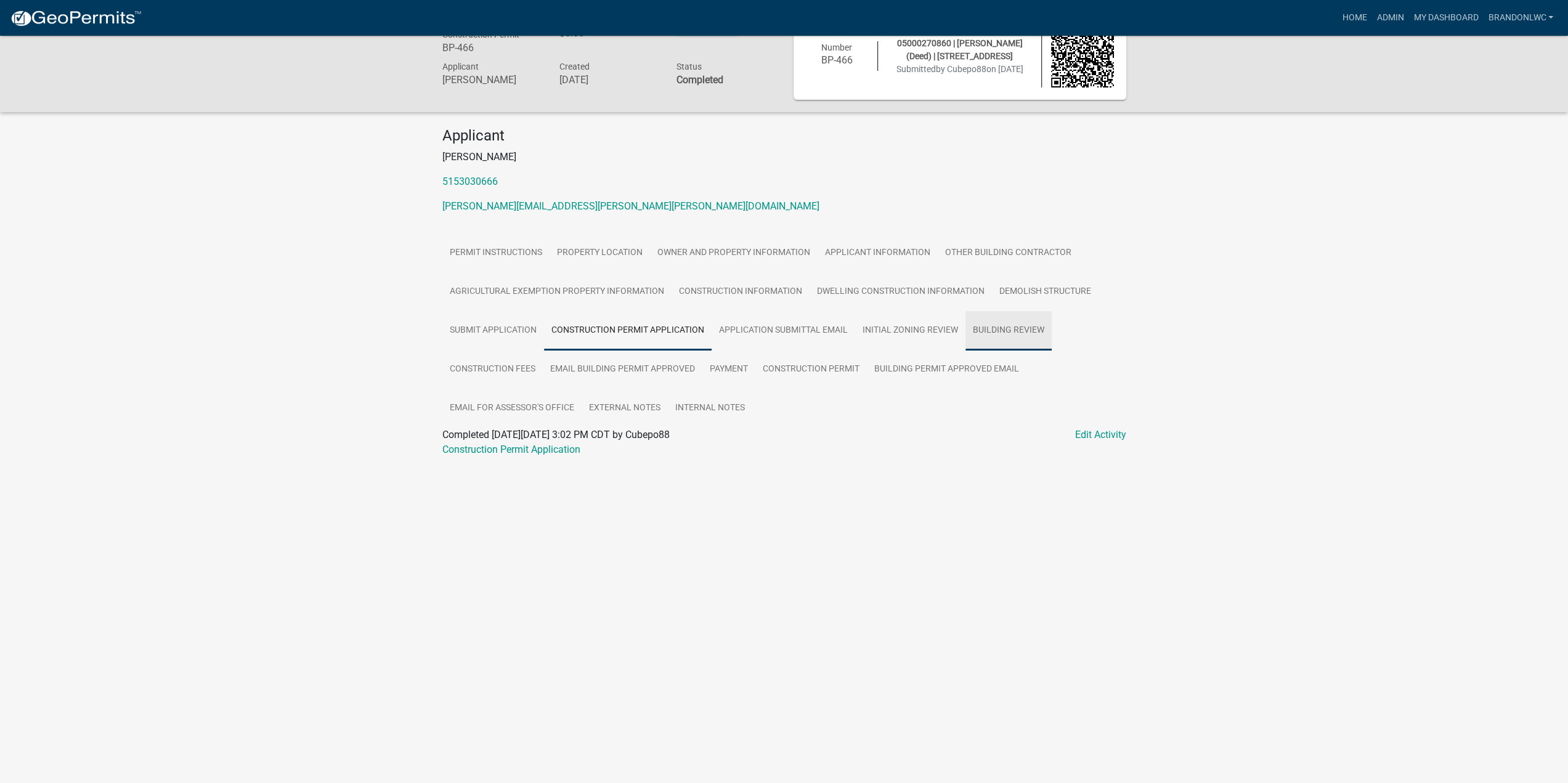
click at [982, 332] on link "Building Review" at bounding box center [1009, 330] width 86 height 39
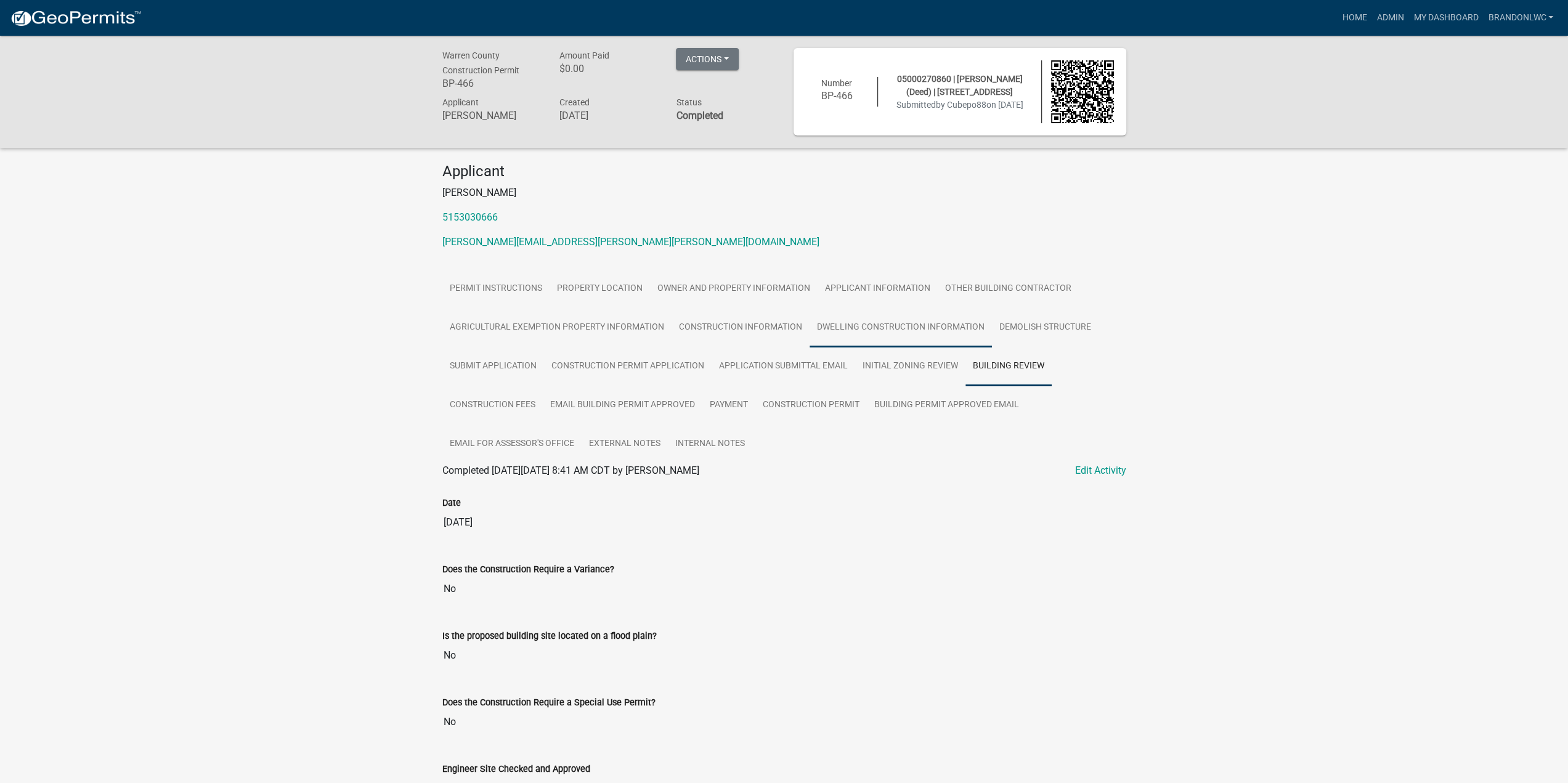
scroll to position [247, 0]
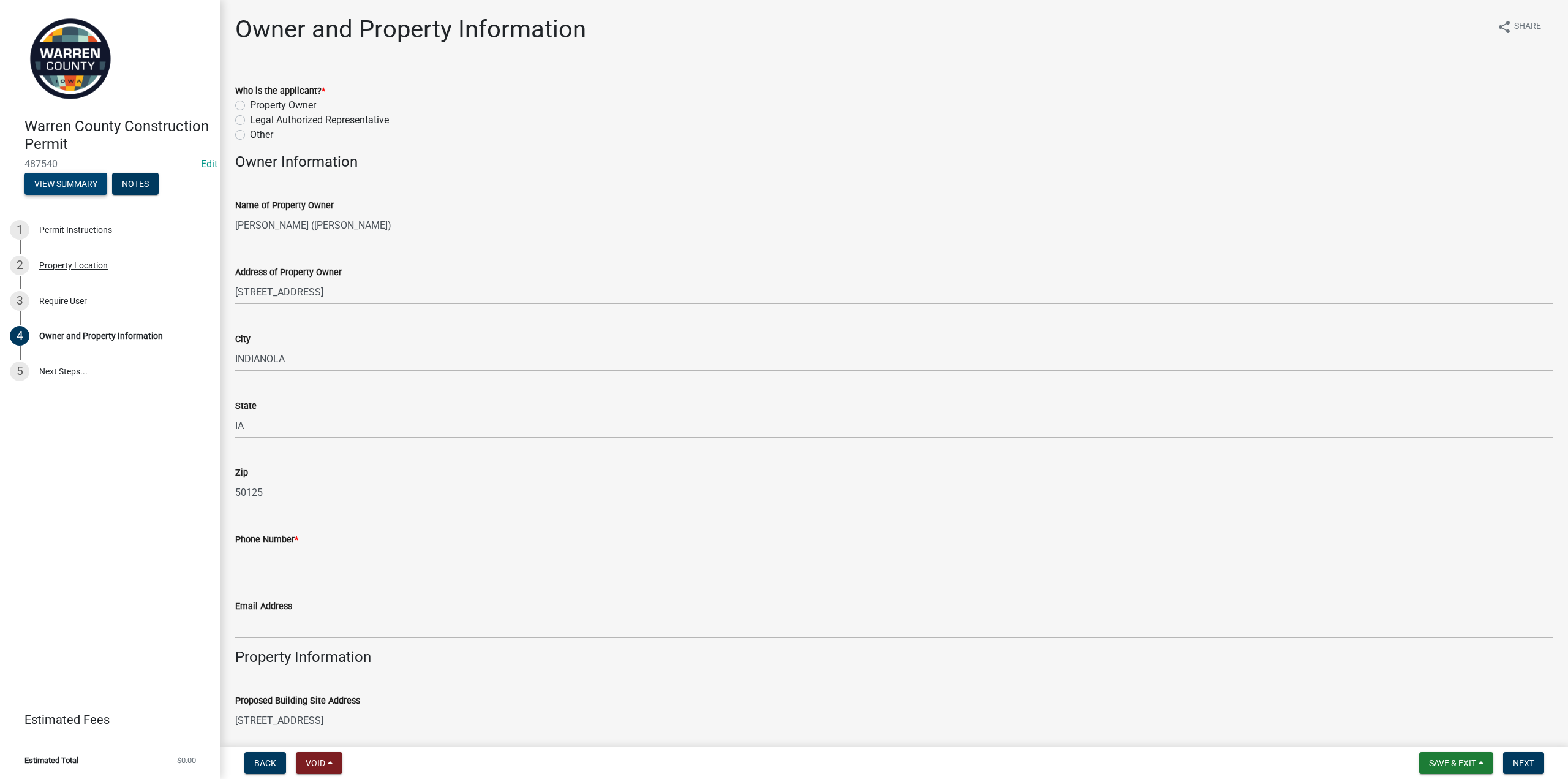
click at [78, 186] on button "View Summary" at bounding box center [66, 183] width 83 height 22
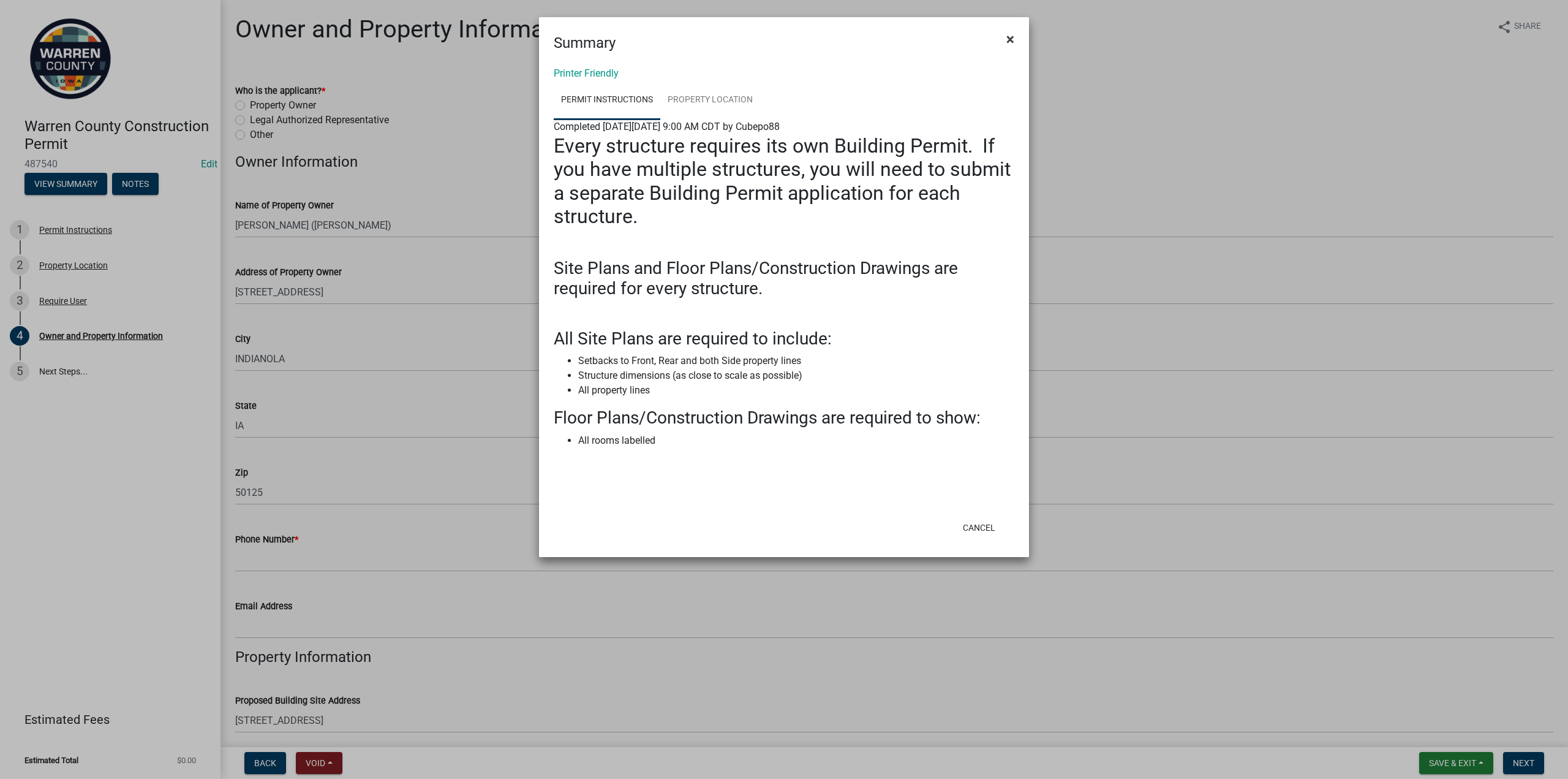
click at [1012, 42] on span "×" at bounding box center [1010, 39] width 8 height 17
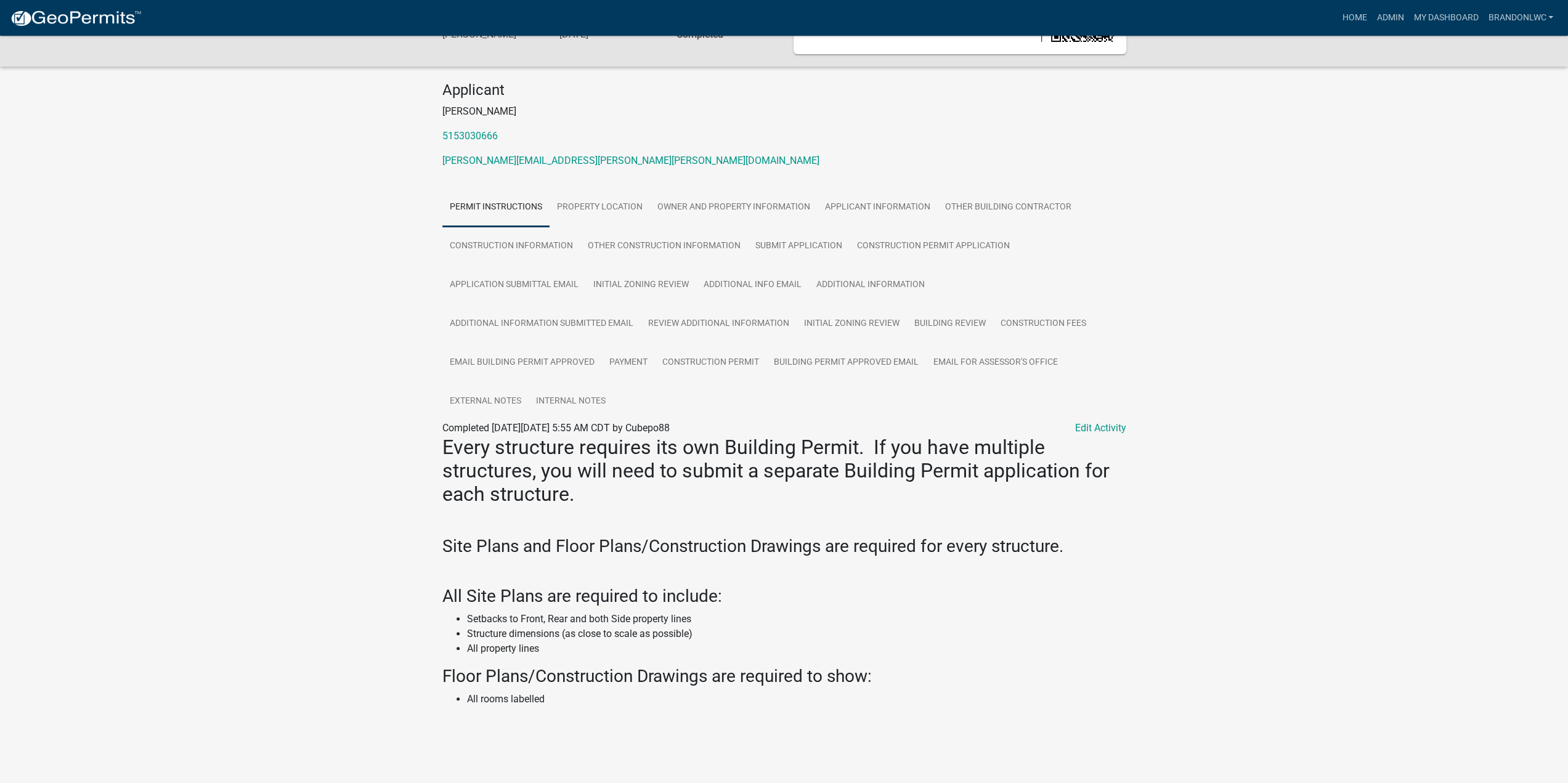
scroll to position [92, 0]
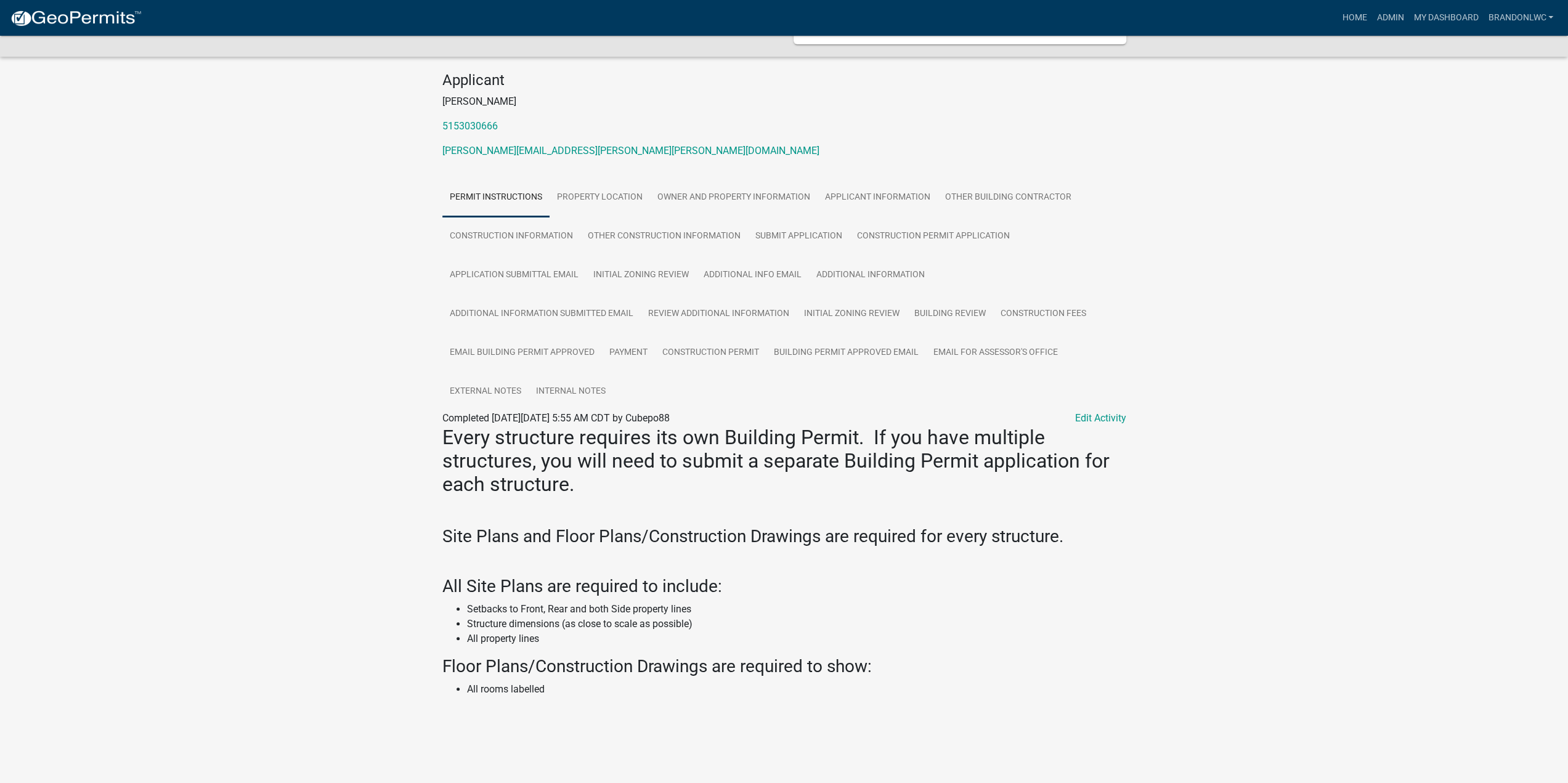
click at [1271, 275] on div "Warren County Construction Permit BP-286 Amount Paid $0.00 Actions Printer Frie…" at bounding box center [784, 356] width 1568 height 823
click at [948, 314] on link "Building Review" at bounding box center [950, 314] width 86 height 39
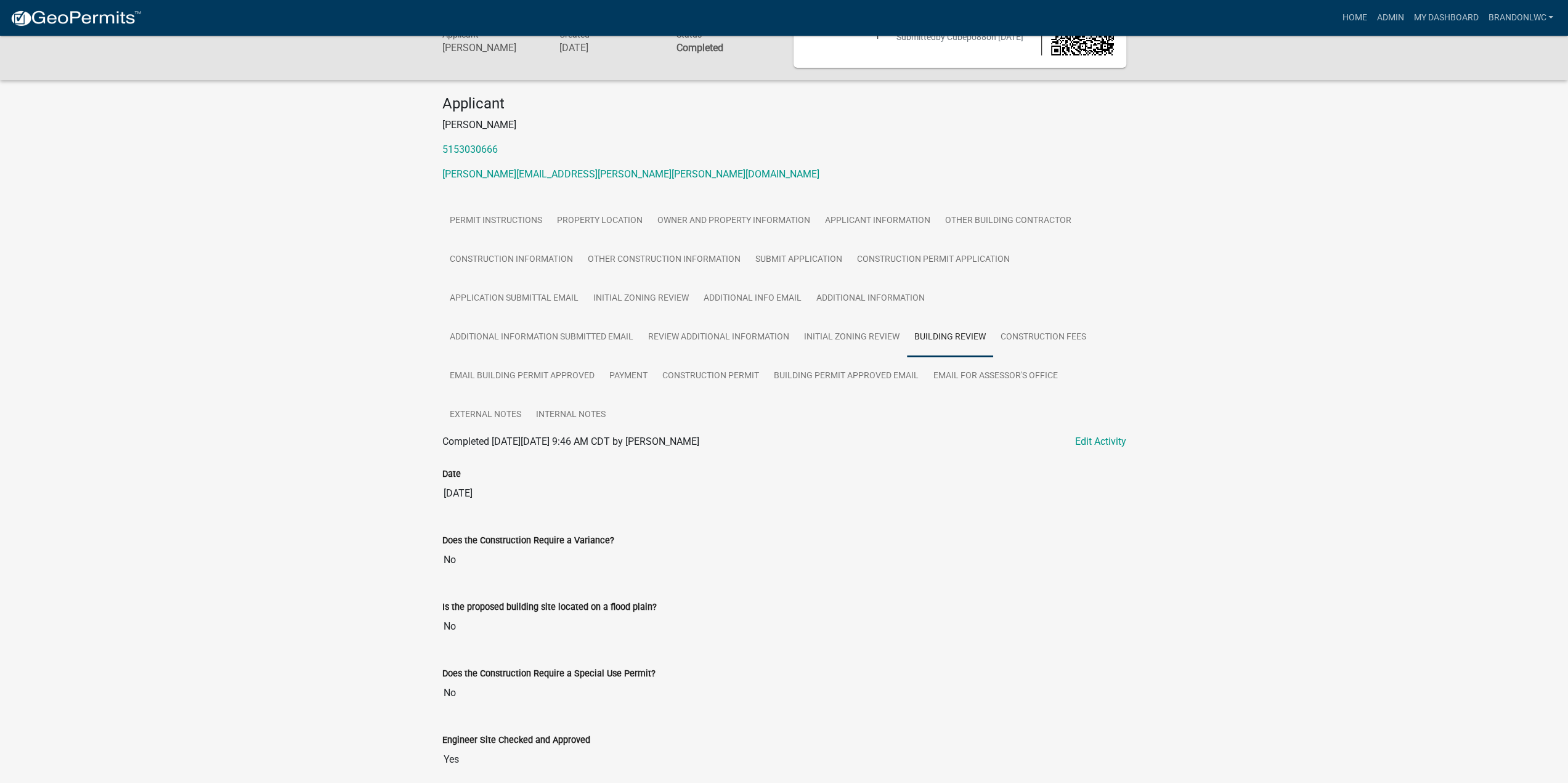
scroll to position [0, 0]
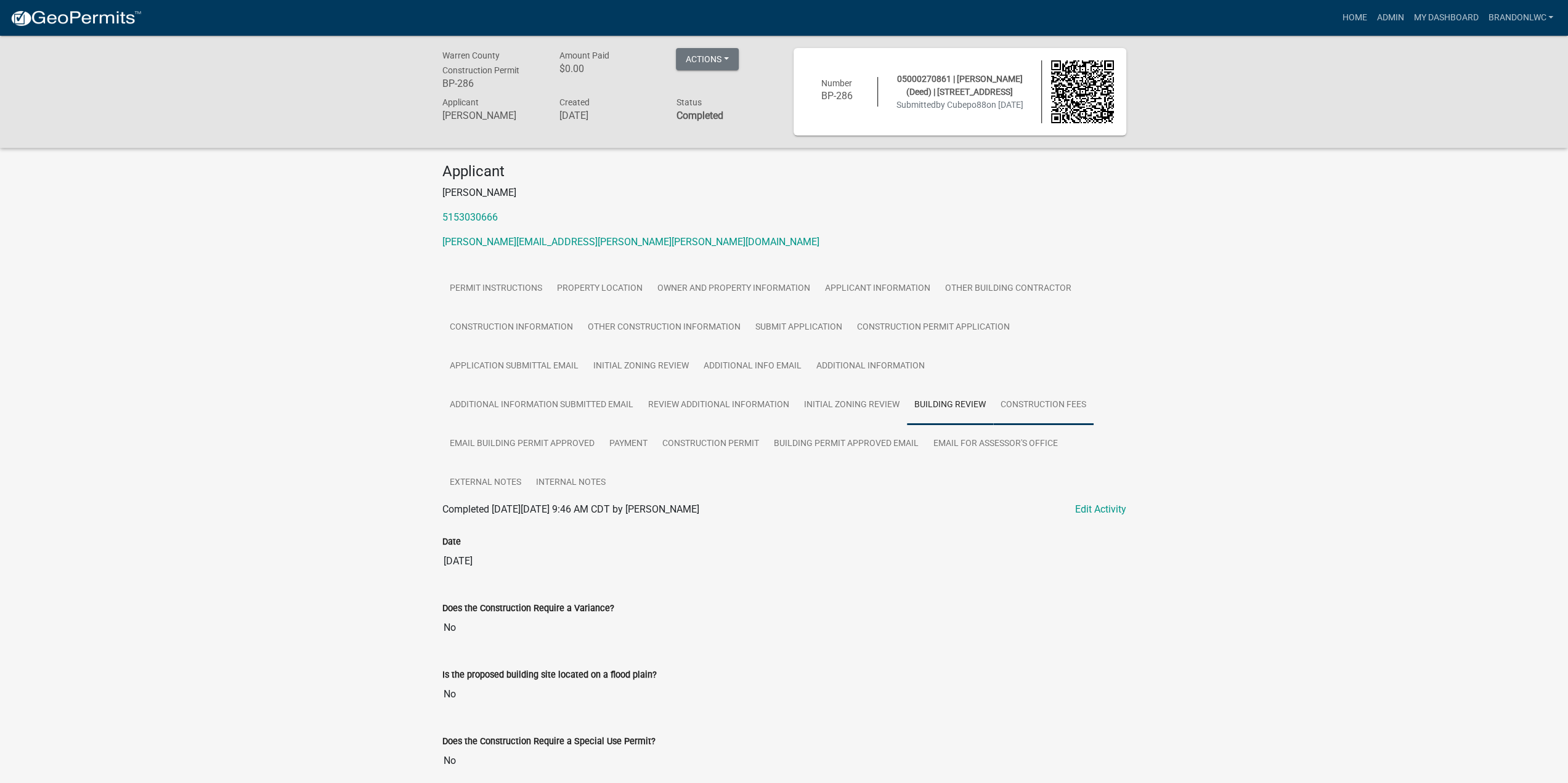
click at [1020, 413] on link "Construction Fees" at bounding box center [1043, 405] width 100 height 39
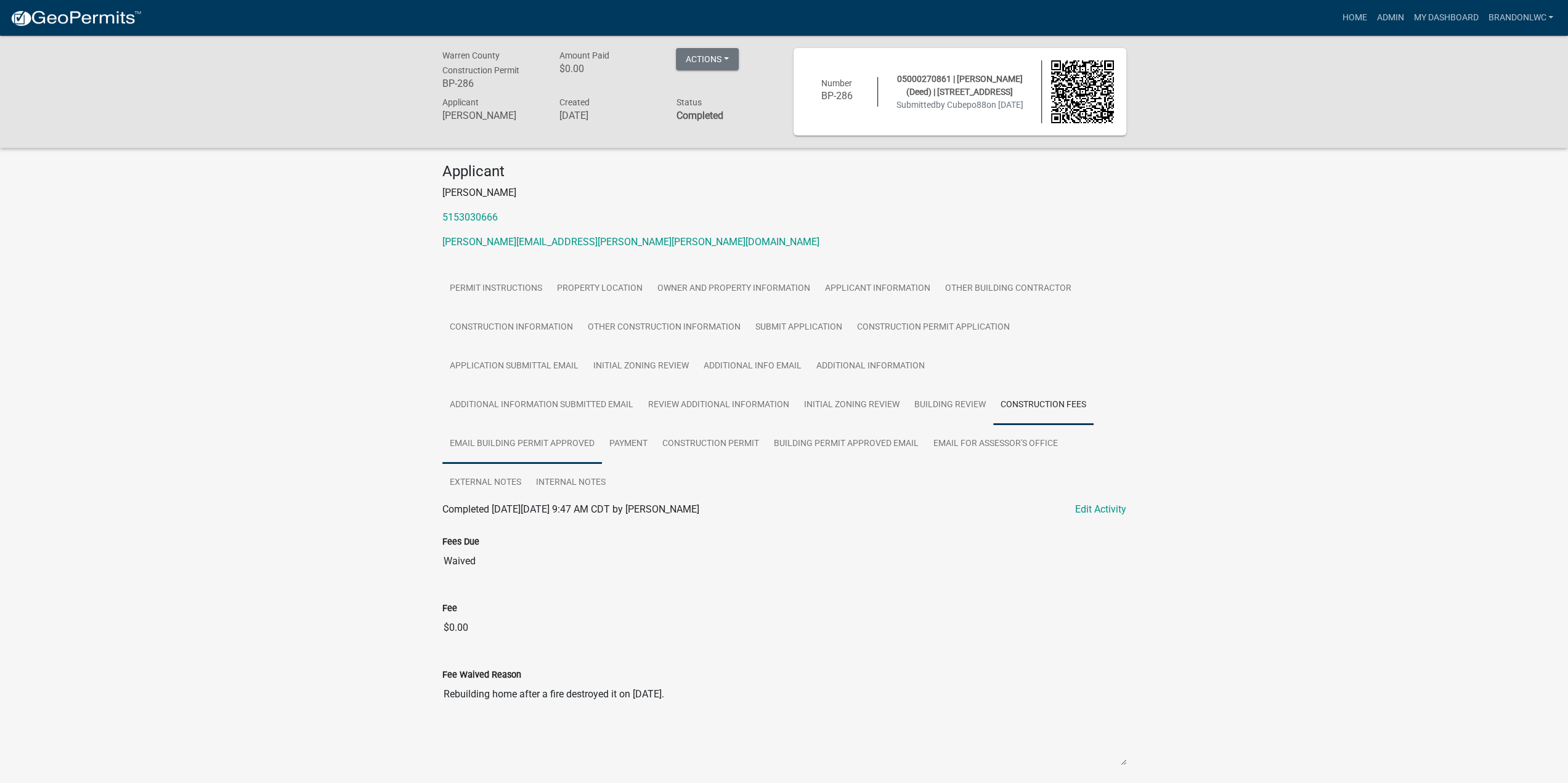
click at [515, 446] on link "Email Building Permit Approved" at bounding box center [522, 444] width 160 height 39
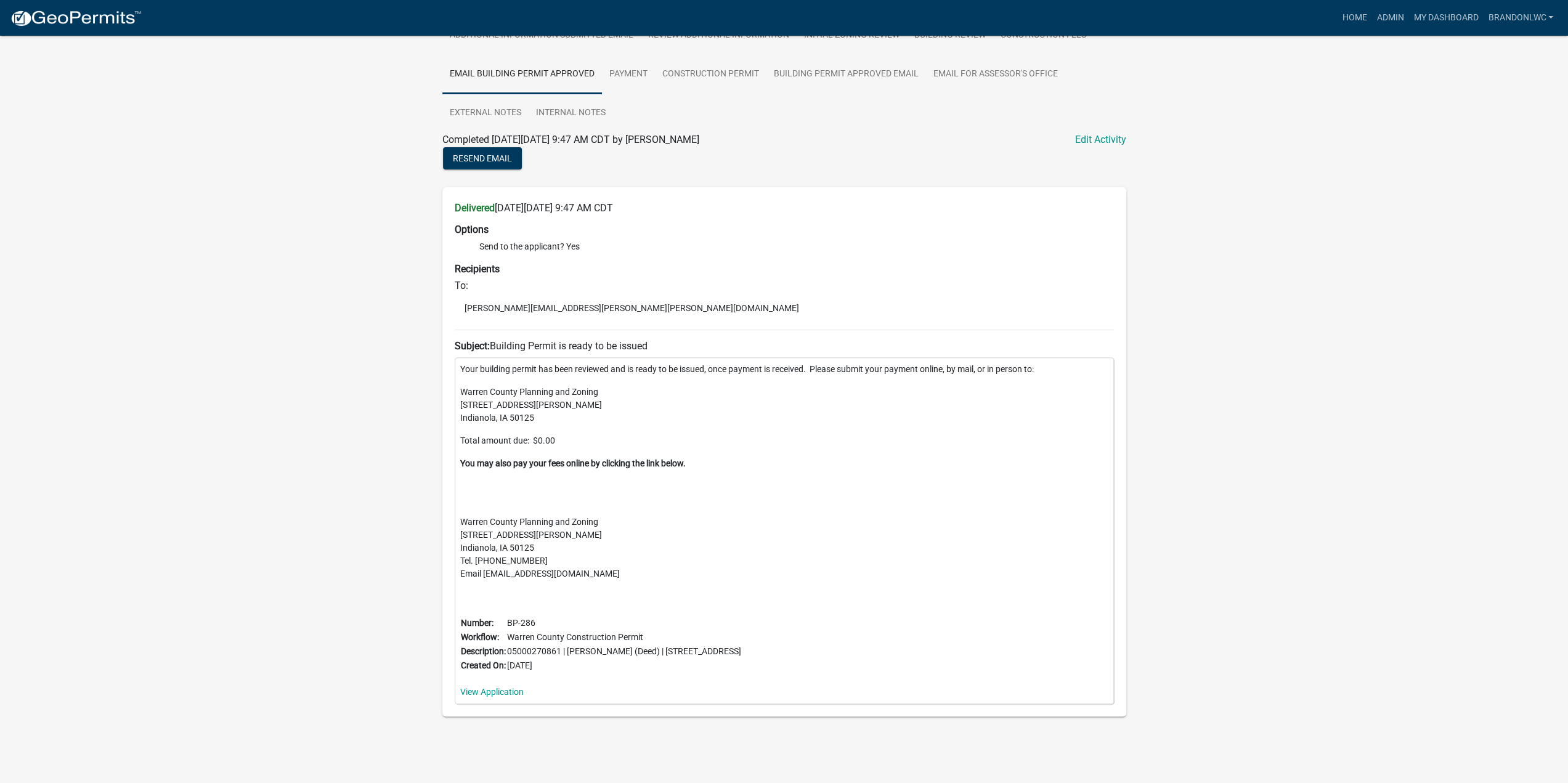
scroll to position [123, 0]
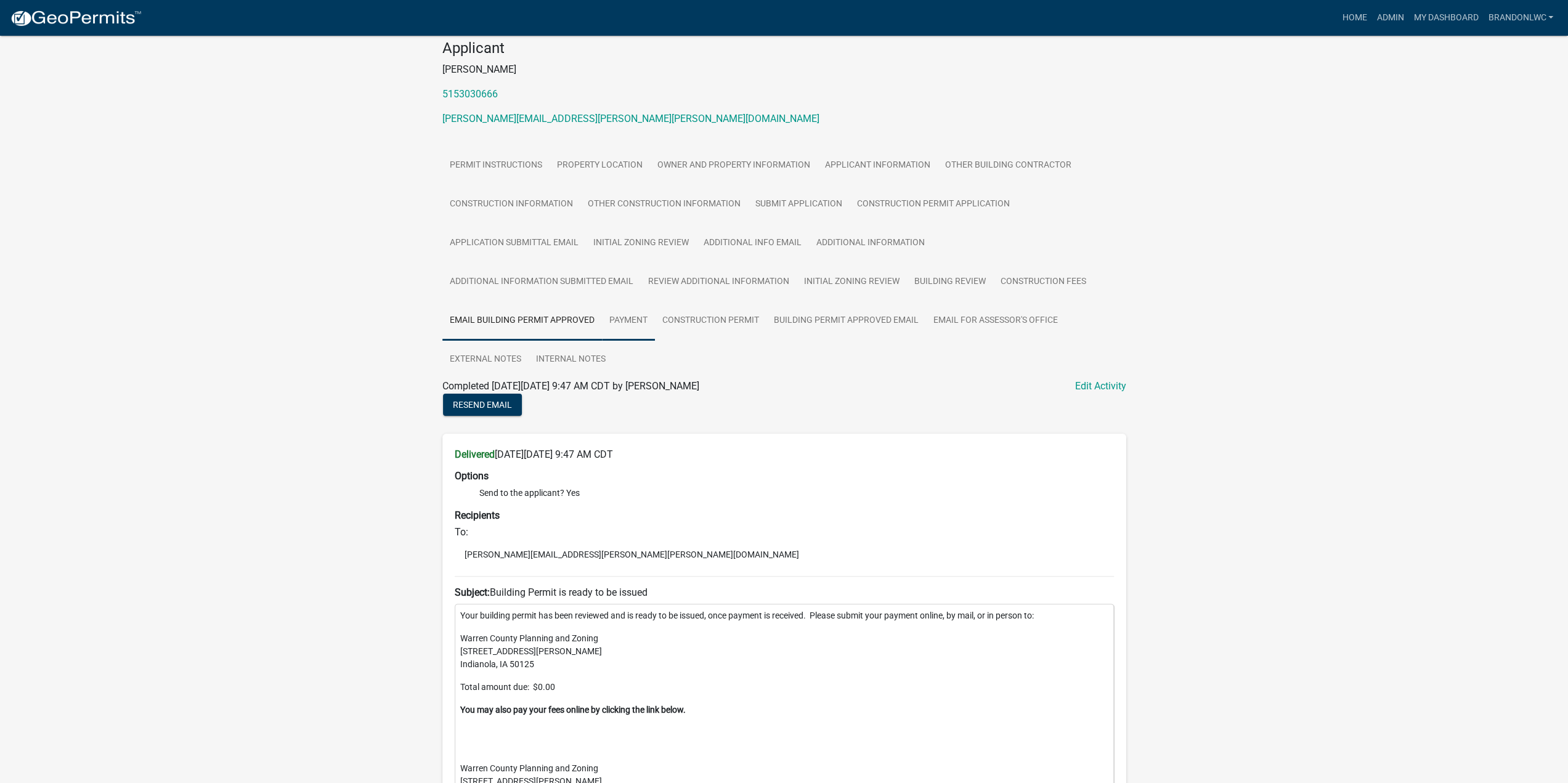
click at [629, 329] on link "Payment" at bounding box center [628, 321] width 53 height 39
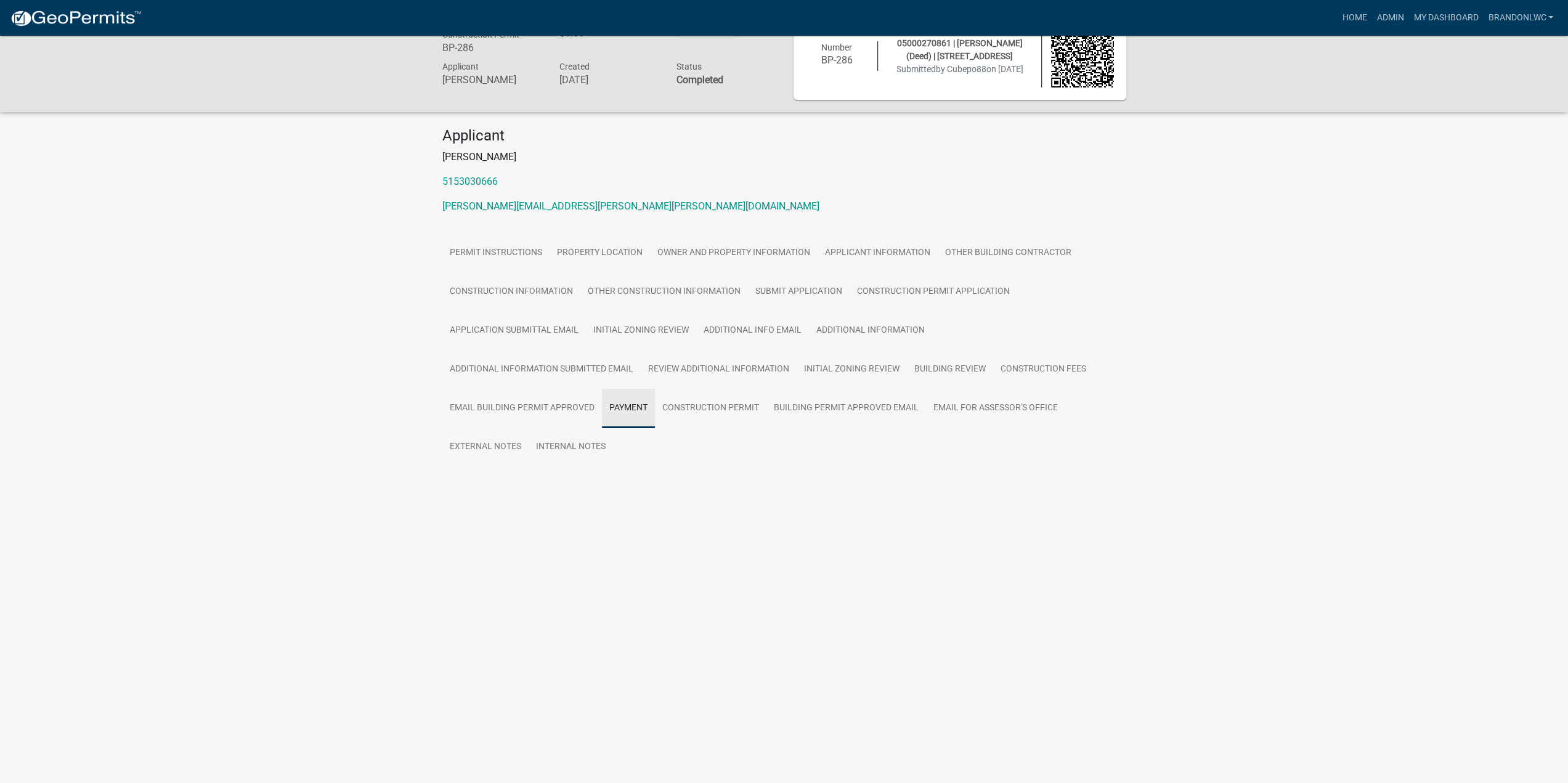
scroll to position [36, 0]
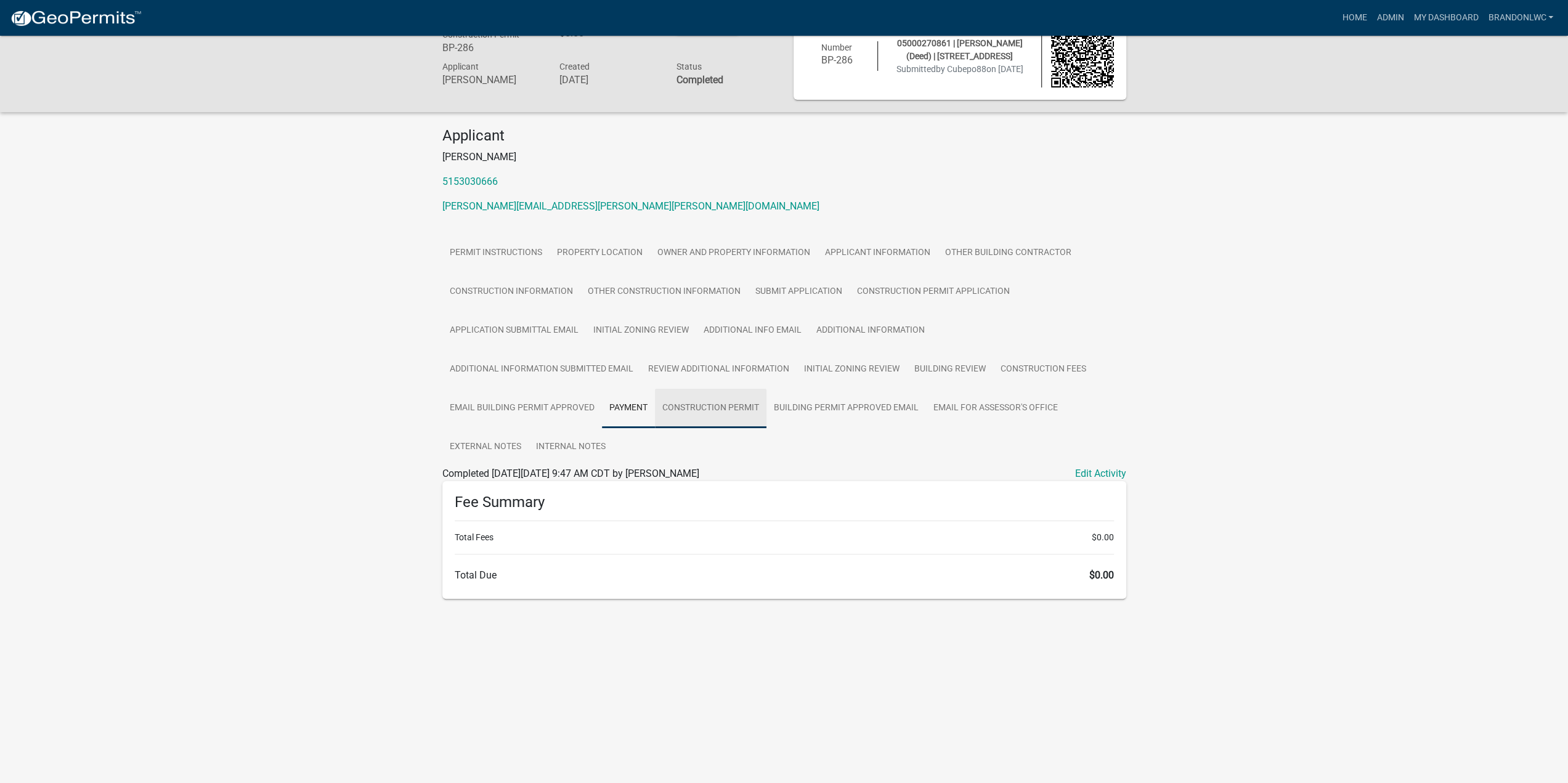
click at [723, 400] on link "Construction Permit" at bounding box center [710, 409] width 111 height 39
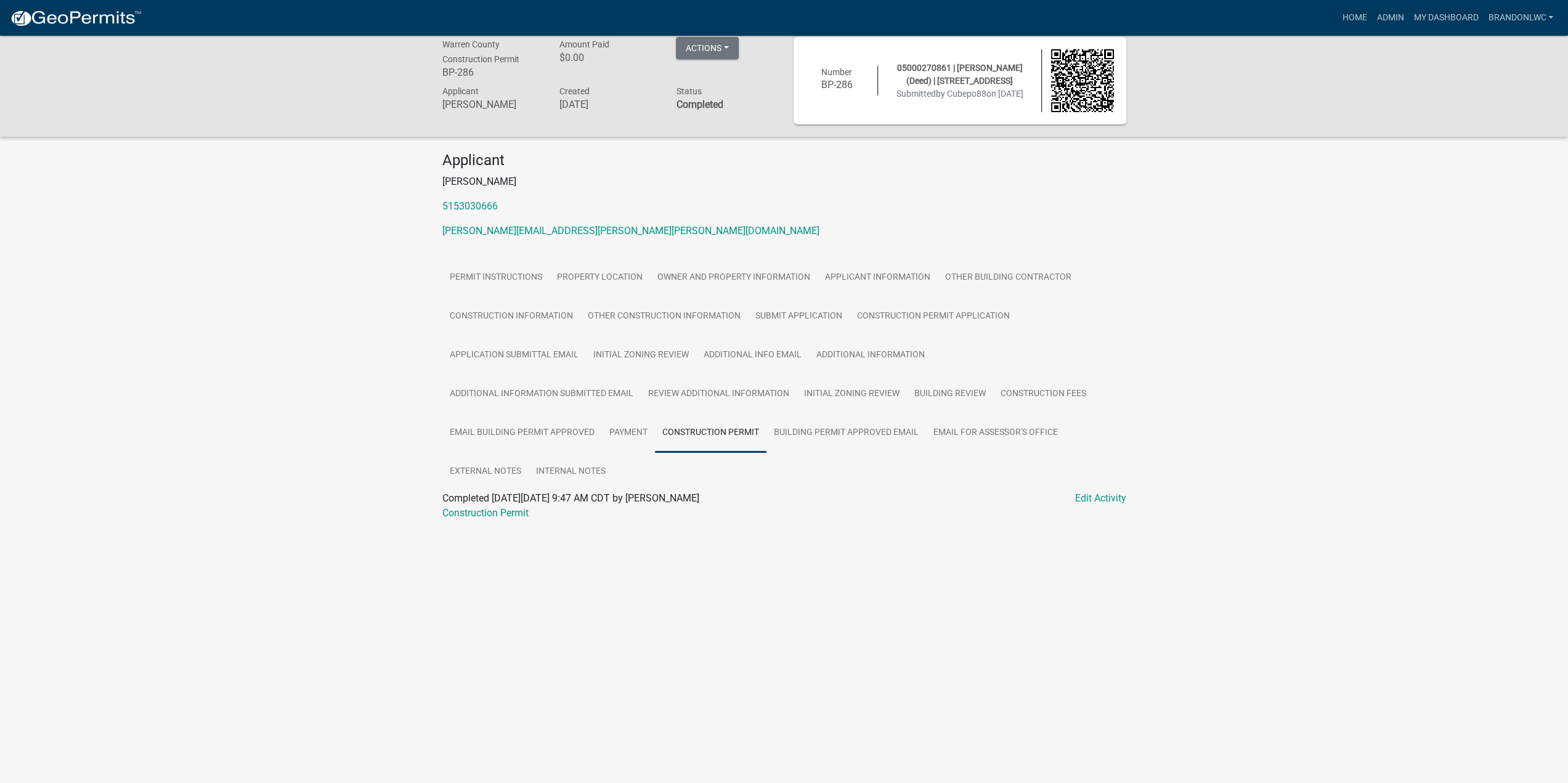
scroll to position [0, 0]
